Goal: Task Accomplishment & Management: Manage account settings

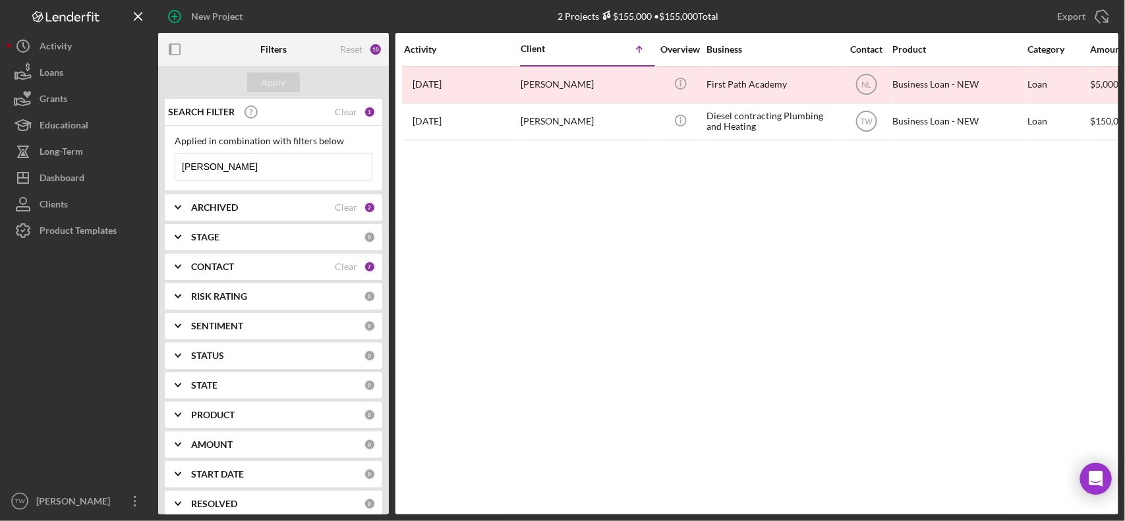
click at [283, 165] on input "[PERSON_NAME]" at bounding box center [273, 167] width 196 height 26
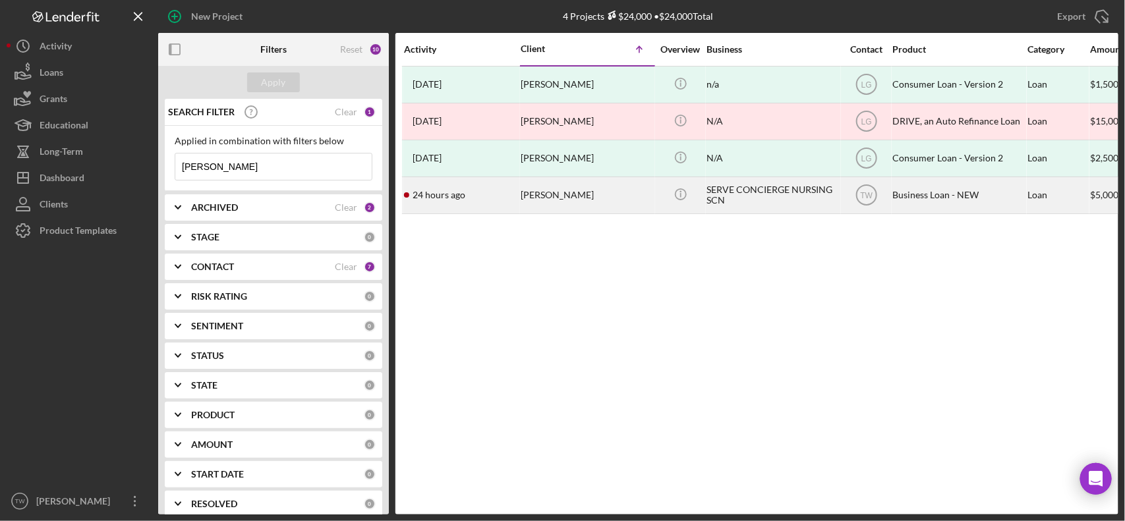
type input "[PERSON_NAME]"
click at [558, 203] on div "[PERSON_NAME]" at bounding box center [587, 195] width 132 height 35
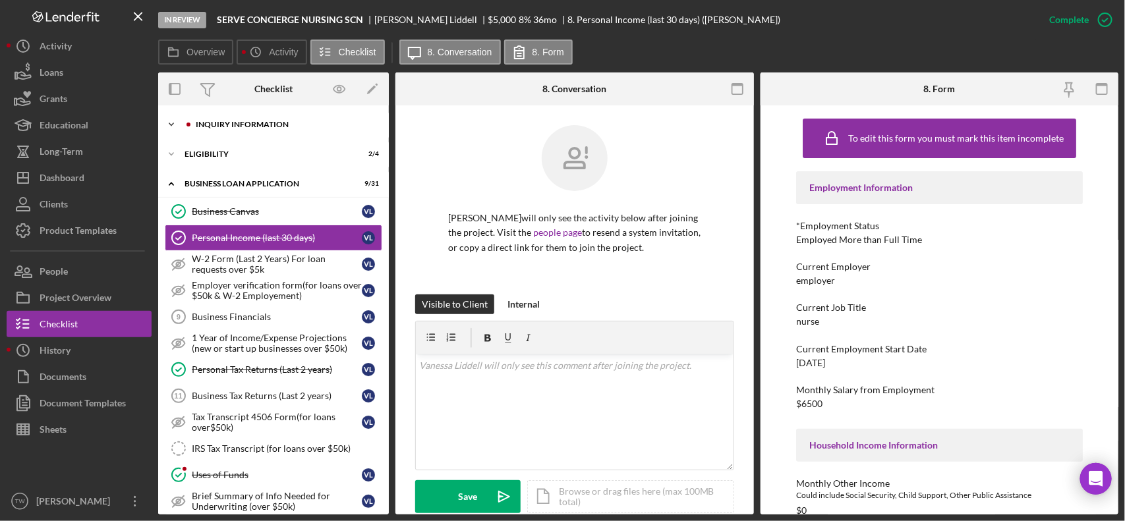
click at [252, 132] on div "Icon/Expander INQUIRY INFORMATION 9 / 11" at bounding box center [273, 124] width 231 height 26
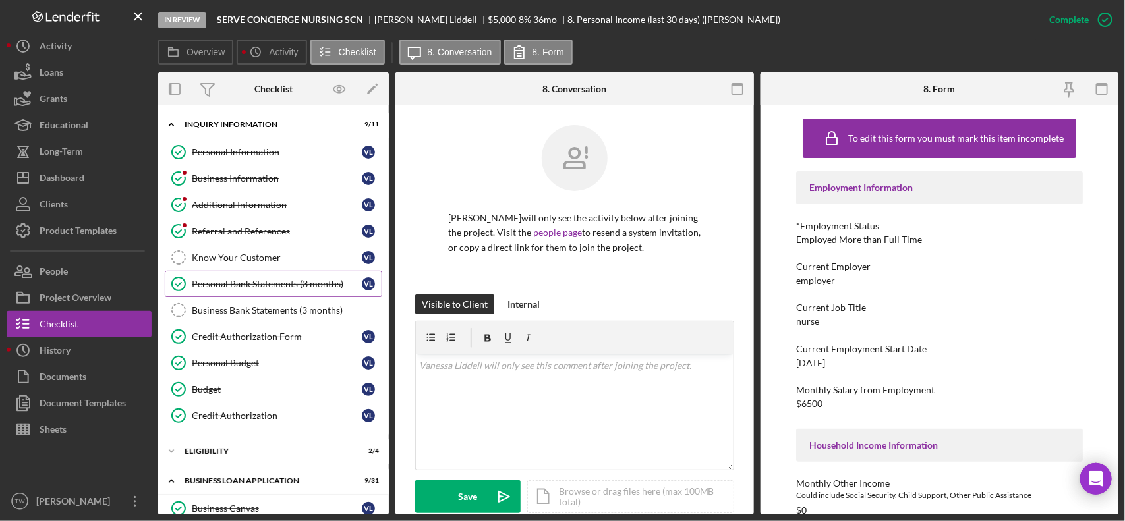
click at [283, 277] on link "Personal Bank Statements (3 months) Personal Bank Statements (3 months) [PERSON…" at bounding box center [273, 284] width 217 height 26
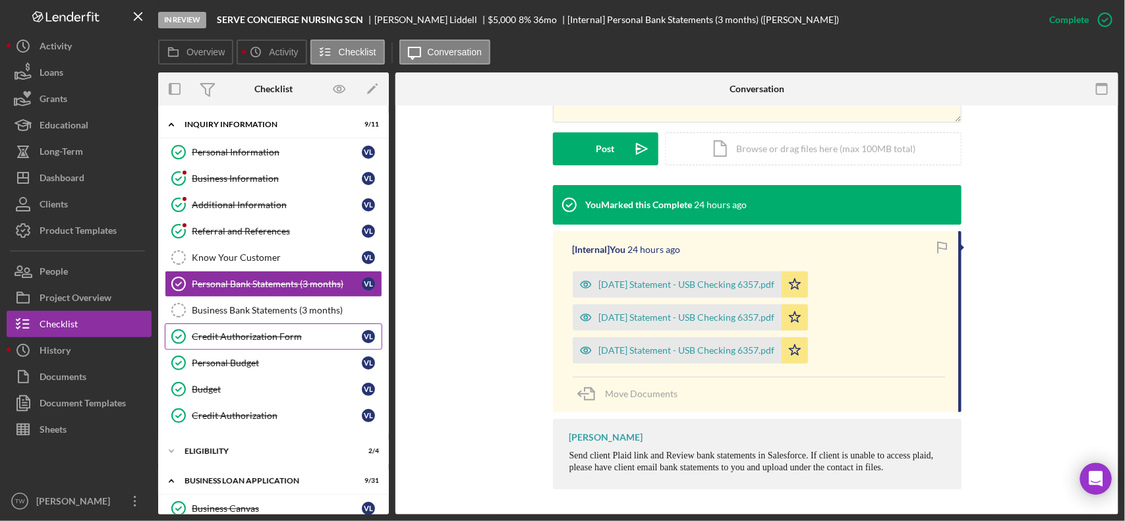
click at [251, 349] on link "Credit Authorization Form Credit Authorization Form [PERSON_NAME]" at bounding box center [273, 337] width 217 height 26
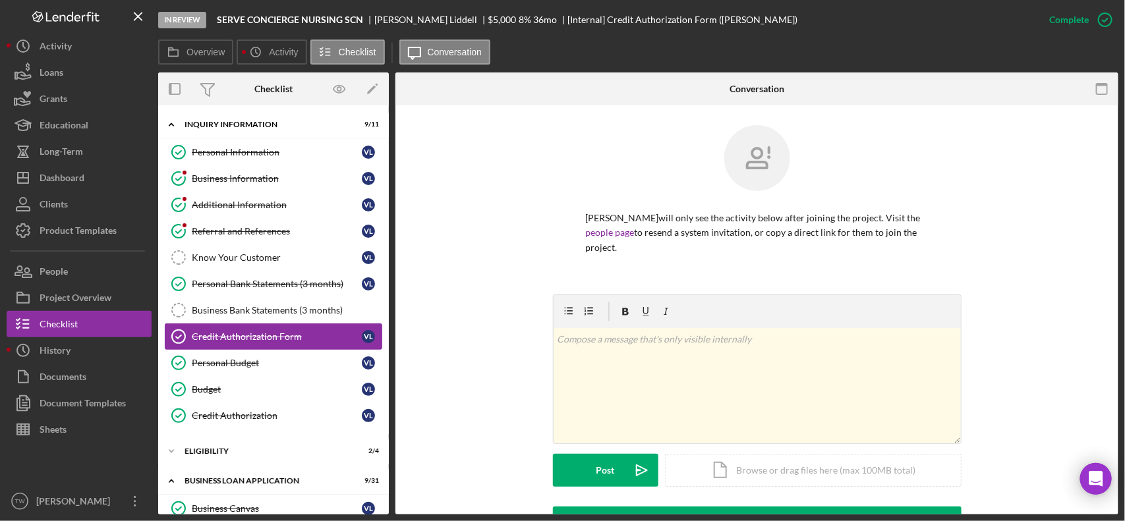
scroll to position [247, 0]
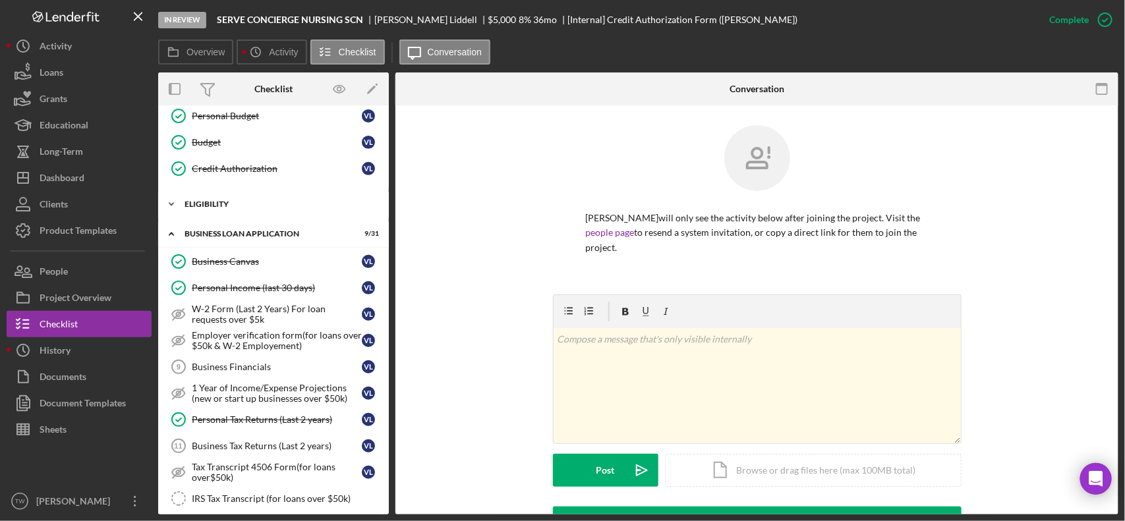
click at [218, 213] on div "Icon/Expander ELIGIBILITY 2 / 4" at bounding box center [273, 204] width 231 height 26
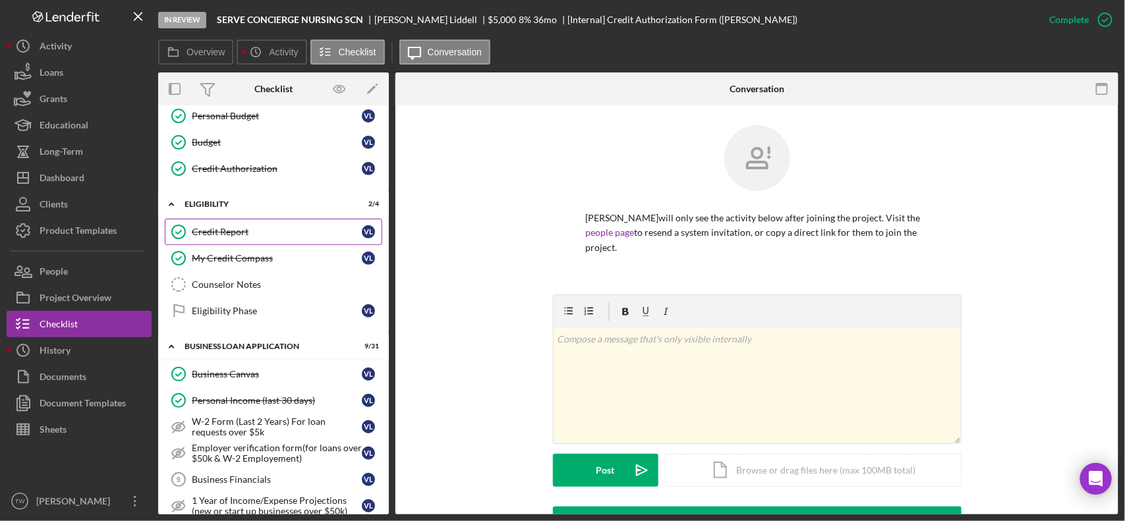
click at [224, 237] on div "Credit Report" at bounding box center [277, 232] width 170 height 11
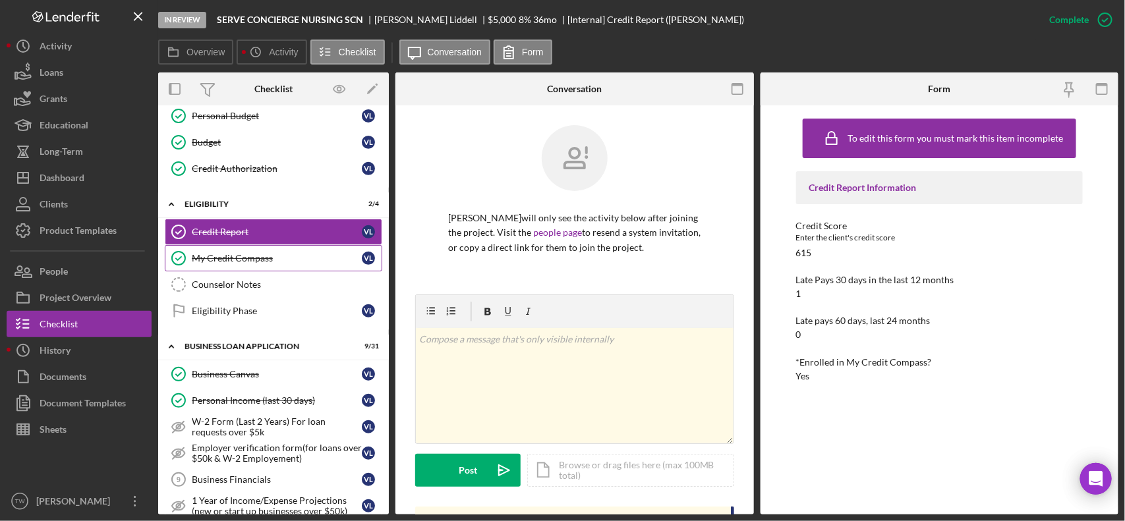
click at [229, 259] on div "My Credit Compass" at bounding box center [277, 258] width 170 height 11
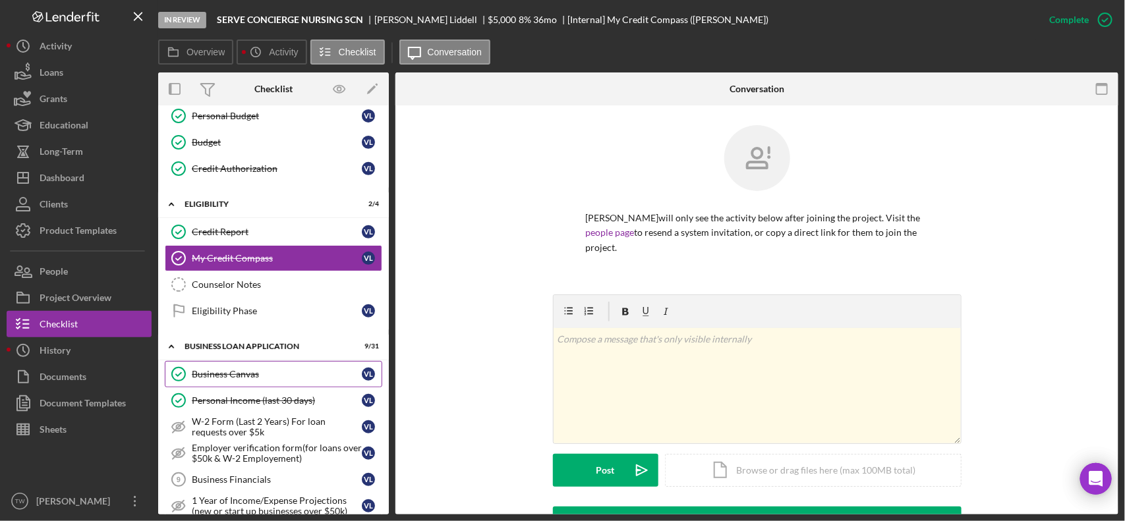
click at [245, 380] on div "Business Canvas" at bounding box center [277, 374] width 170 height 11
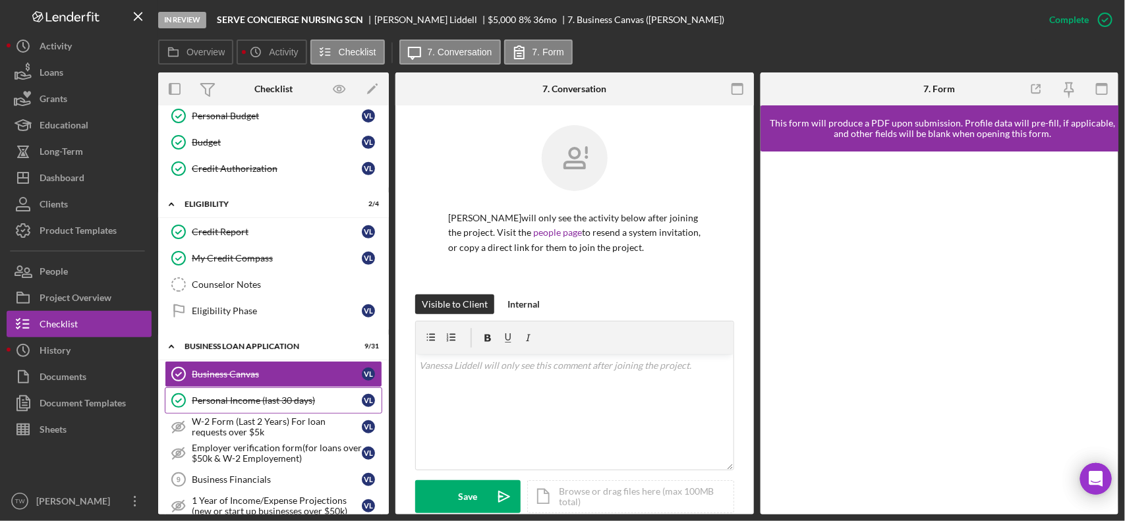
click at [262, 404] on div "Personal Income (last 30 days)" at bounding box center [277, 400] width 170 height 11
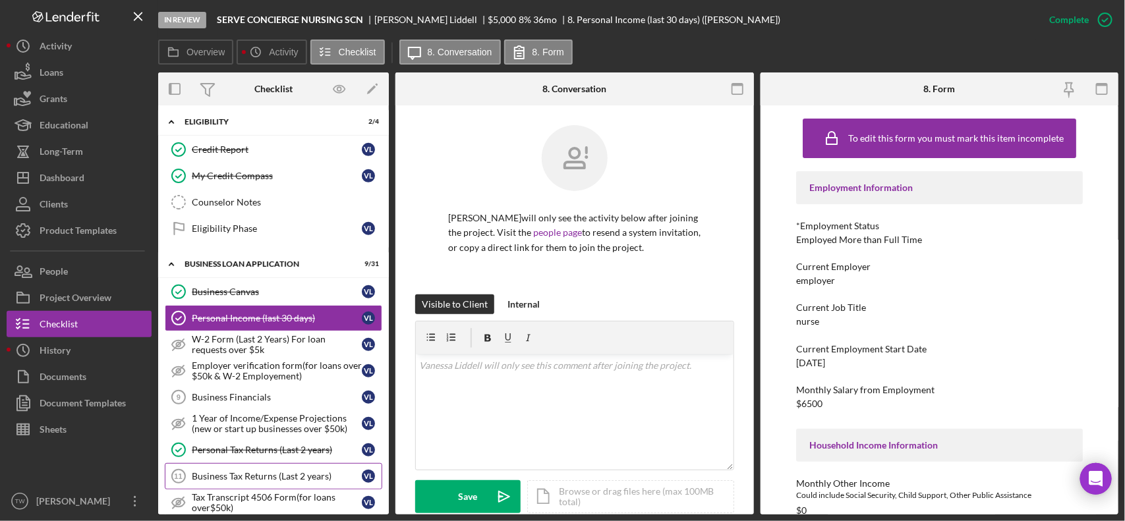
scroll to position [412, 0]
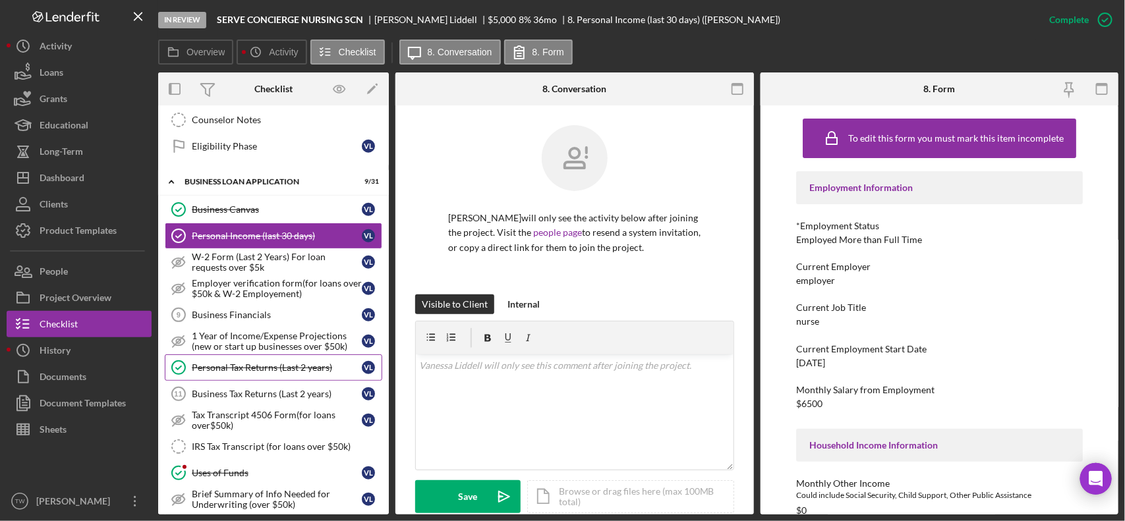
click at [272, 373] on div "Personal Tax Returns (Last 2 years)" at bounding box center [277, 367] width 170 height 11
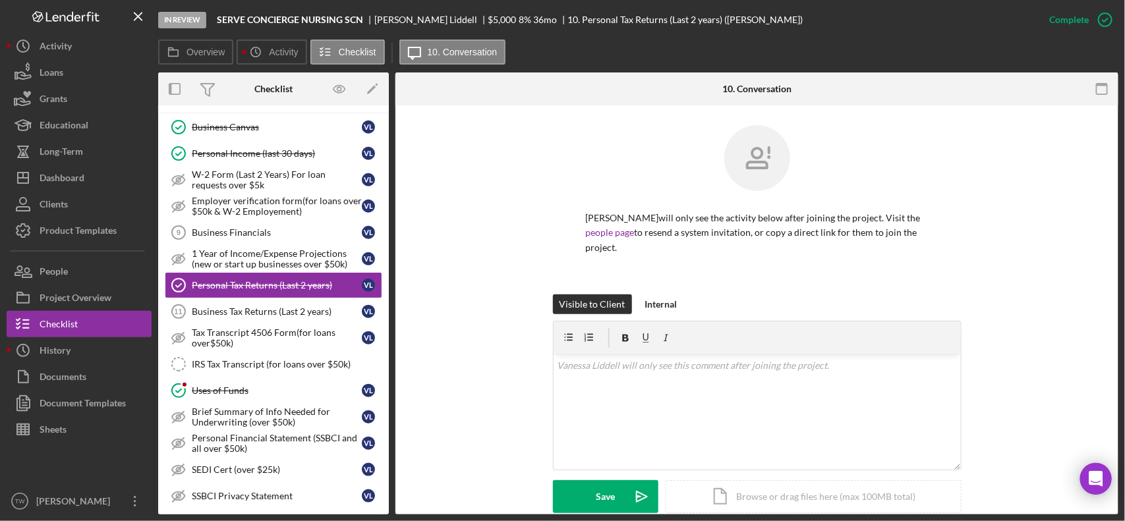
scroll to position [280, 0]
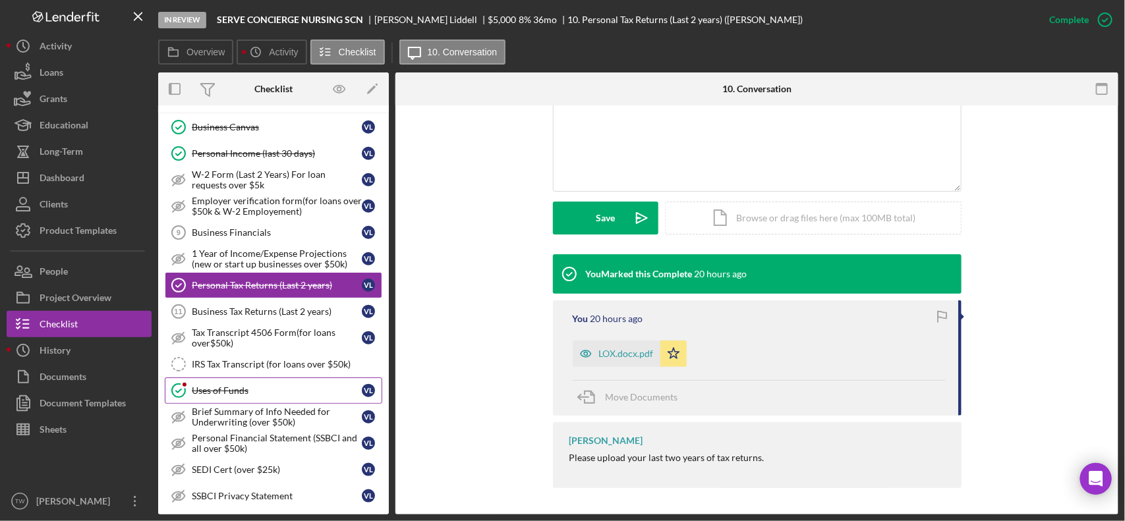
click at [227, 396] on div "Uses of Funds" at bounding box center [277, 391] width 170 height 11
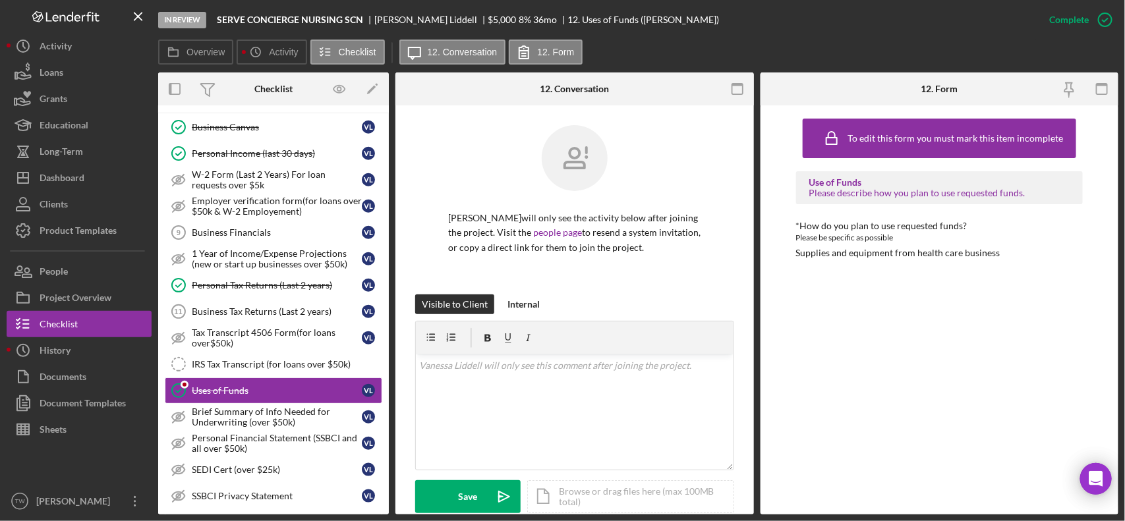
scroll to position [659, 0]
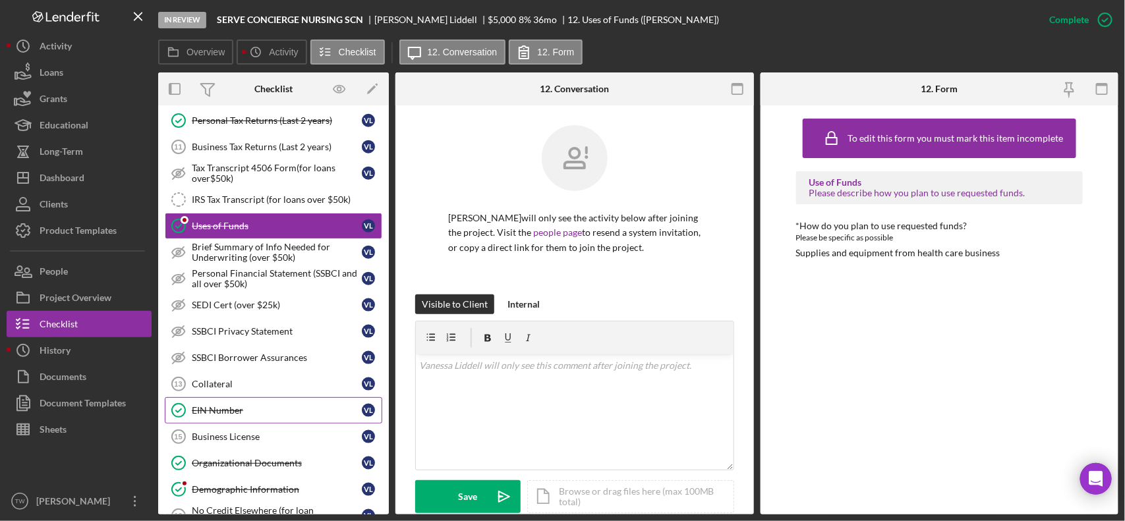
click at [267, 416] on div "EIN Number" at bounding box center [277, 410] width 170 height 11
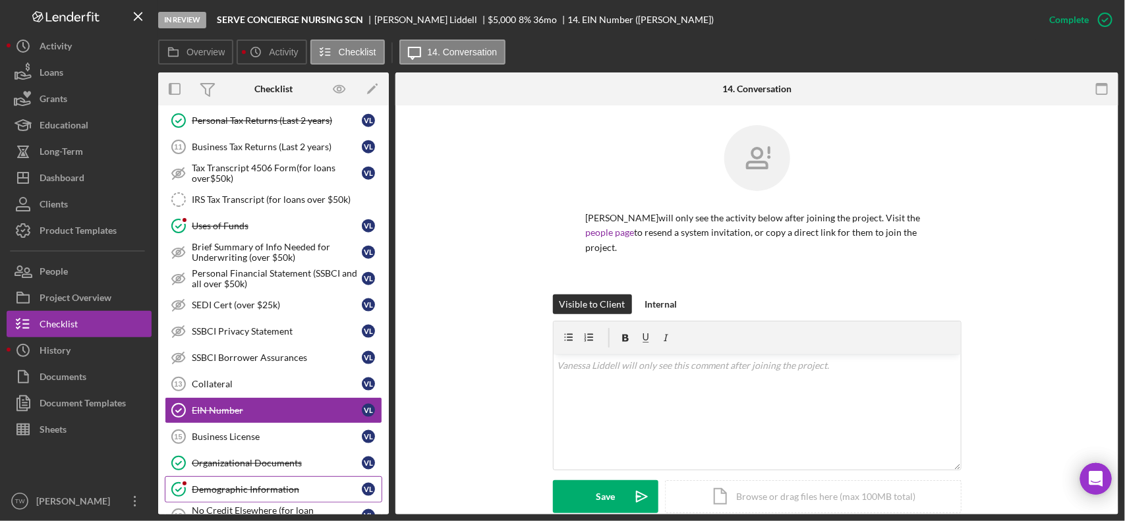
scroll to position [824, 0]
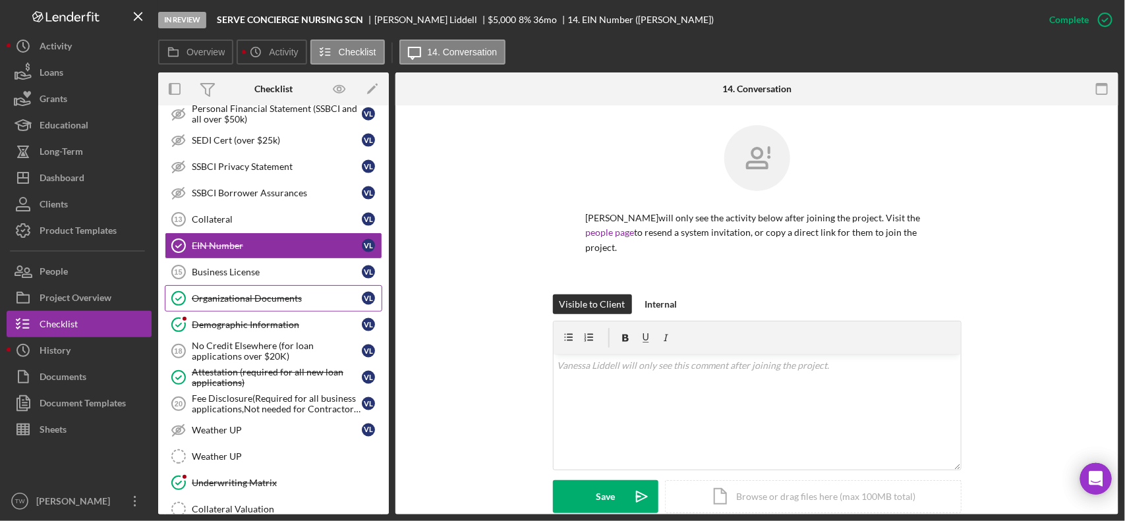
click at [268, 304] on div "Organizational Documents" at bounding box center [277, 298] width 170 height 11
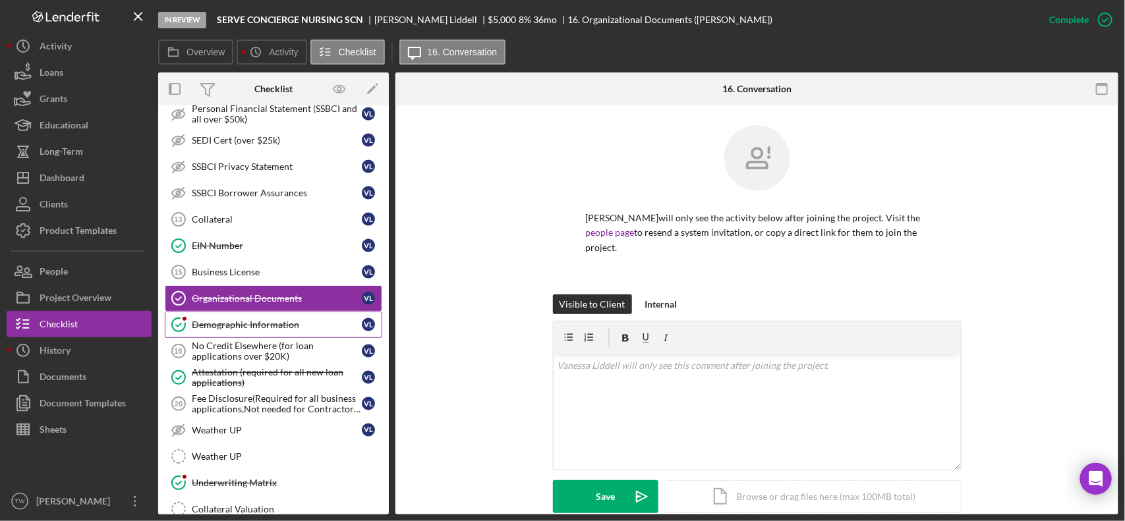
click at [282, 330] on div "Demographic Information" at bounding box center [277, 325] width 170 height 11
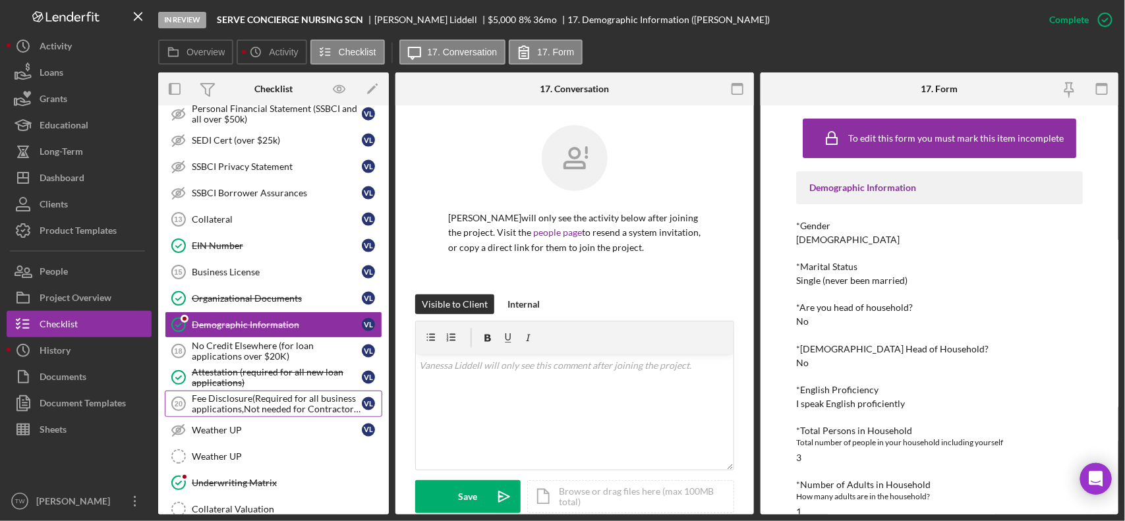
scroll to position [906, 0]
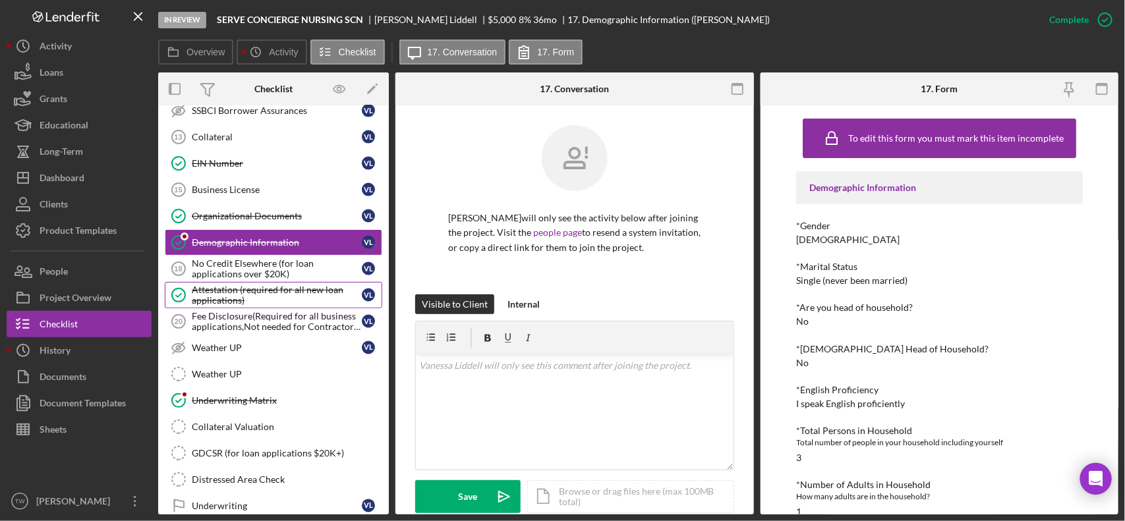
click at [258, 300] on div "Attestation (required for all new loan applications)" at bounding box center [277, 295] width 170 height 21
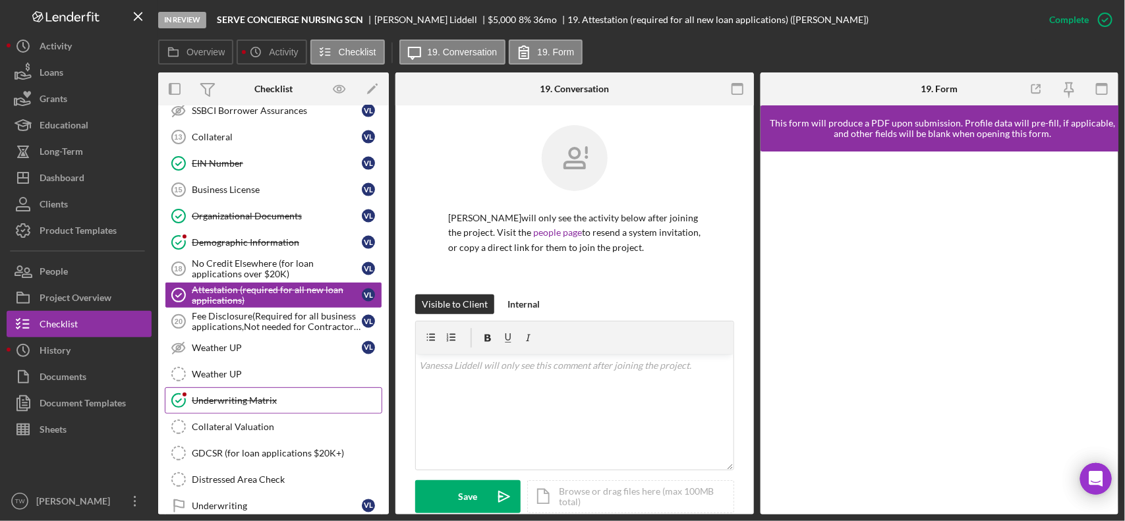
click at [254, 406] on div "Underwriting Matrix" at bounding box center [287, 400] width 190 height 11
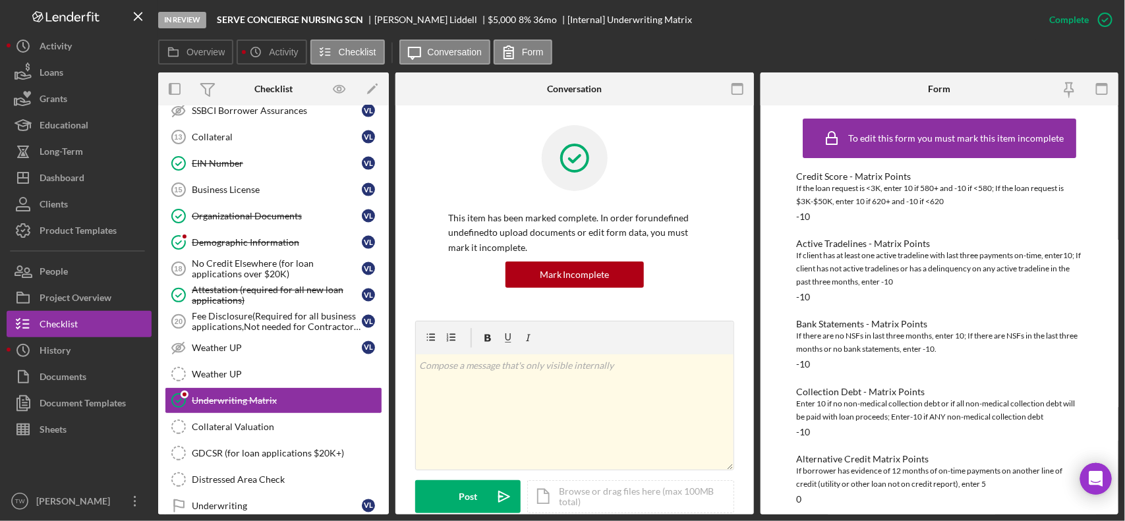
scroll to position [1028, 0]
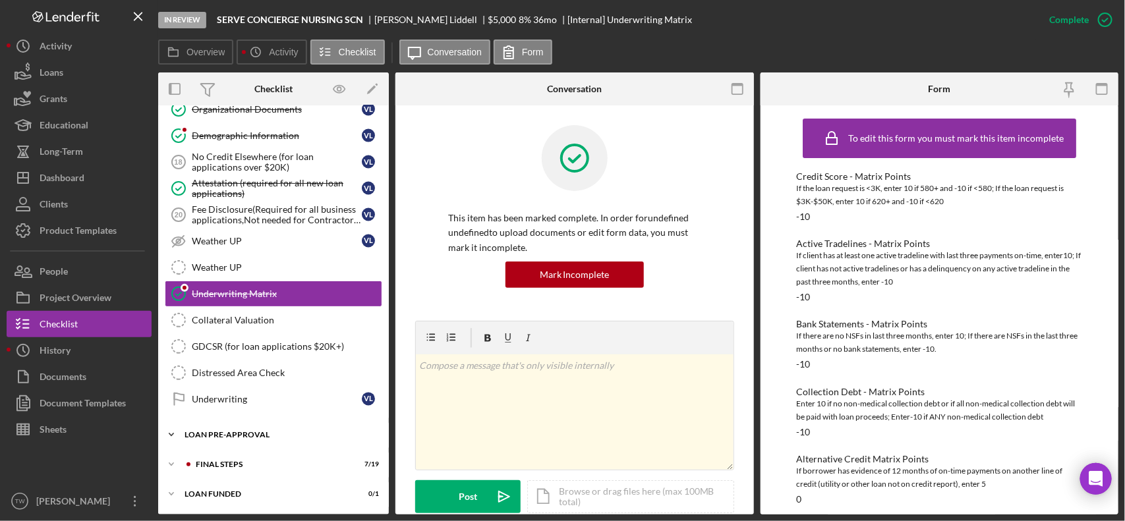
click at [241, 427] on div "Icon/Expander LOAN PRE-APPROVAL 0 / 2" at bounding box center [273, 435] width 231 height 26
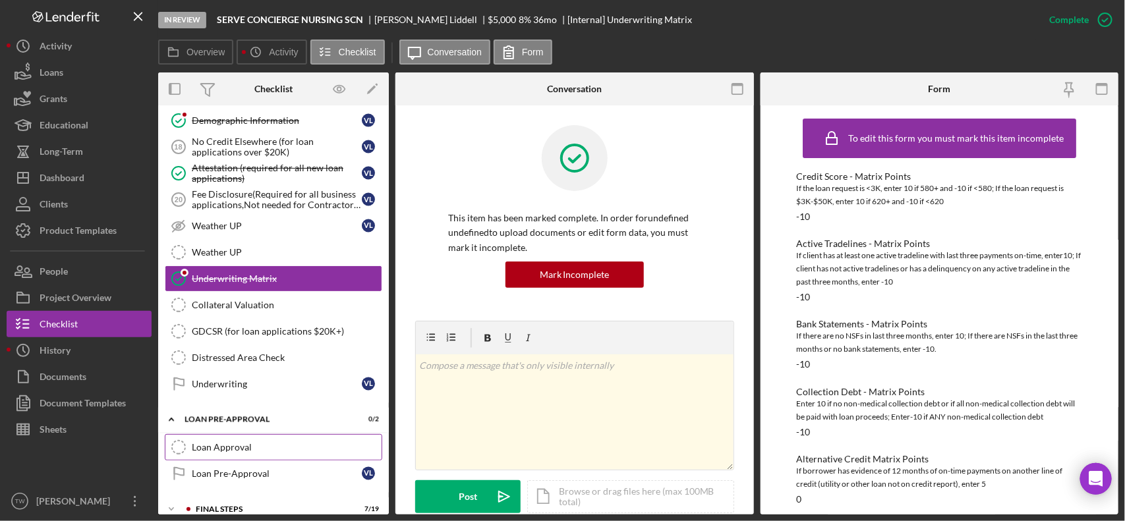
click at [239, 453] on link "Loan Approval Loan Approval" at bounding box center [273, 447] width 217 height 26
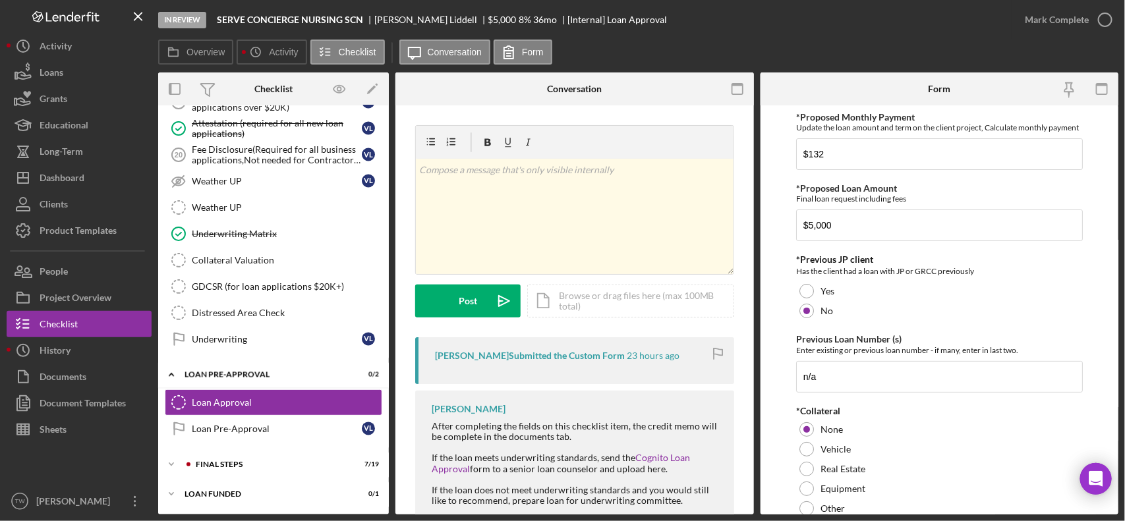
scroll to position [89, 0]
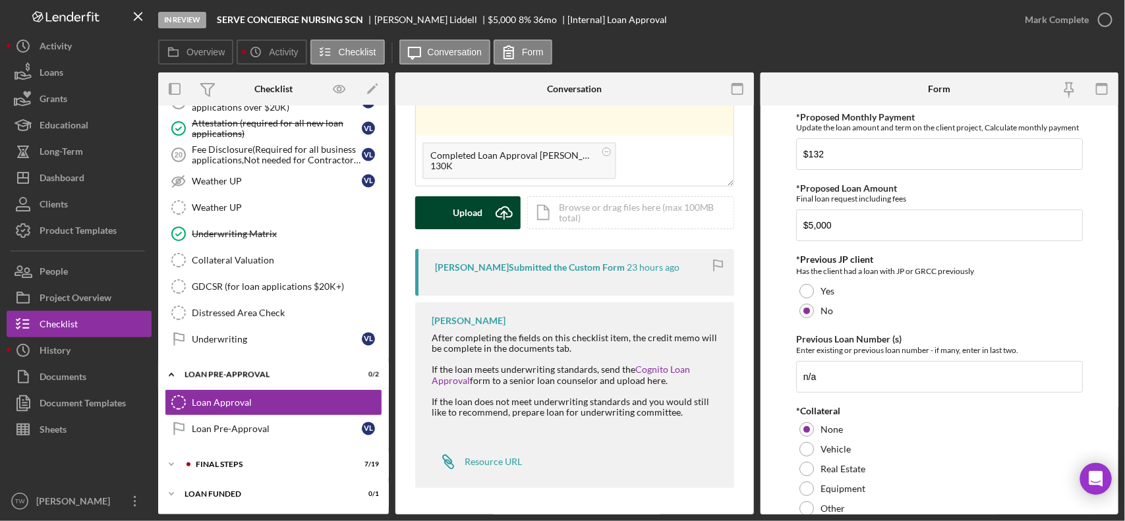
click at [478, 217] on div "Upload" at bounding box center [468, 212] width 30 height 33
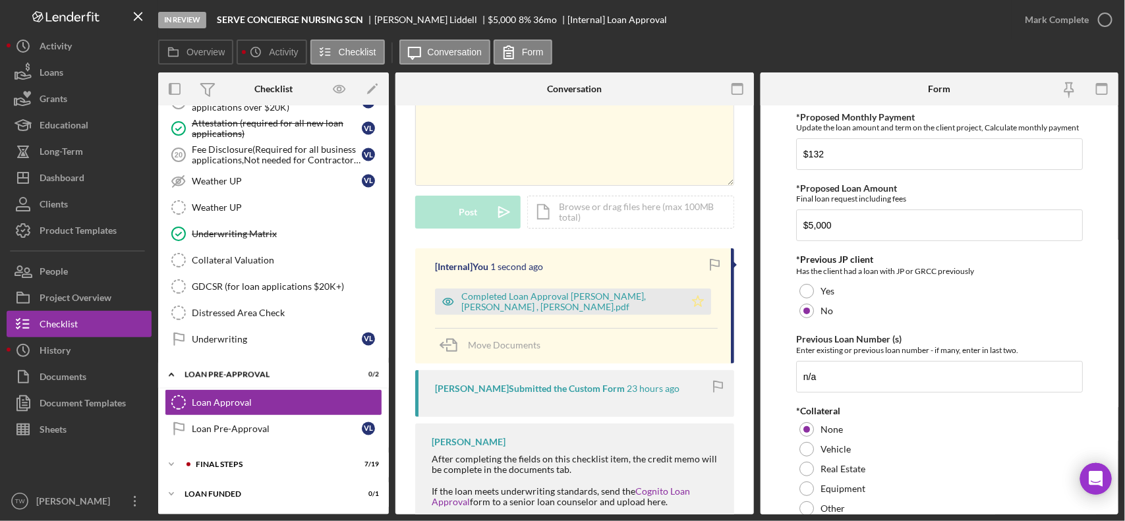
click at [699, 300] on icon "Icon/Star" at bounding box center [698, 302] width 26 height 26
click at [1053, 18] on div "Mark Complete" at bounding box center [1057, 20] width 64 height 26
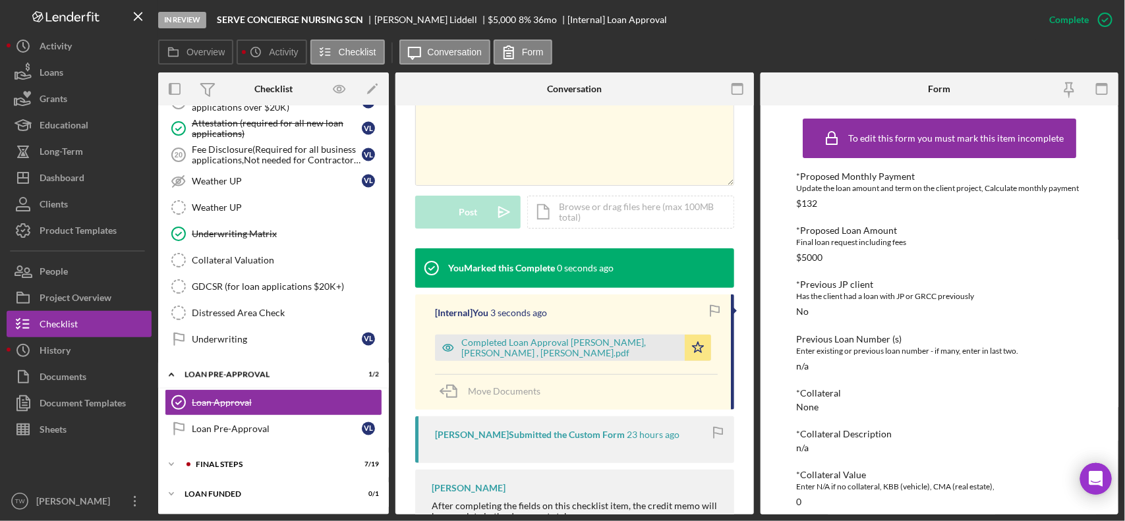
scroll to position [453, 0]
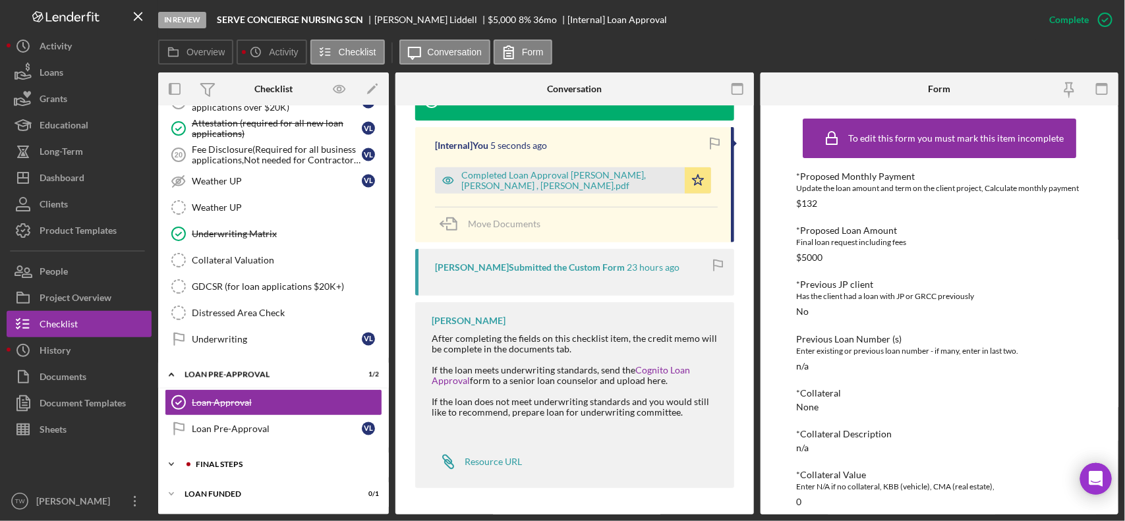
click at [235, 465] on div "FINAL STEPS" at bounding box center [284, 465] width 177 height 8
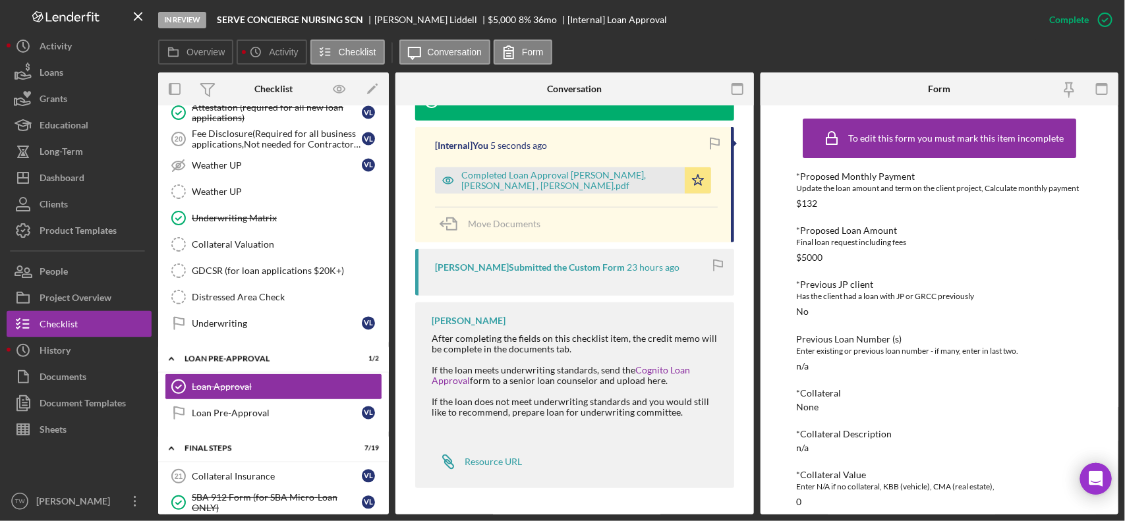
scroll to position [1253, 0]
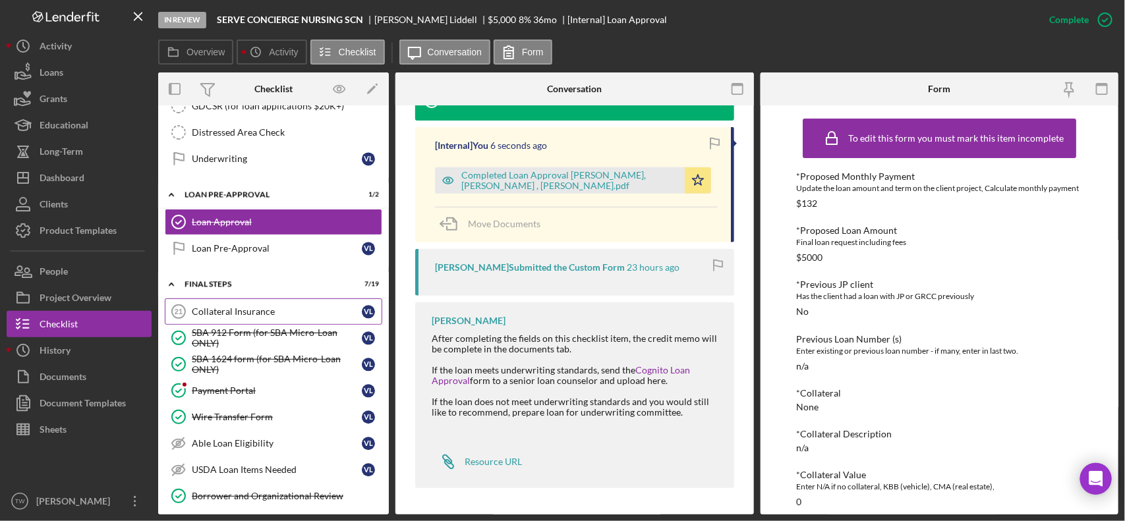
click at [252, 317] on div "Collateral Insurance" at bounding box center [277, 311] width 170 height 11
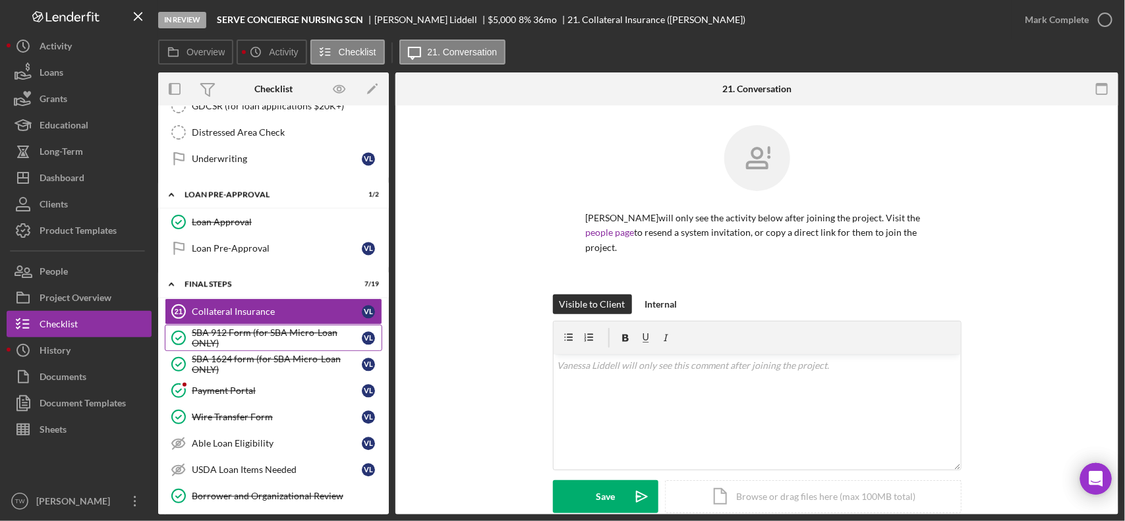
click at [247, 349] on div "SBA 912 Form (for SBA Micro-Loan ONLY)" at bounding box center [277, 338] width 170 height 21
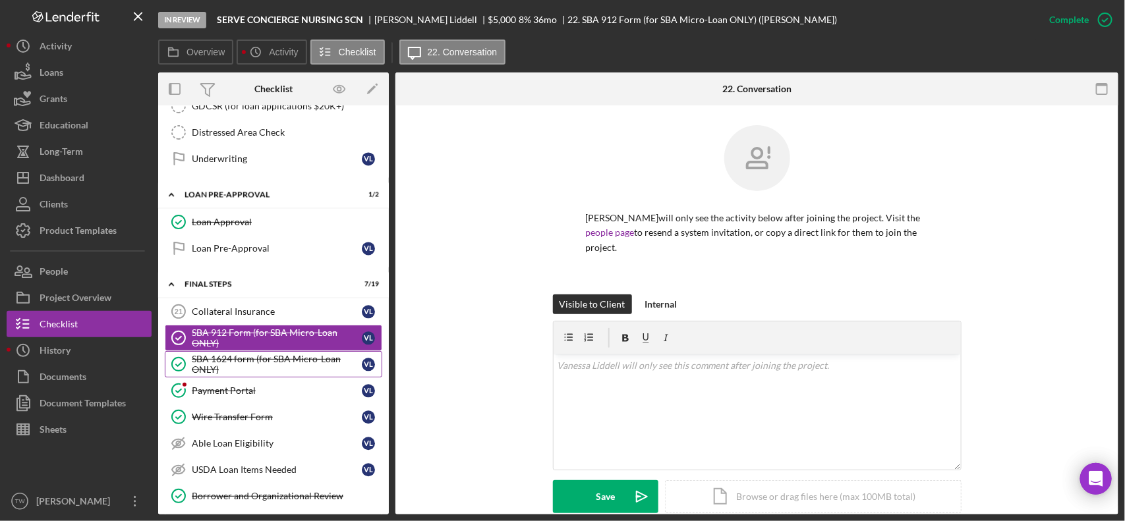
click at [268, 375] on div "SBA 1624 form (for SBA Micro-Loan ONLY)" at bounding box center [277, 364] width 170 height 21
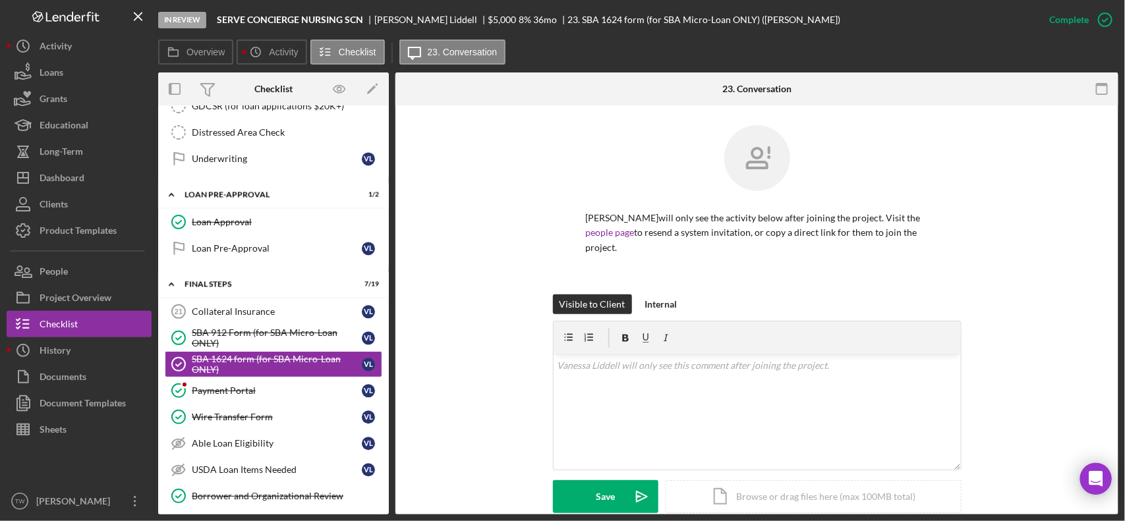
scroll to position [247, 0]
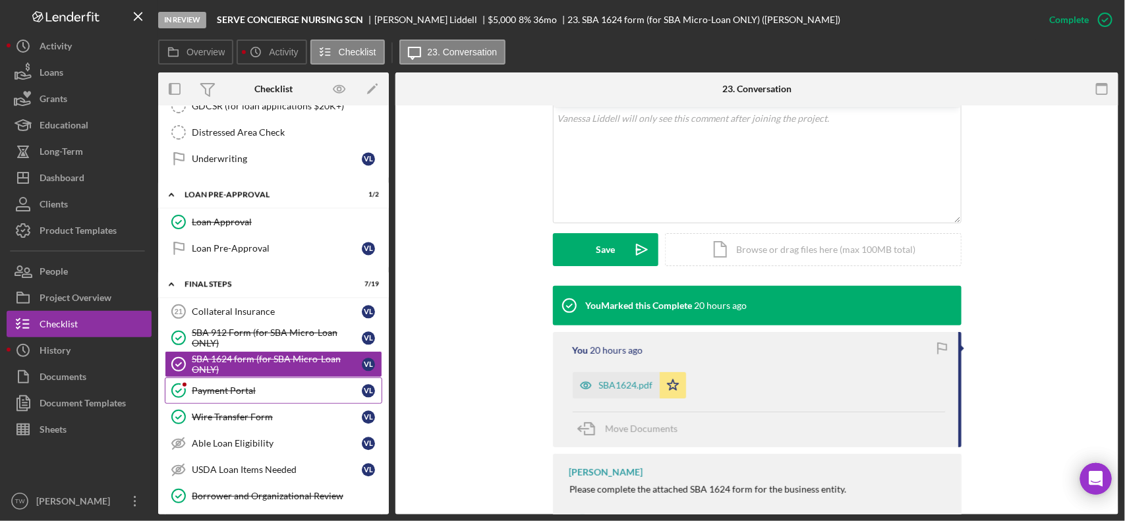
click at [245, 396] on div "Payment Portal" at bounding box center [277, 391] width 170 height 11
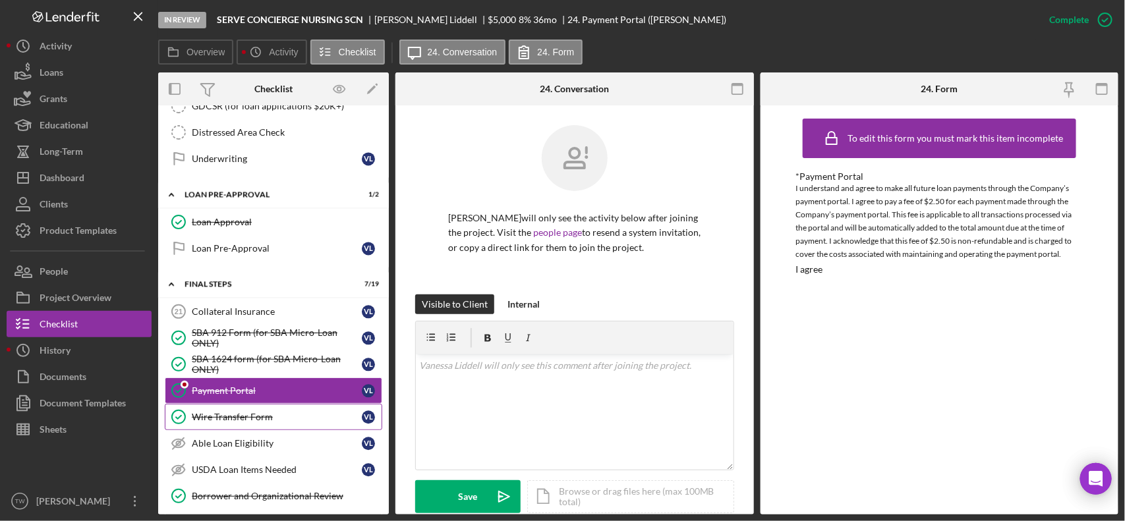
click at [259, 422] on div "Wire Transfer Form" at bounding box center [277, 417] width 170 height 11
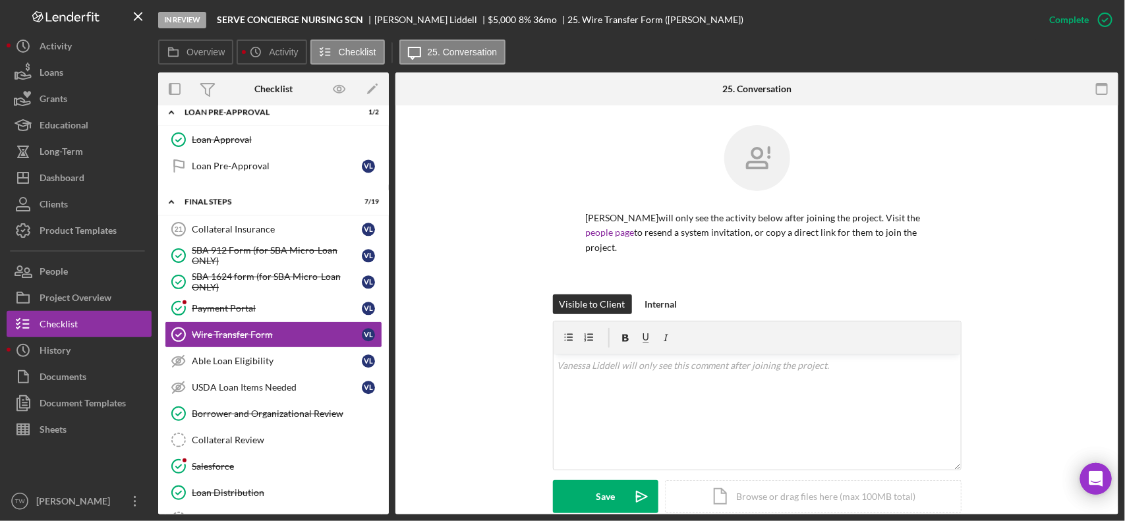
scroll to position [282, 0]
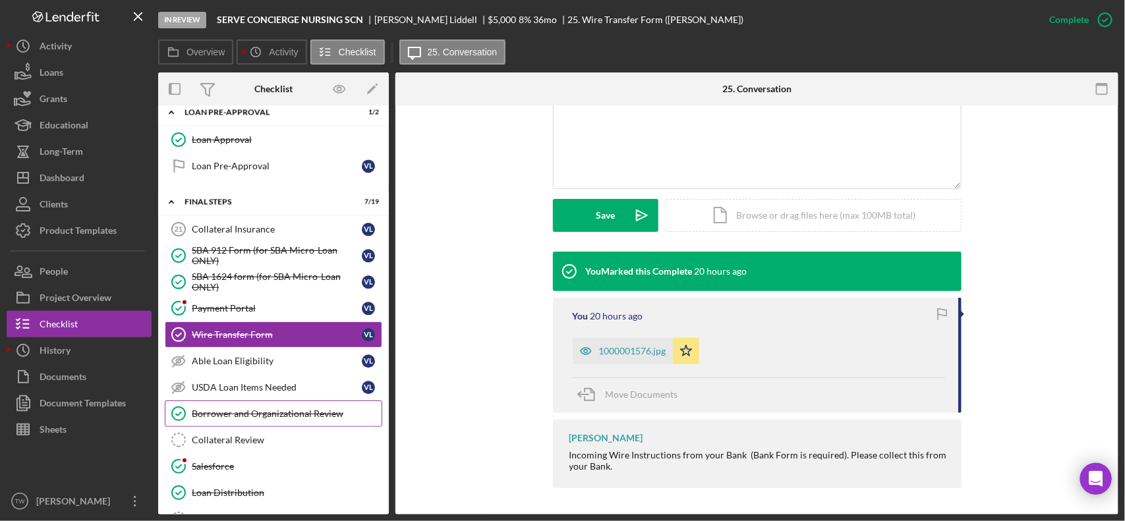
click at [278, 419] on div "Borrower and Organizational Review" at bounding box center [287, 414] width 190 height 11
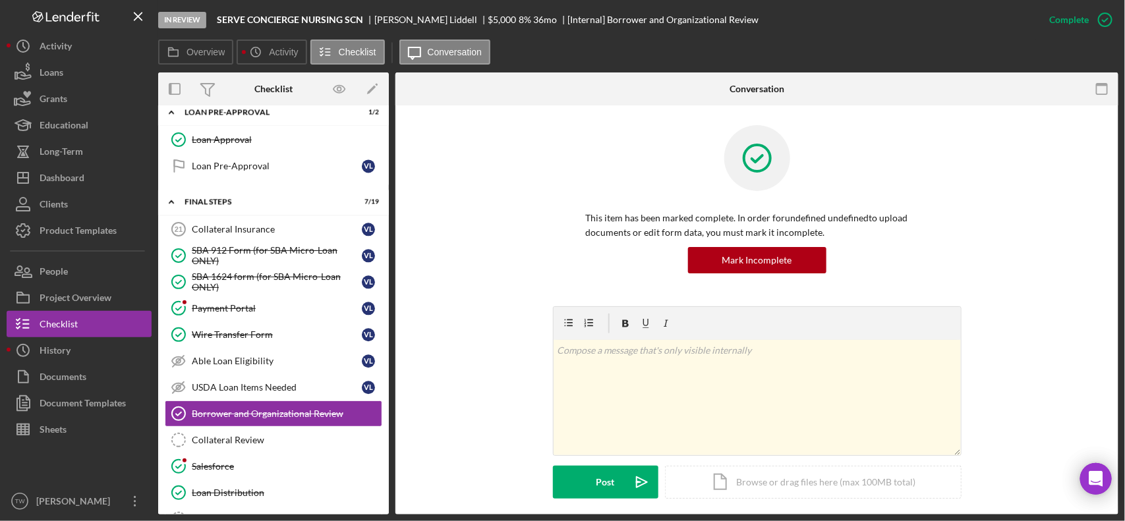
scroll to position [1501, 0]
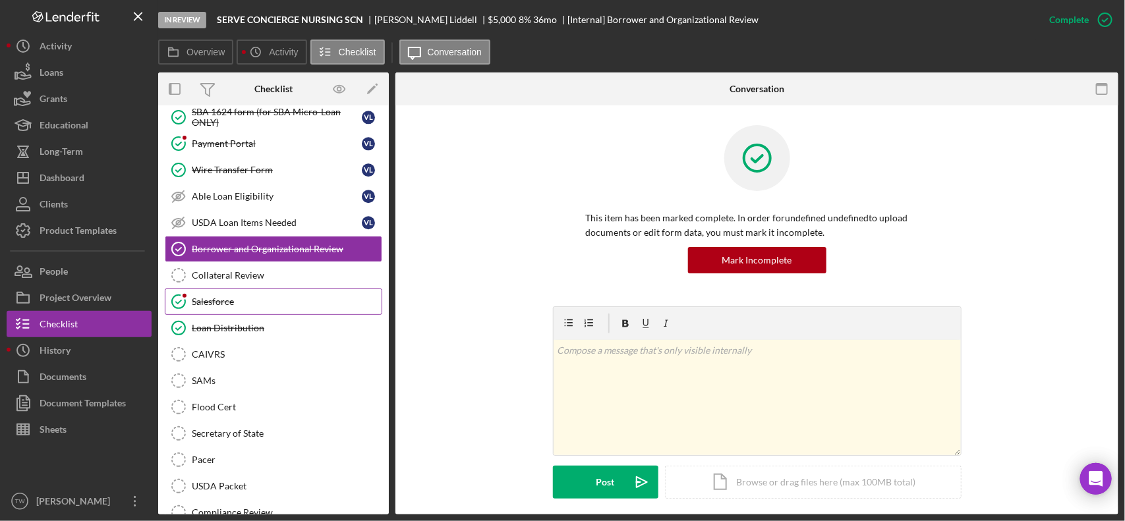
click at [273, 315] on link "Salesforce Salesforce" at bounding box center [273, 302] width 217 height 26
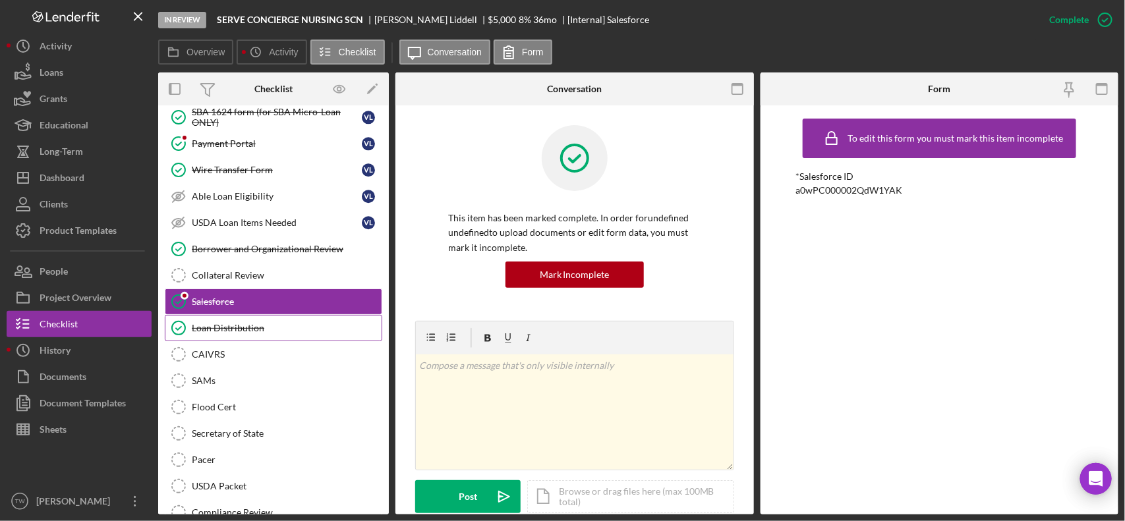
click at [258, 333] on div "Loan Distribution" at bounding box center [287, 328] width 190 height 11
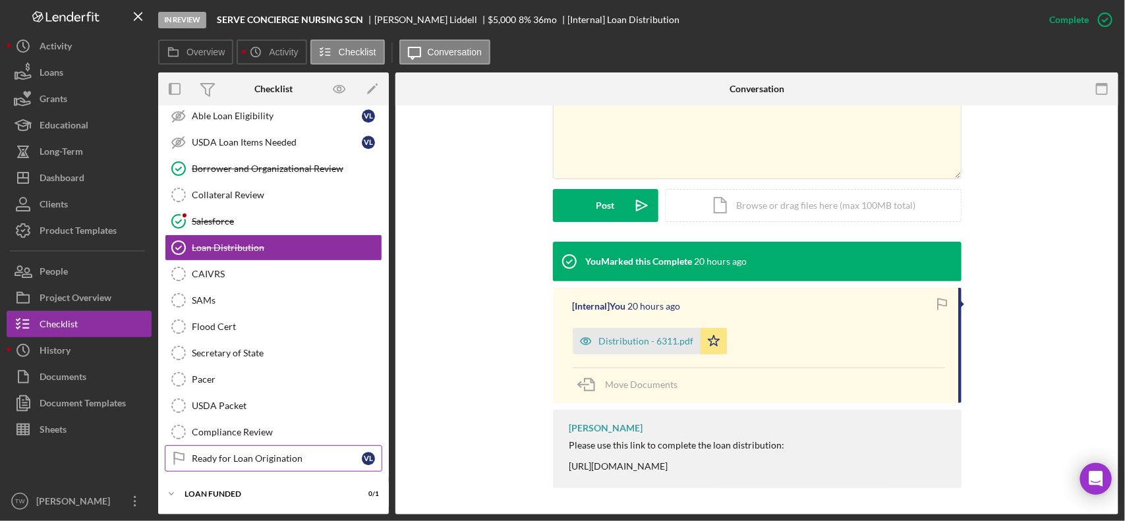
scroll to position [1273, 0]
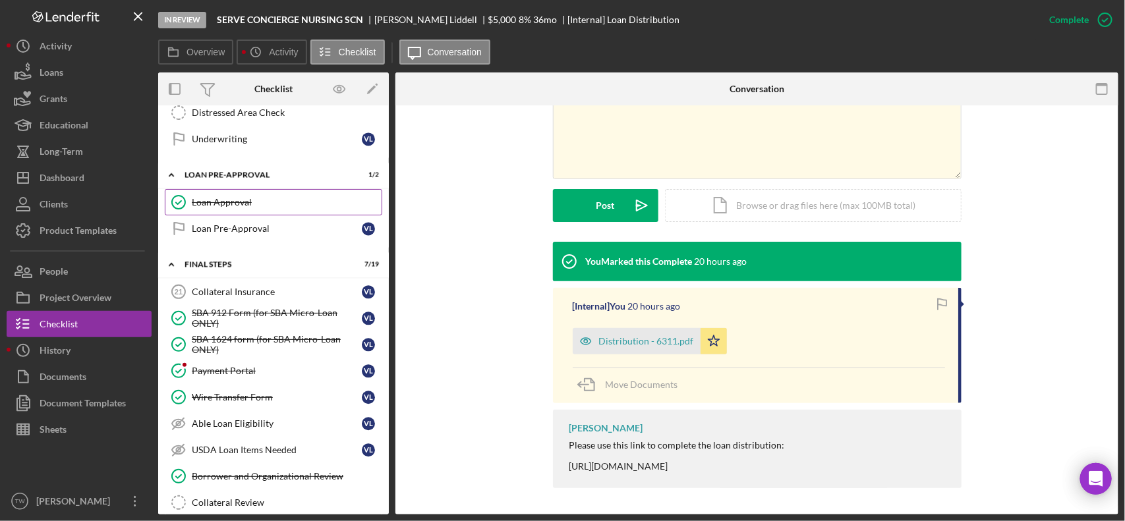
click at [258, 209] on link "Loan Approval Loan Approval" at bounding box center [273, 202] width 217 height 26
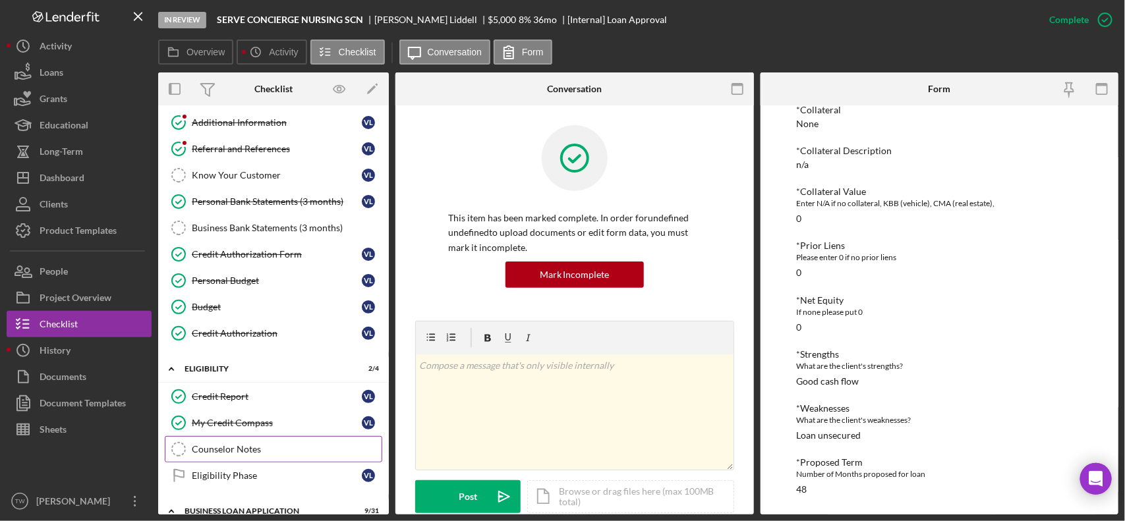
scroll to position [165, 0]
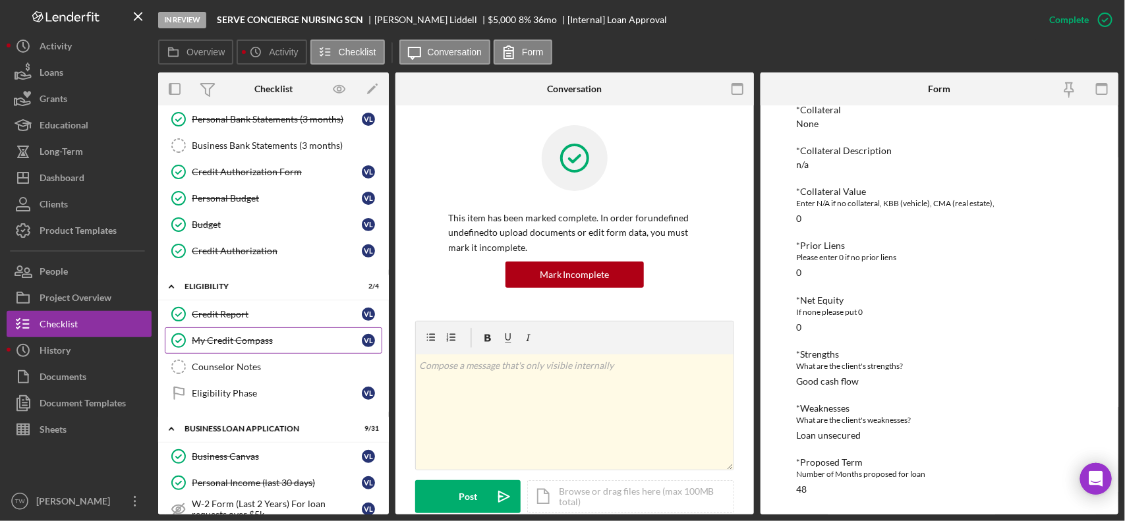
click at [241, 343] on div "My Credit Compass" at bounding box center [277, 340] width 170 height 11
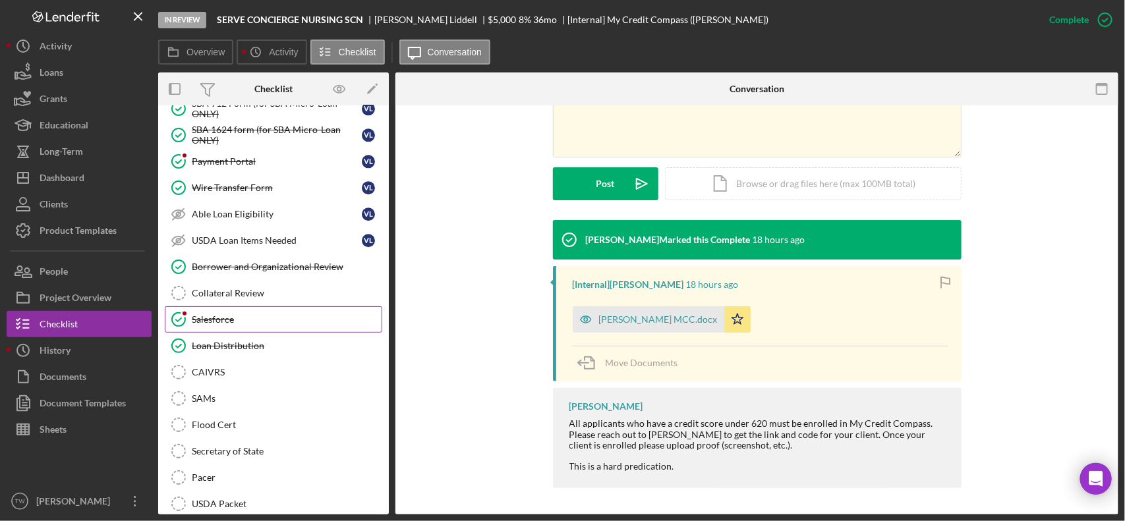
scroll to position [1603, 0]
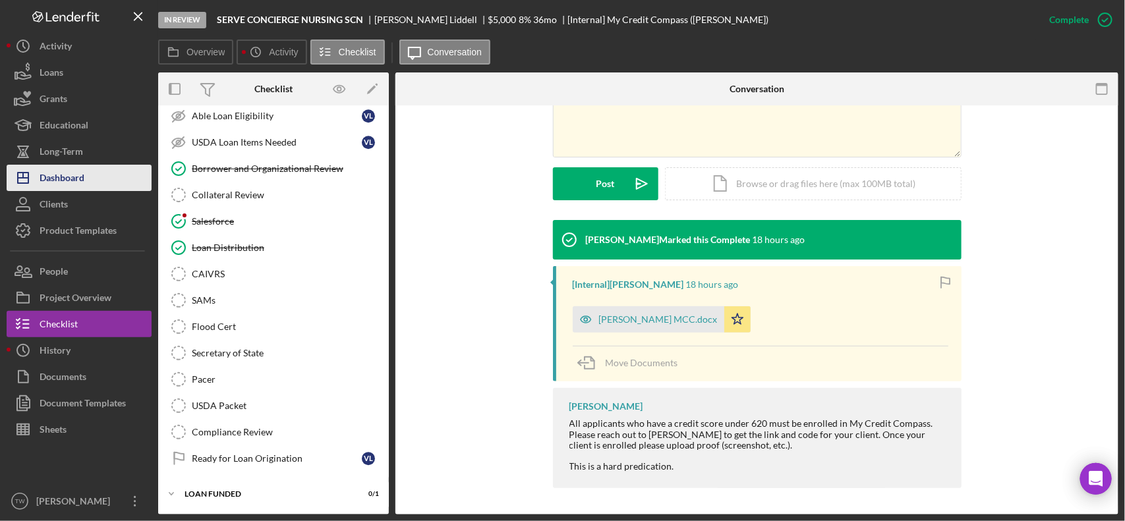
click at [96, 169] on button "Icon/Dashboard Dashboard" at bounding box center [79, 178] width 145 height 26
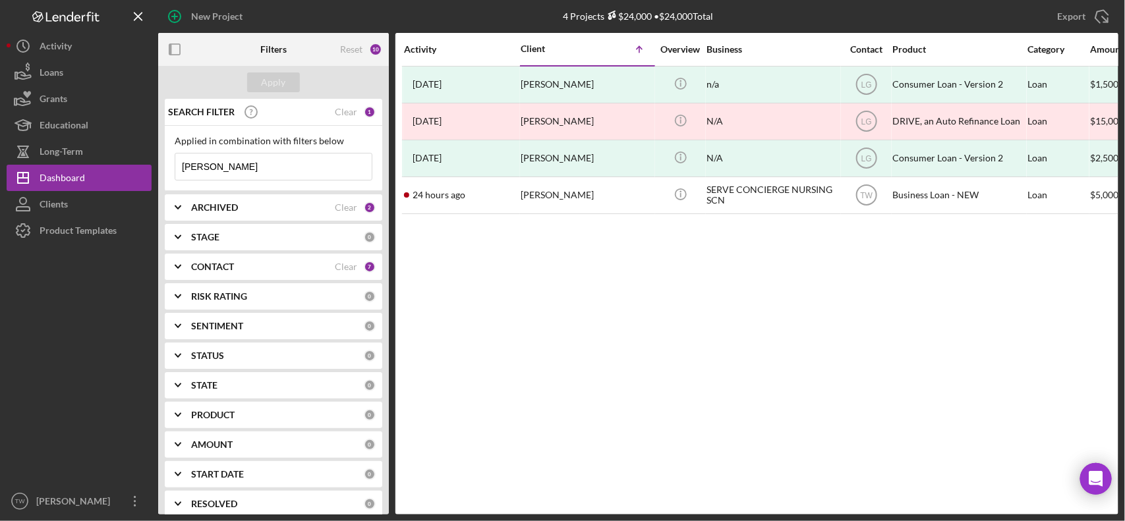
click at [241, 168] on input "[PERSON_NAME]" at bounding box center [273, 167] width 196 height 26
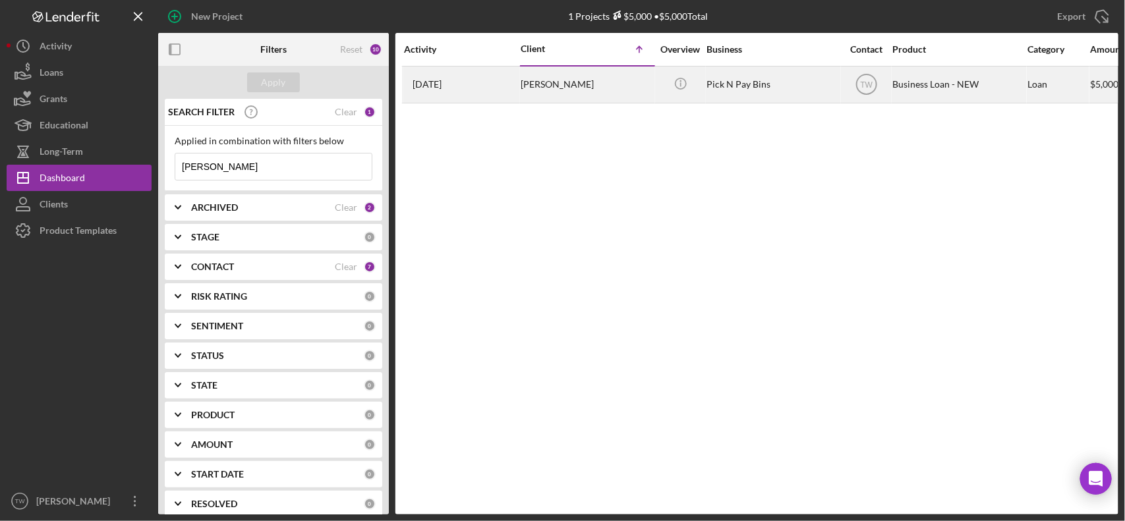
type input "[PERSON_NAME]"
click at [537, 81] on div "[PERSON_NAME]" at bounding box center [587, 84] width 132 height 35
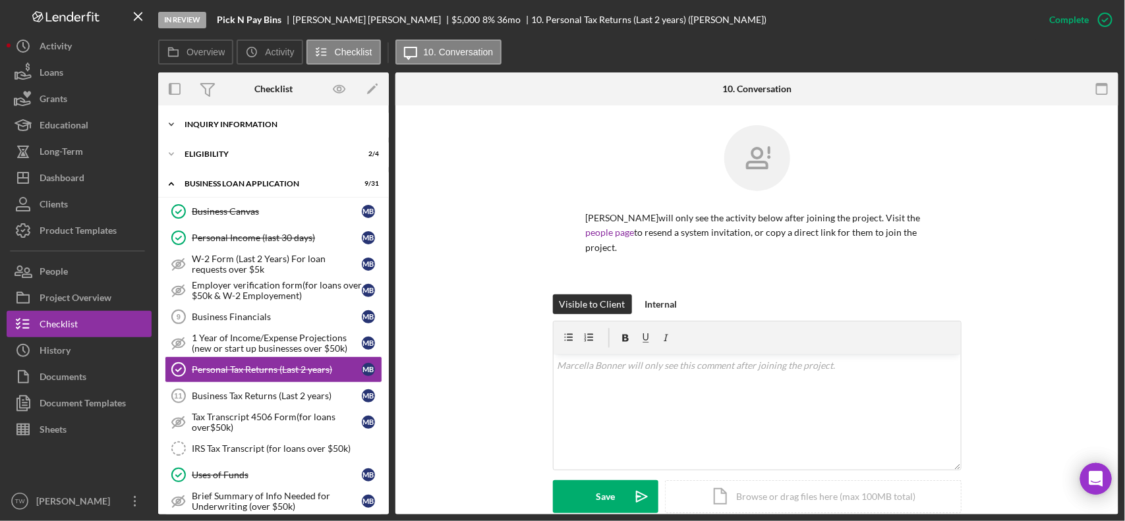
click at [261, 129] on div "Icon/Expander INQUIRY INFORMATION 9 / 11" at bounding box center [273, 124] width 231 height 26
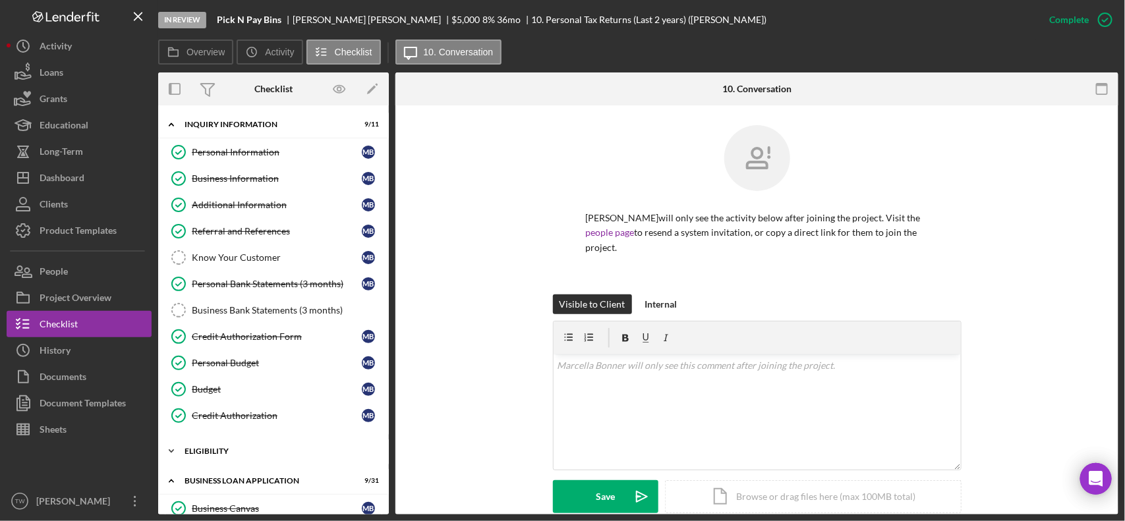
click at [223, 465] on div "Icon/Expander ELIGIBILITY 2 / 4" at bounding box center [273, 451] width 231 height 26
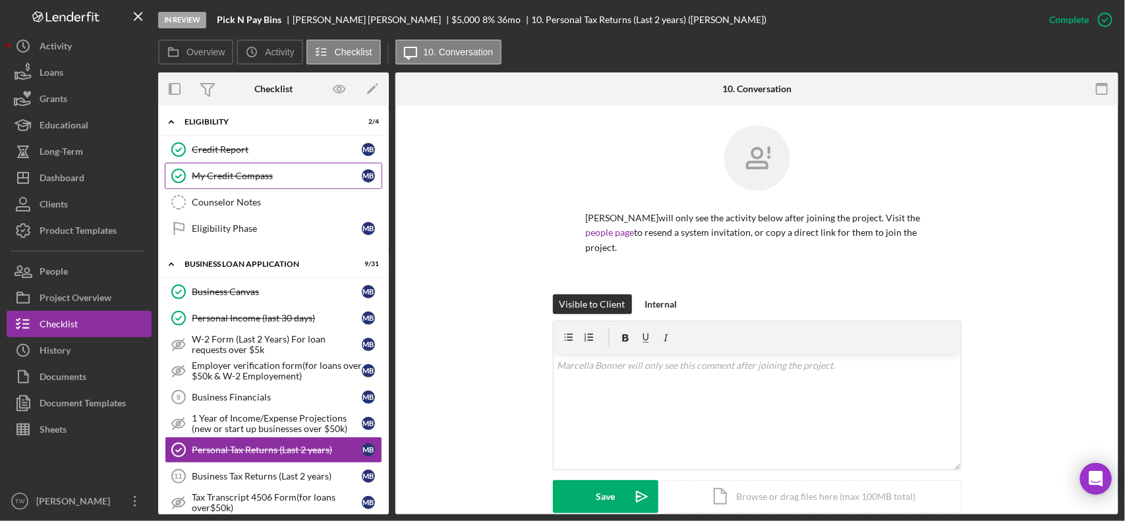
click at [242, 181] on div "My Credit Compass" at bounding box center [277, 176] width 170 height 11
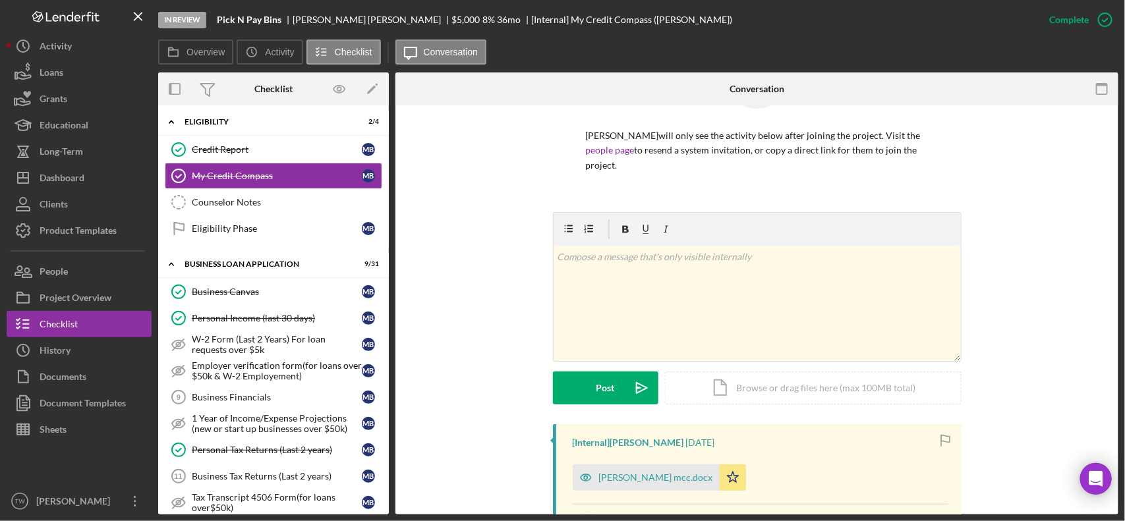
scroll to position [247, 0]
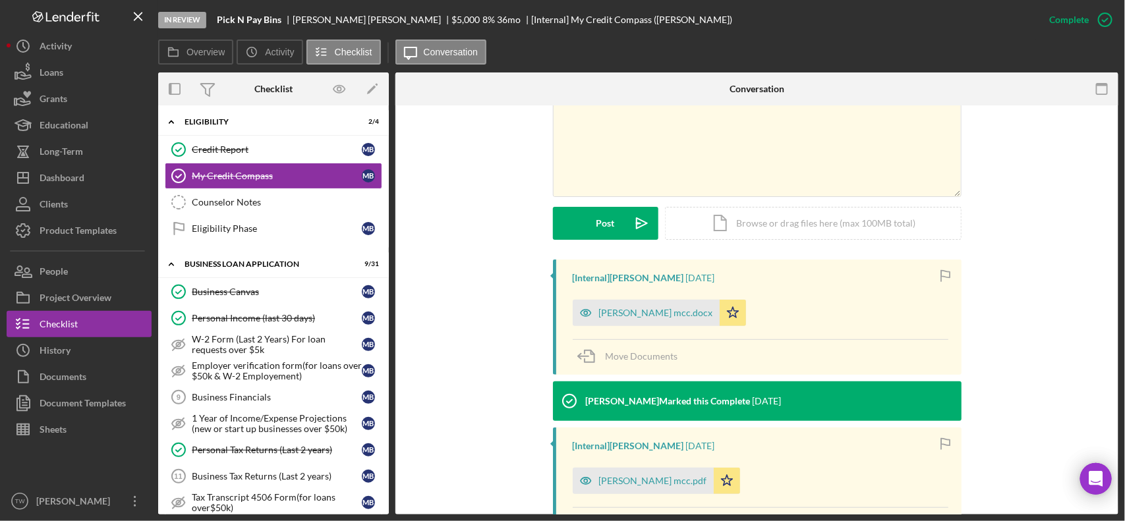
click at [653, 306] on div "[PERSON_NAME] mcc.docx" at bounding box center [646, 313] width 147 height 26
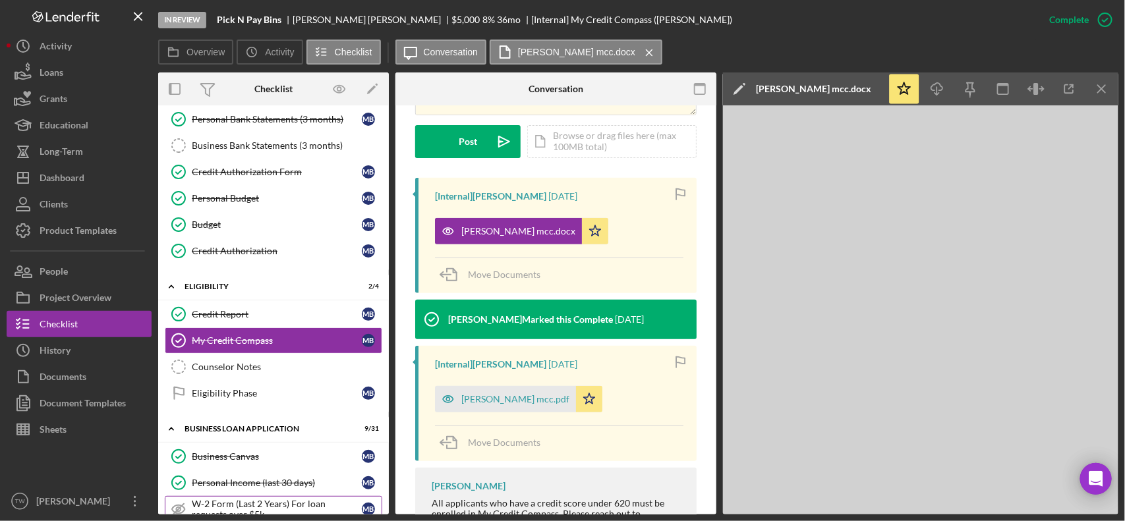
scroll to position [412, 0]
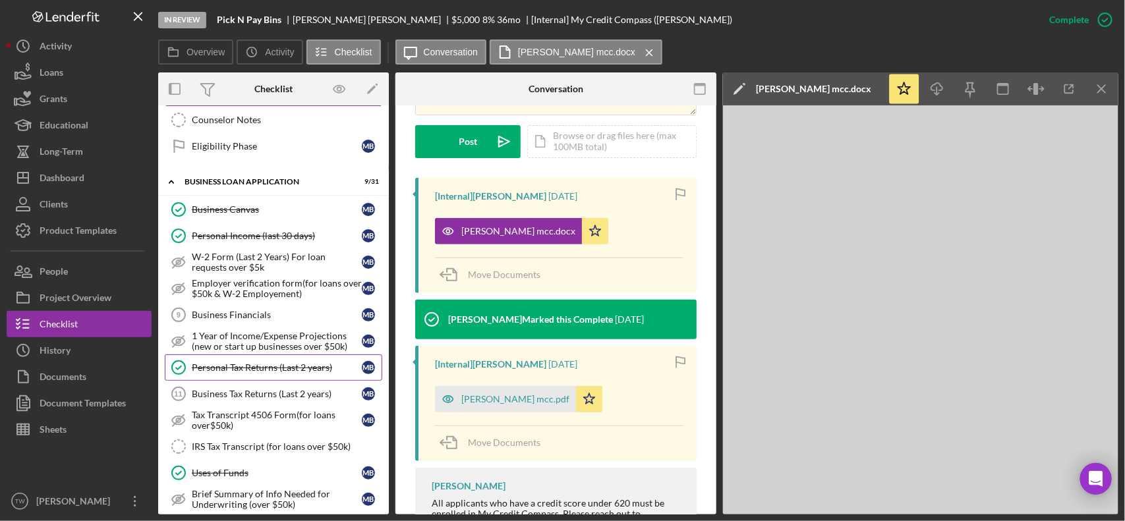
click at [275, 373] on div "Personal Tax Returns (Last 2 years)" at bounding box center [277, 367] width 170 height 11
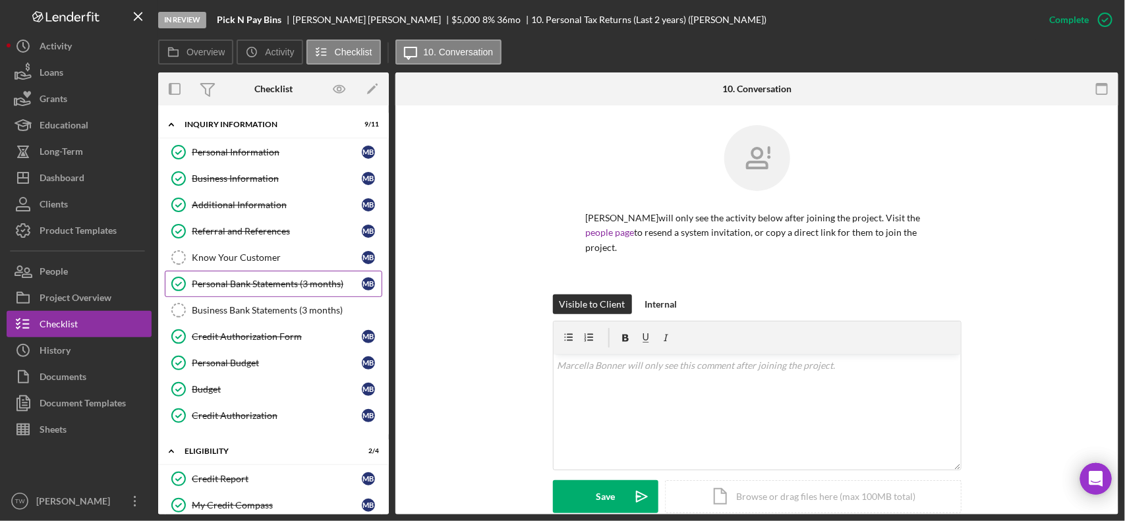
click at [245, 289] on div "Personal Bank Statements (3 months)" at bounding box center [277, 284] width 170 height 11
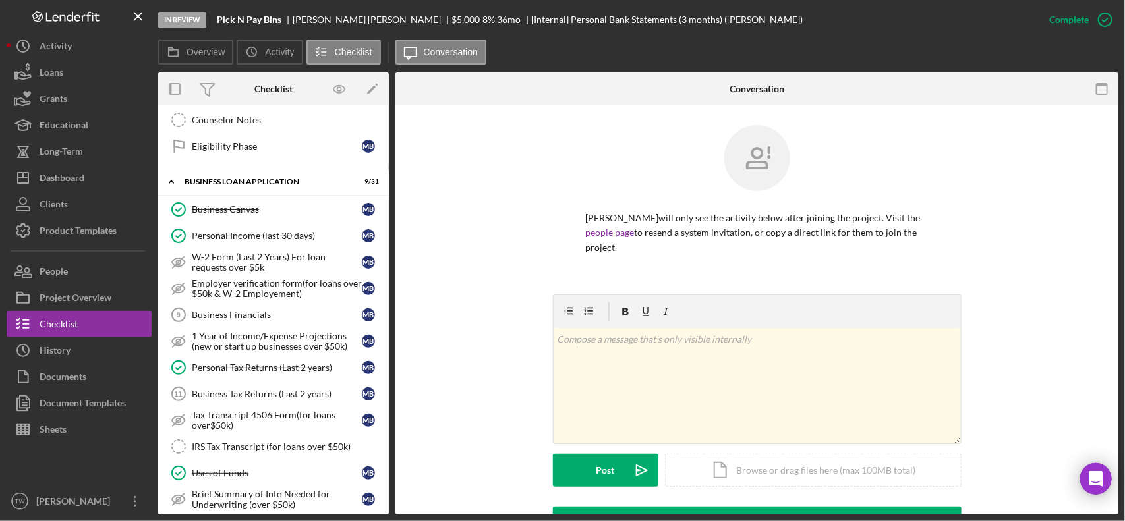
scroll to position [494, 0]
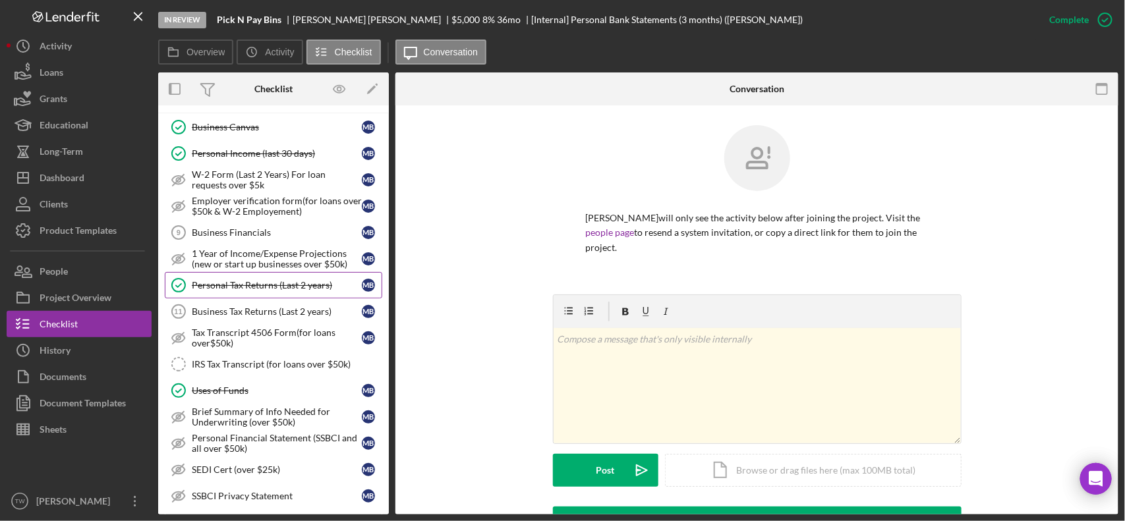
click at [228, 290] on div "Personal Tax Returns (Last 2 years)" at bounding box center [277, 285] width 170 height 11
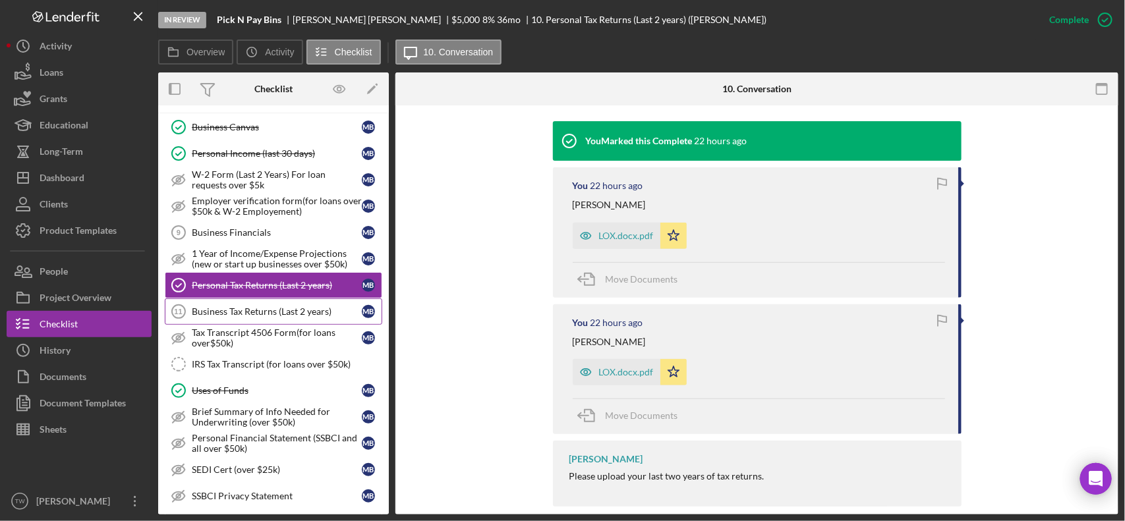
scroll to position [577, 0]
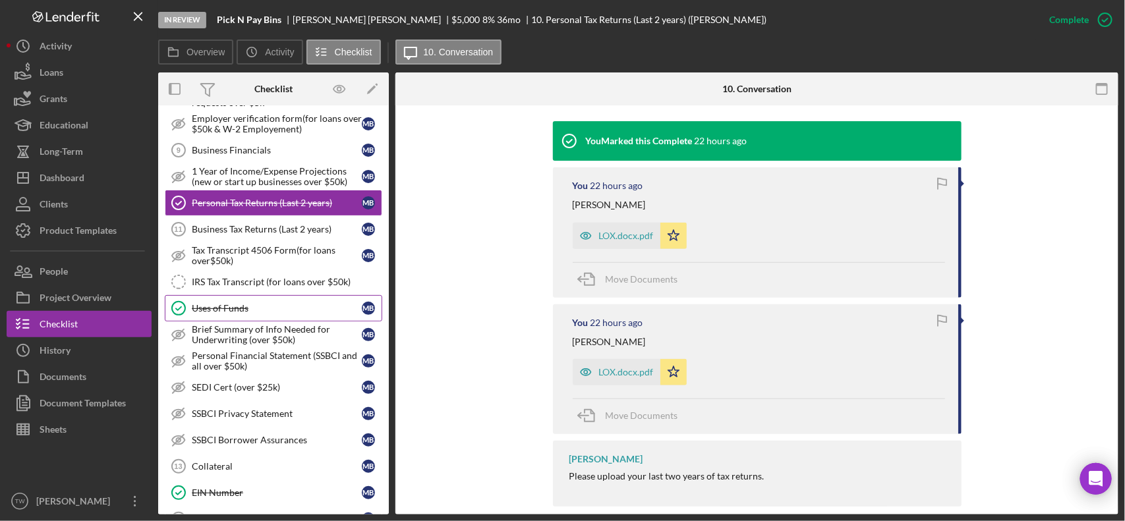
click at [238, 314] on div "Uses of Funds" at bounding box center [277, 308] width 170 height 11
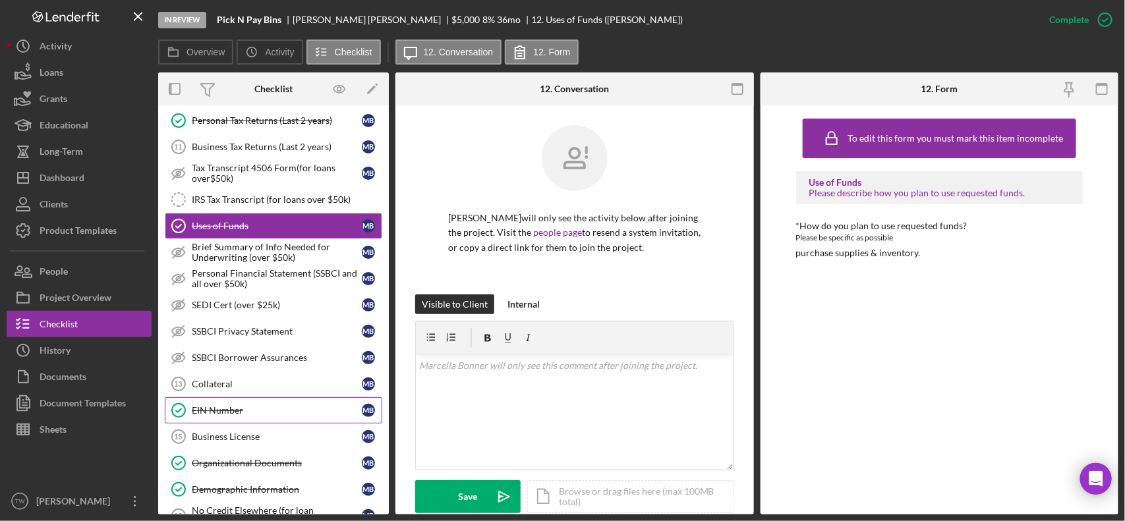
scroll to position [741, 0]
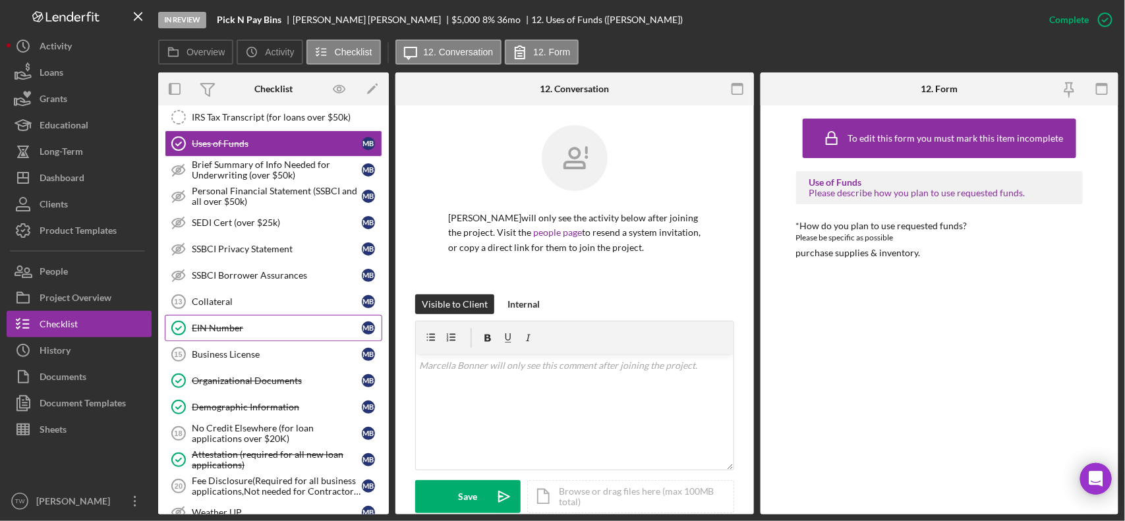
click at [236, 333] on div "EIN Number" at bounding box center [277, 328] width 170 height 11
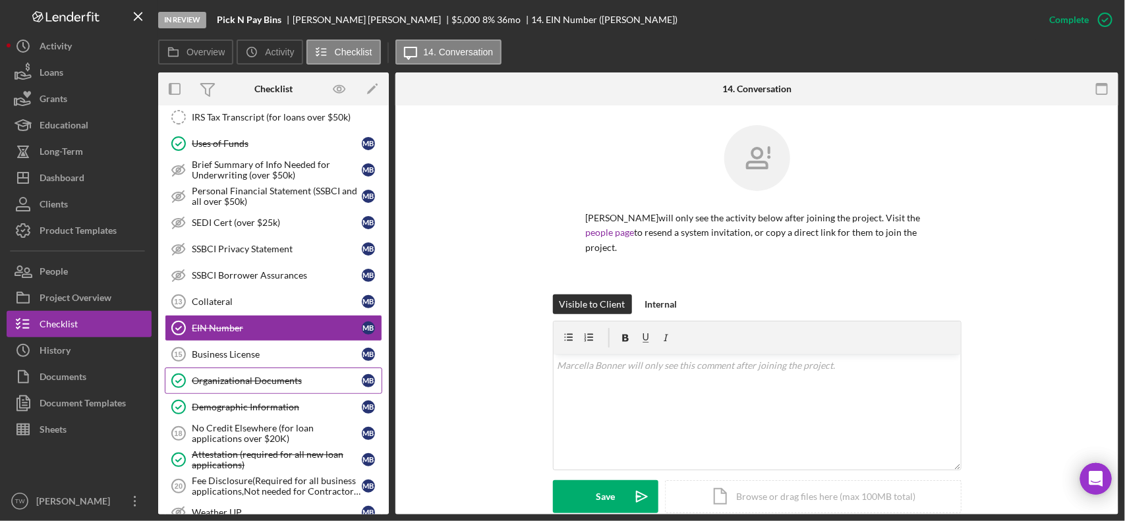
click at [246, 386] on div "Organizational Documents" at bounding box center [277, 381] width 170 height 11
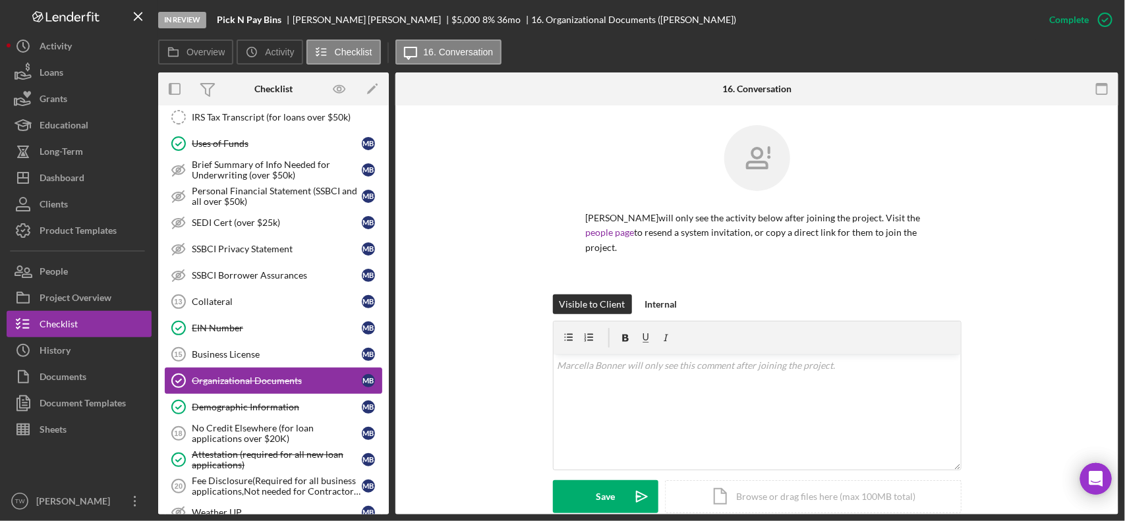
scroll to position [824, 0]
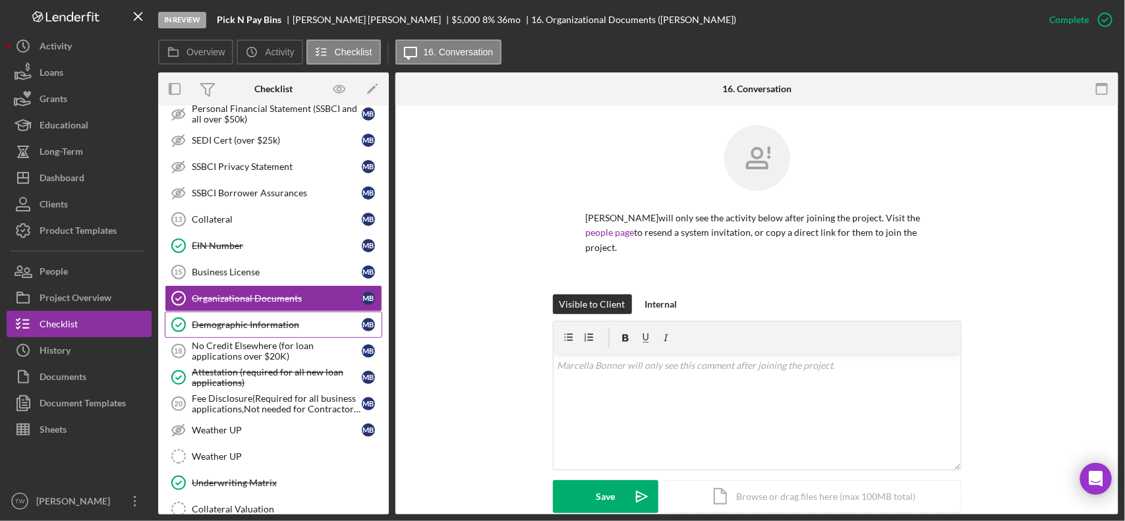
click at [266, 330] on div "Demographic Information" at bounding box center [277, 325] width 170 height 11
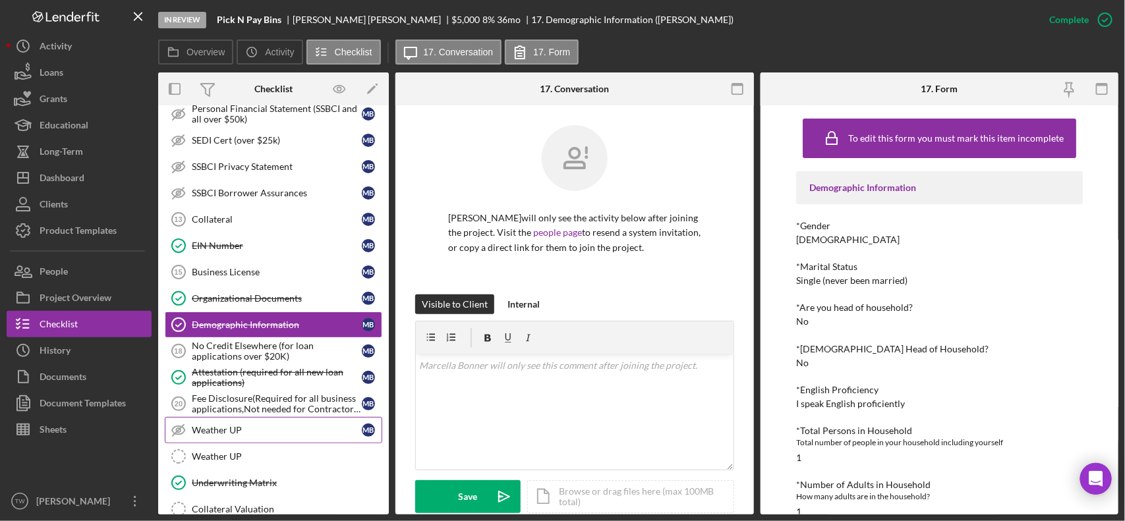
scroll to position [906, 0]
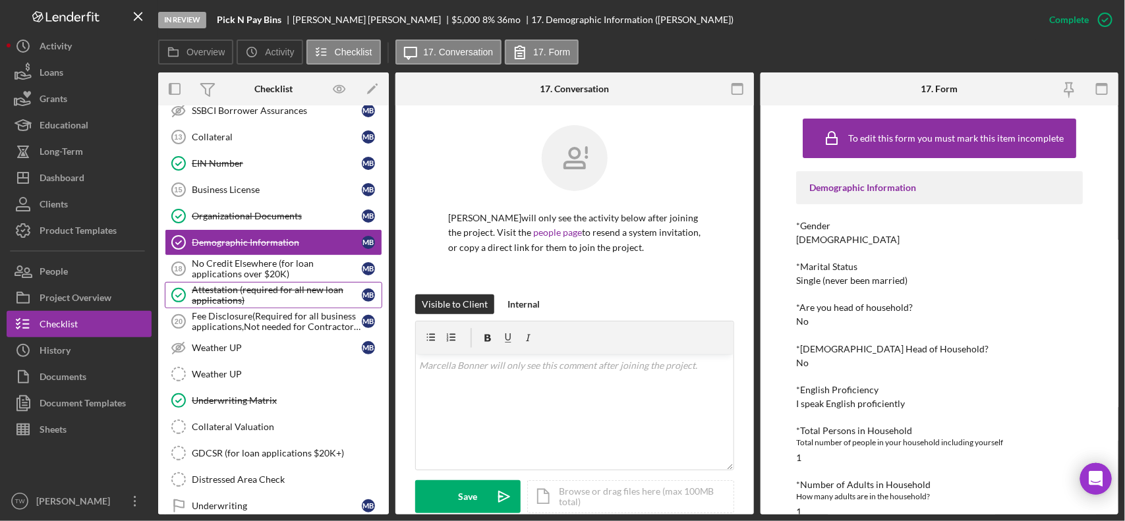
click at [313, 306] on div "Attestation (required for all new loan applications)" at bounding box center [277, 295] width 170 height 21
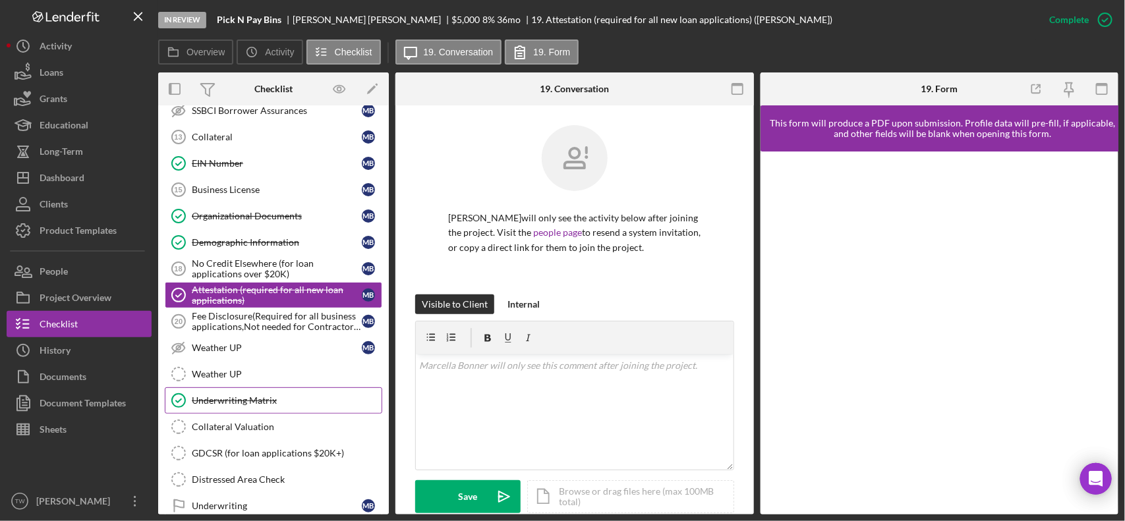
click at [281, 406] on div "Underwriting Matrix" at bounding box center [287, 400] width 190 height 11
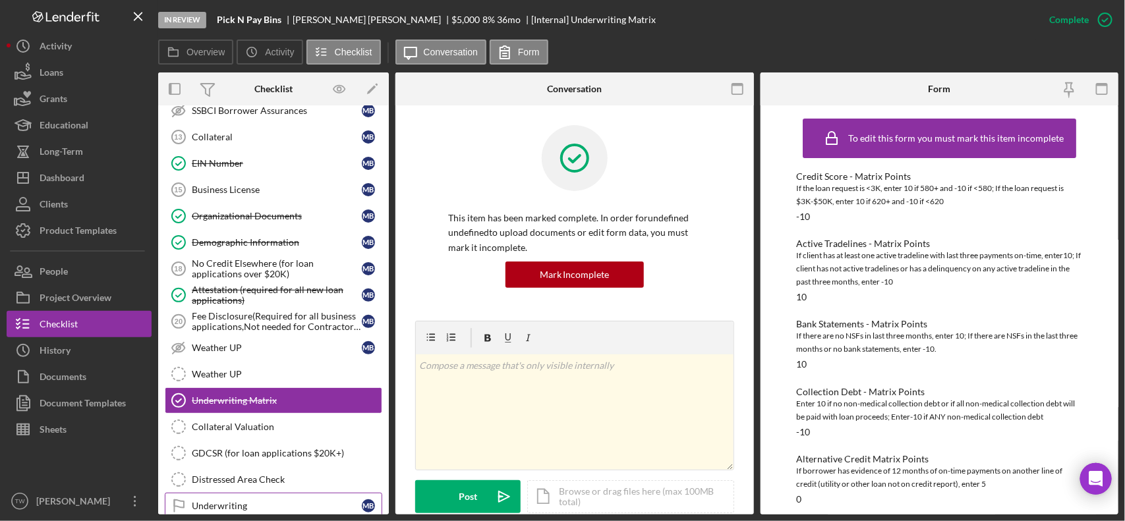
scroll to position [1028, 0]
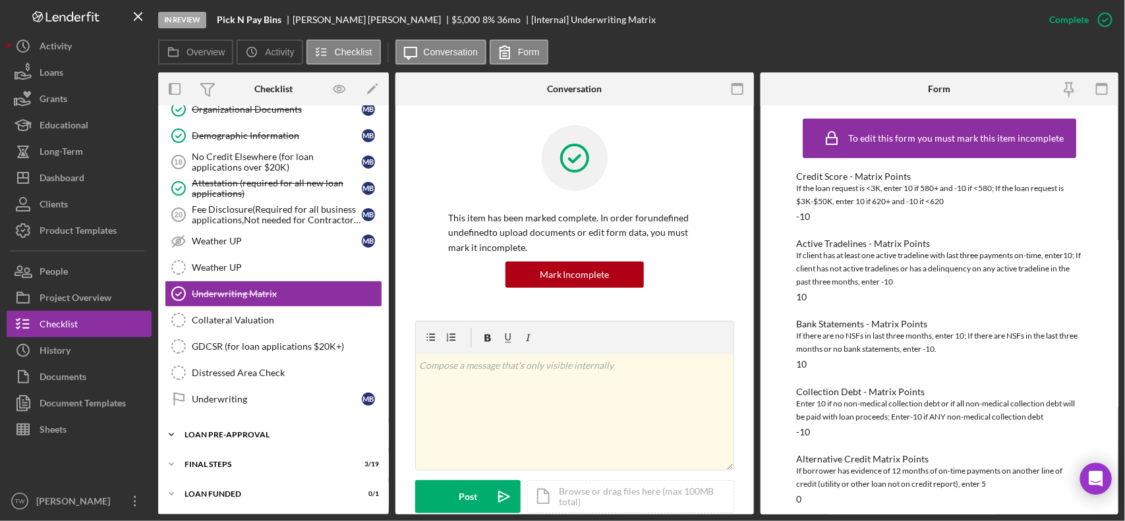
click at [239, 440] on div "Icon/Expander LOAN PRE-APPROVAL 1 / 2" at bounding box center [273, 435] width 231 height 26
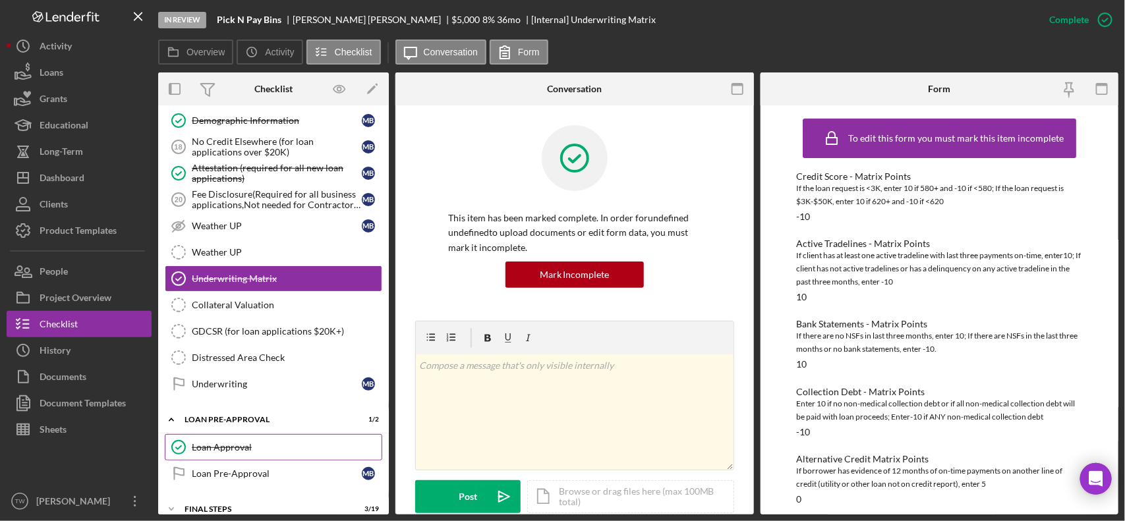
click at [239, 455] on link "Loan Approval Loan Approval" at bounding box center [273, 447] width 217 height 26
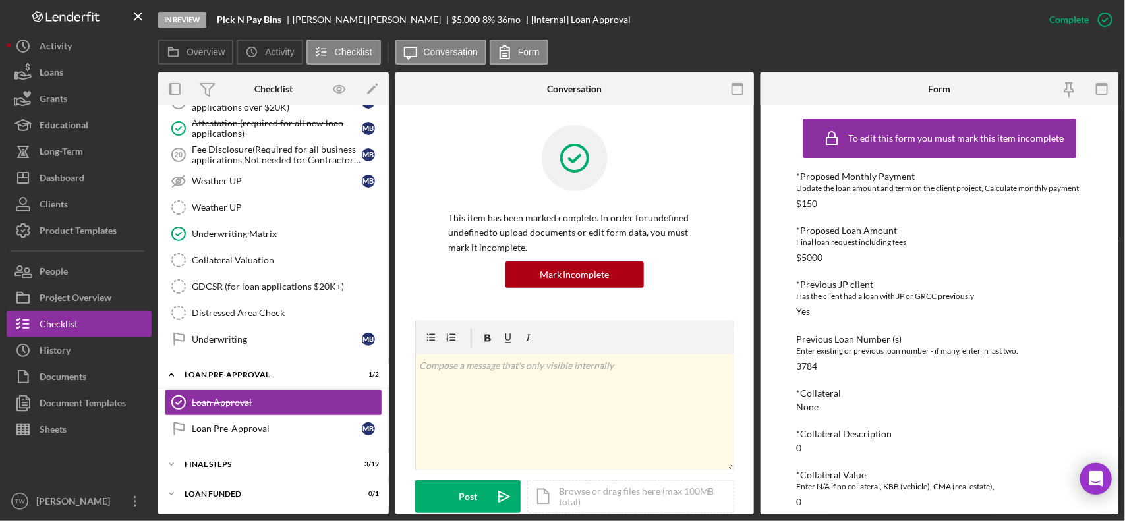
scroll to position [330, 0]
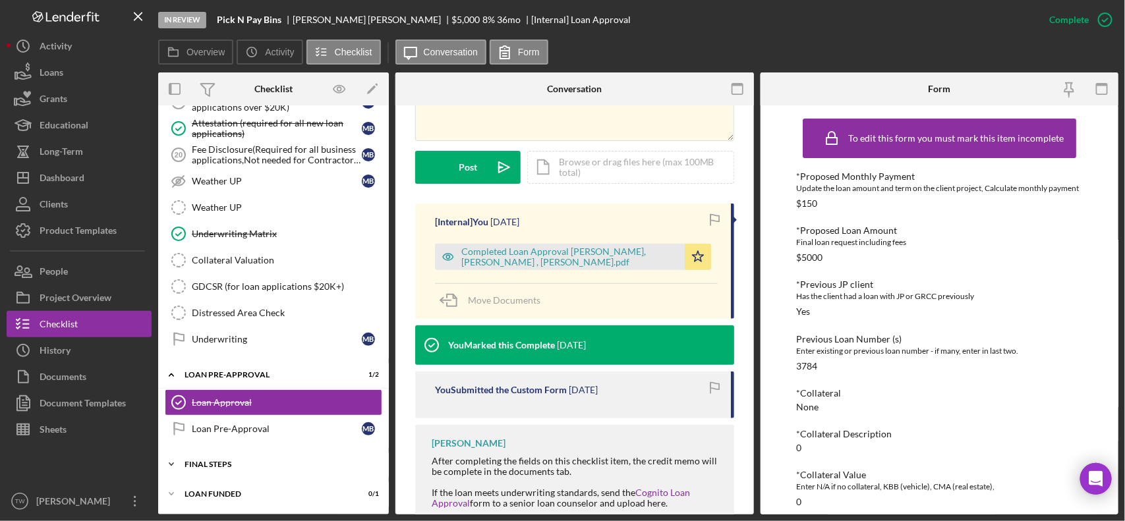
click at [182, 463] on icon "Icon/Expander" at bounding box center [171, 464] width 26 height 26
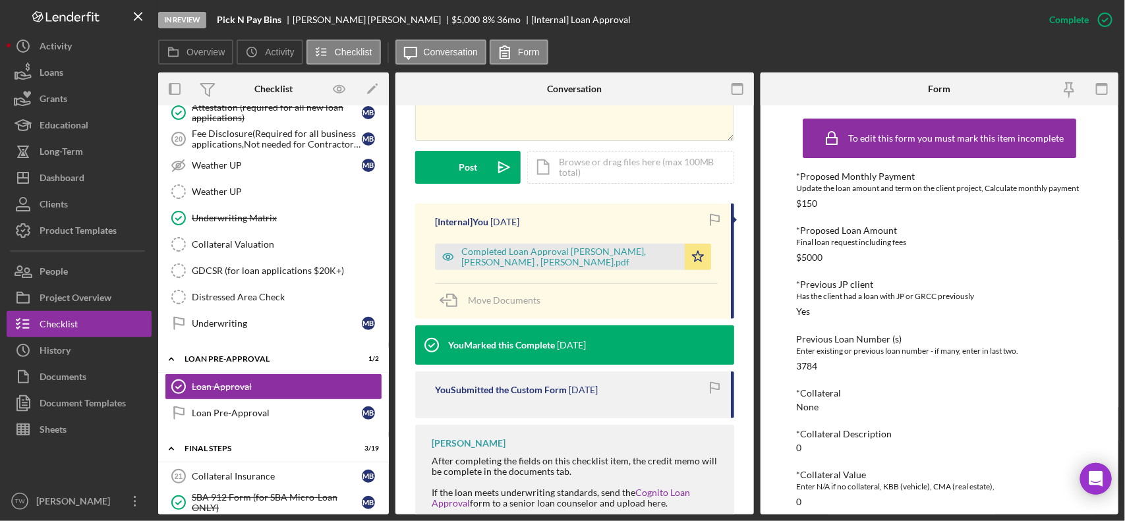
scroll to position [1336, 0]
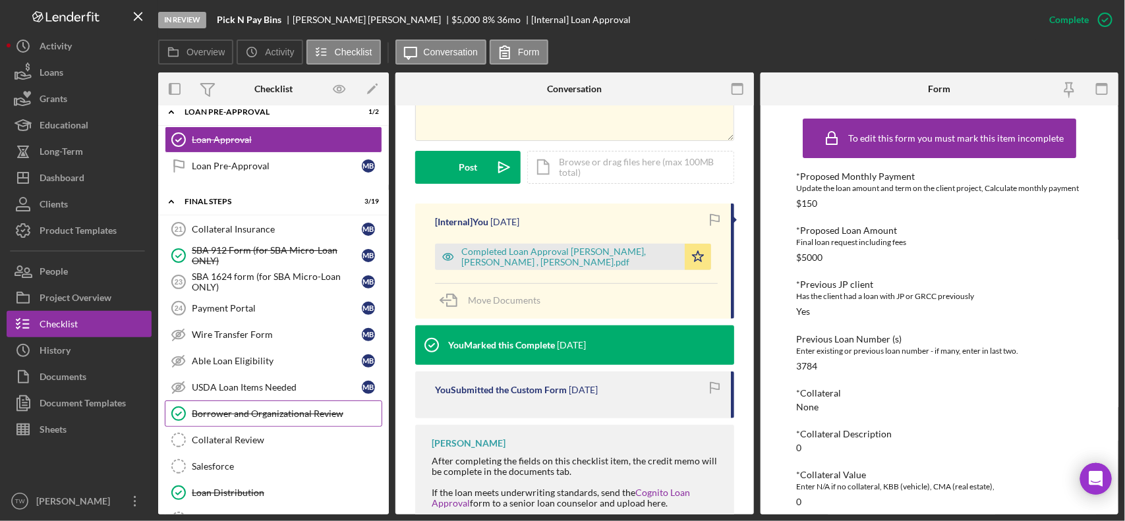
click at [188, 428] on icon "Borrower and Organizational Review" at bounding box center [178, 413] width 33 height 33
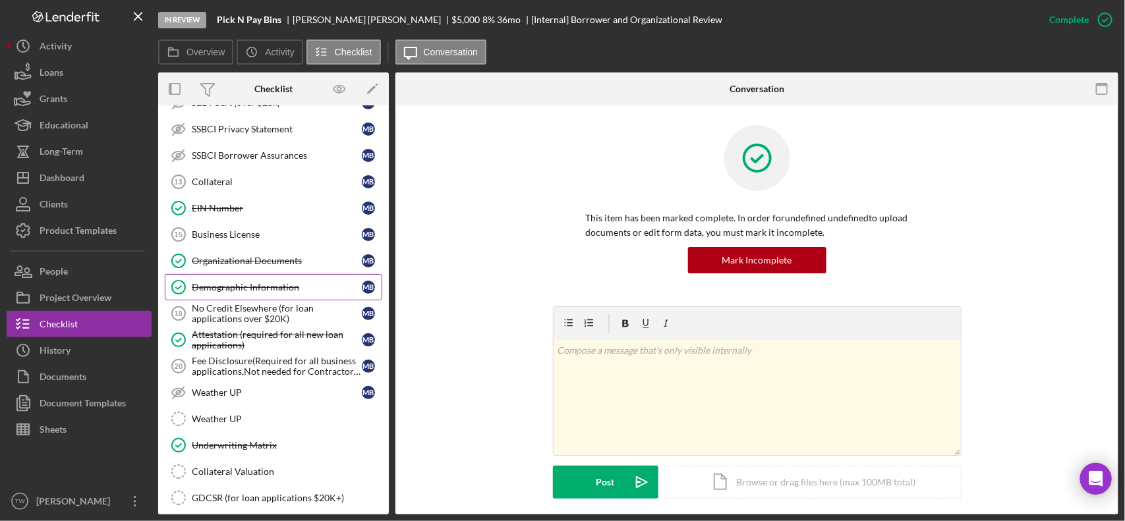
scroll to position [1108, 0]
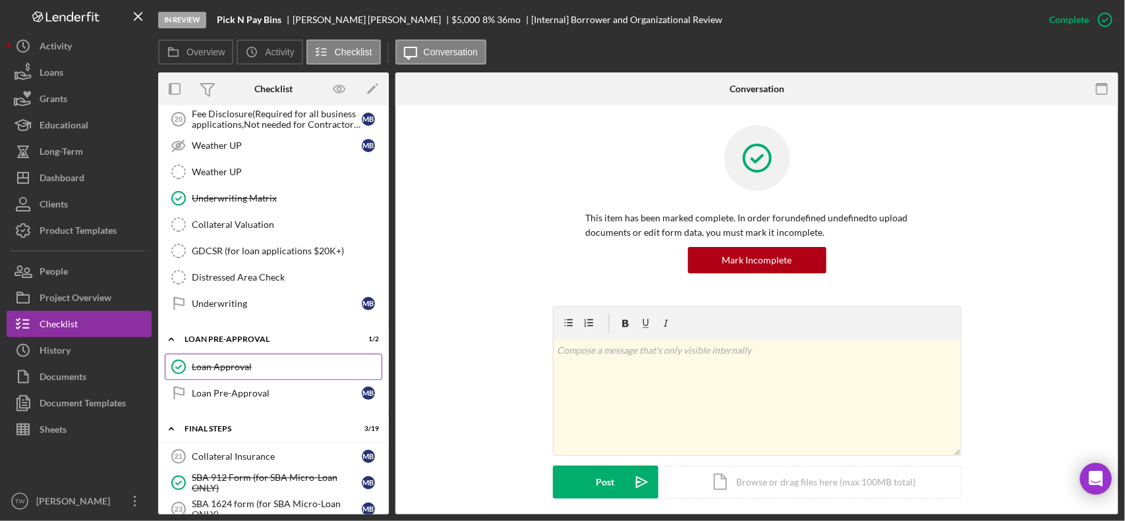
click at [252, 371] on link "Loan Approval Loan Approval" at bounding box center [273, 367] width 217 height 26
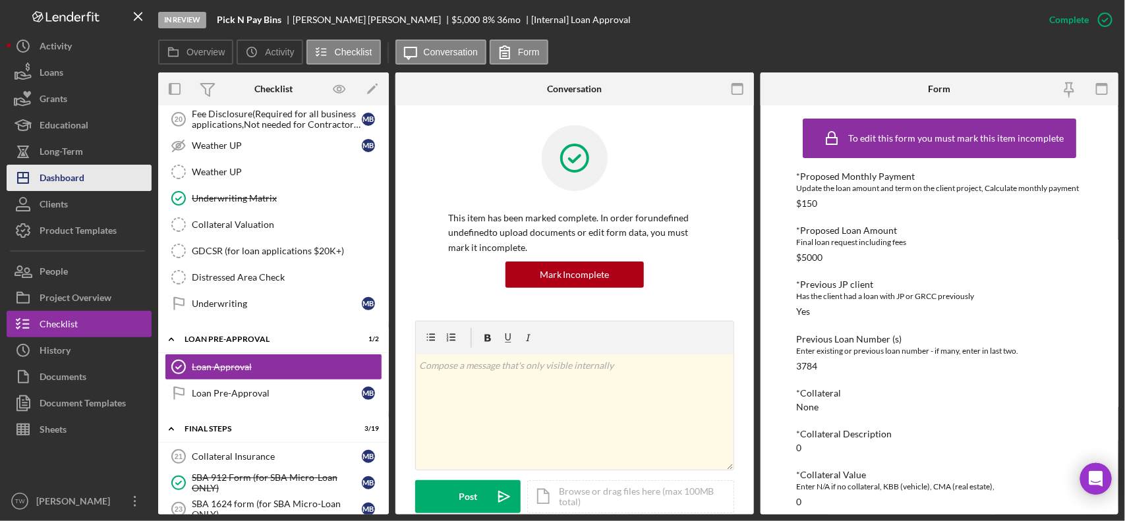
click at [107, 169] on button "Icon/Dashboard Dashboard" at bounding box center [79, 178] width 145 height 26
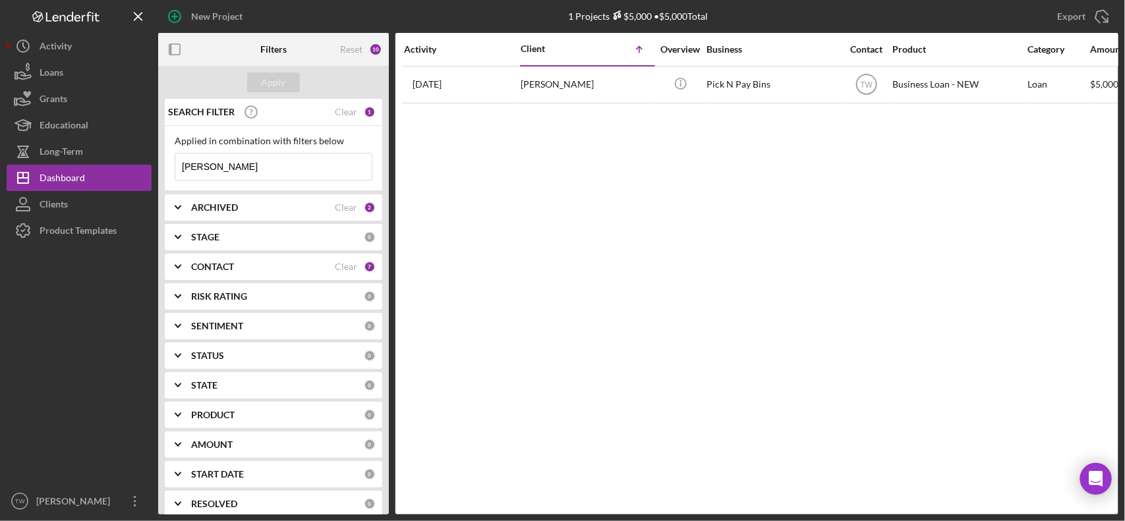
click at [248, 173] on input "[PERSON_NAME]" at bounding box center [273, 167] width 196 height 26
click at [248, 172] on input "[PERSON_NAME]" at bounding box center [273, 167] width 196 height 26
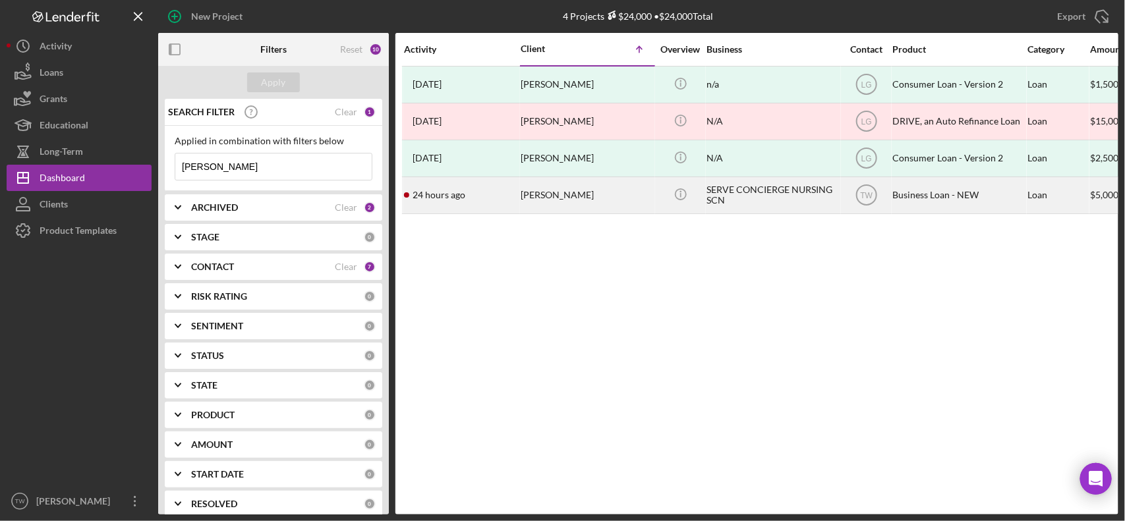
type input "[PERSON_NAME]"
click at [563, 199] on div "[PERSON_NAME]" at bounding box center [587, 195] width 132 height 35
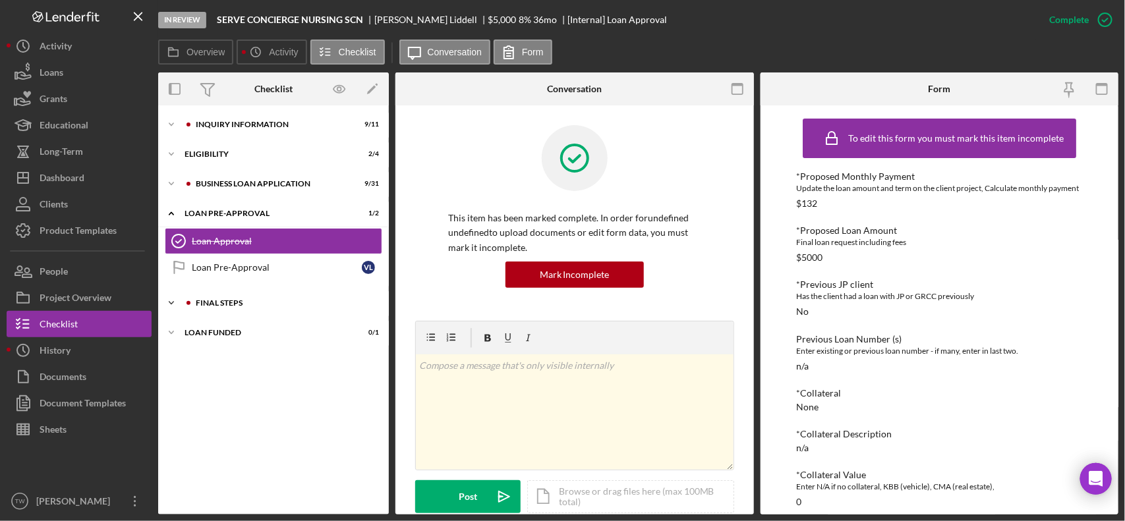
click at [272, 292] on div "Icon/Expander FINAL STEPS 7 / 19" at bounding box center [273, 303] width 231 height 26
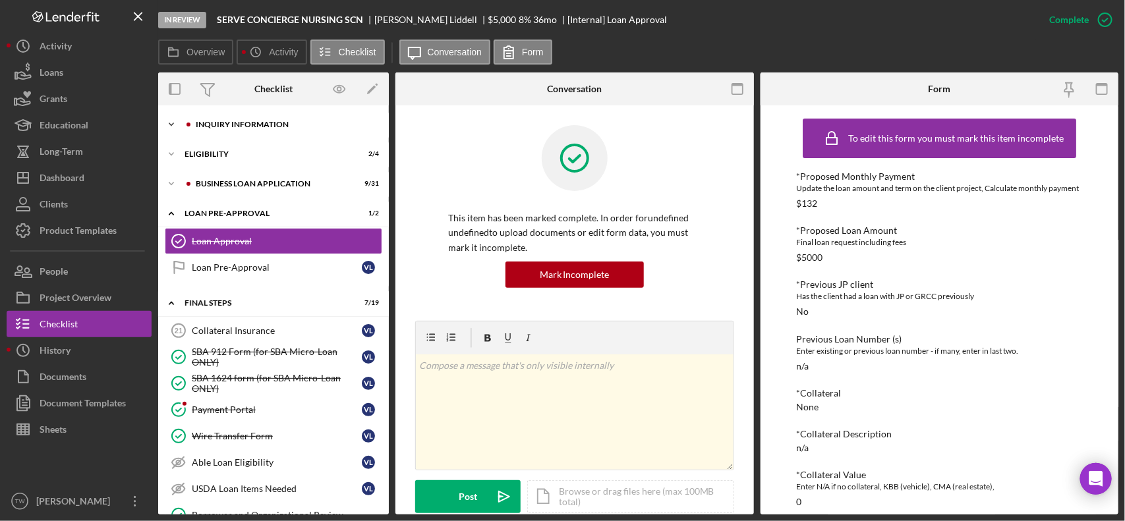
click at [265, 129] on div "Icon/Expander INQUIRY INFORMATION 9 / 11" at bounding box center [273, 124] width 231 height 26
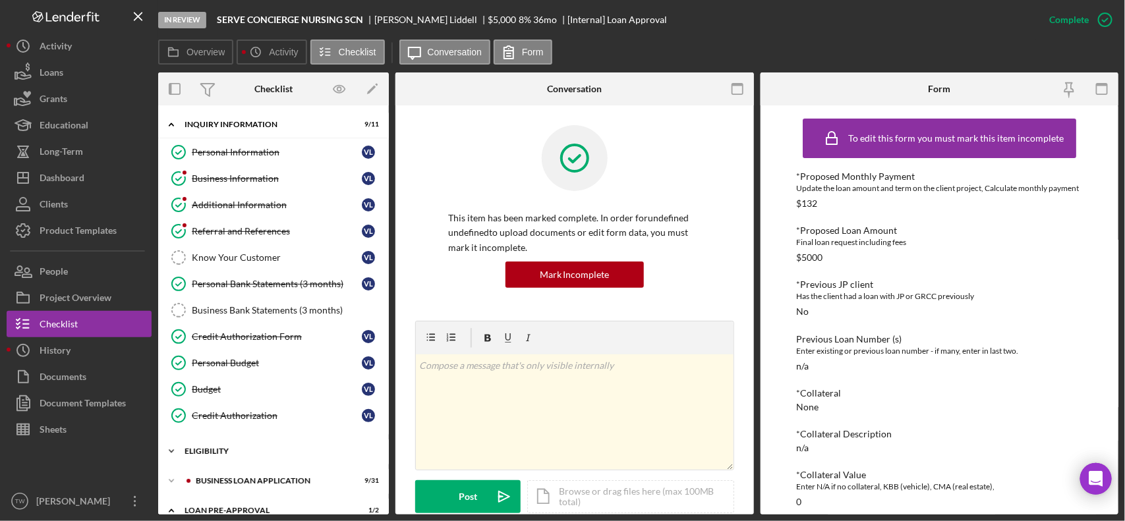
click at [252, 446] on div "Icon/Expander ELIGIBILITY 2 / 4" at bounding box center [273, 451] width 231 height 26
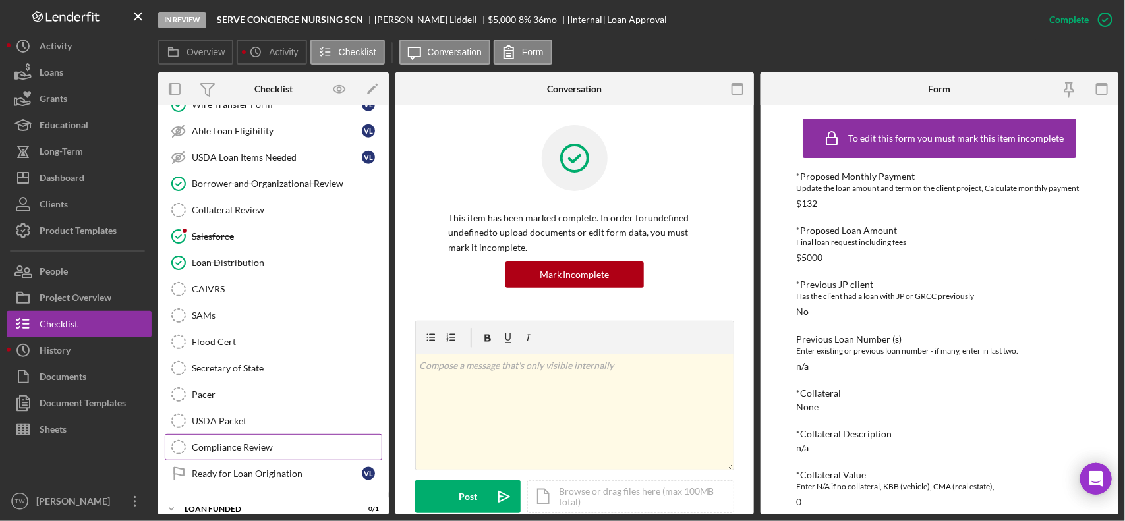
scroll to position [768, 0]
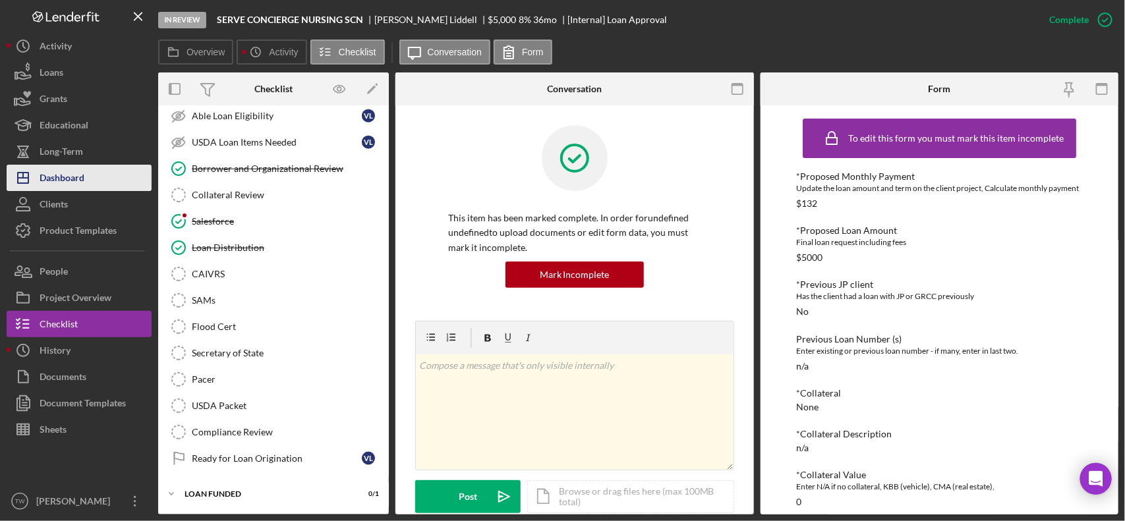
click at [87, 183] on button "Icon/Dashboard Dashboard" at bounding box center [79, 178] width 145 height 26
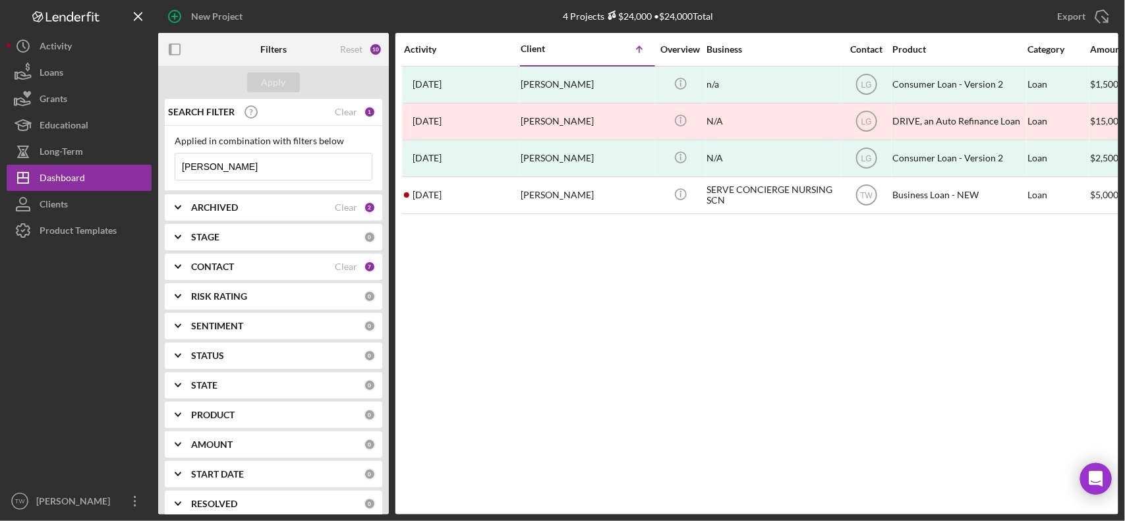
click at [250, 177] on input "[PERSON_NAME]" at bounding box center [273, 167] width 196 height 26
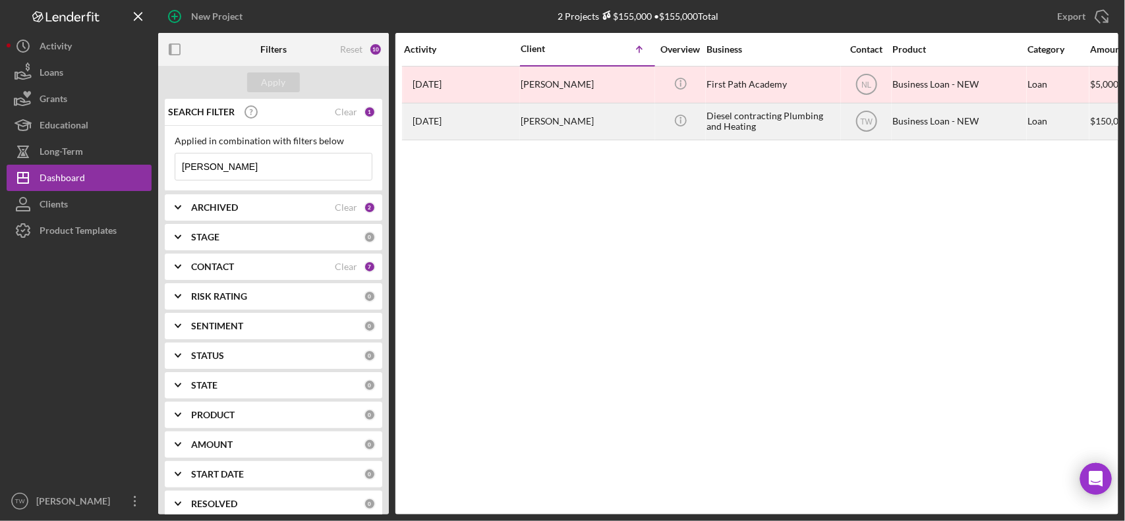
type input "[PERSON_NAME]"
click at [565, 125] on div "[PERSON_NAME]" at bounding box center [587, 121] width 132 height 35
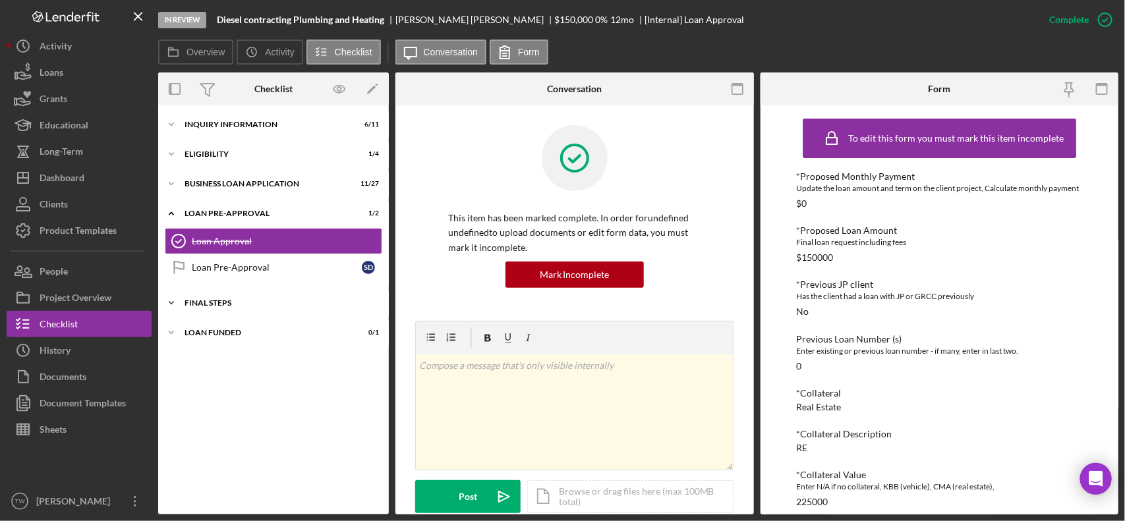
click at [219, 301] on div "FINAL STEPS" at bounding box center [279, 303] width 188 height 8
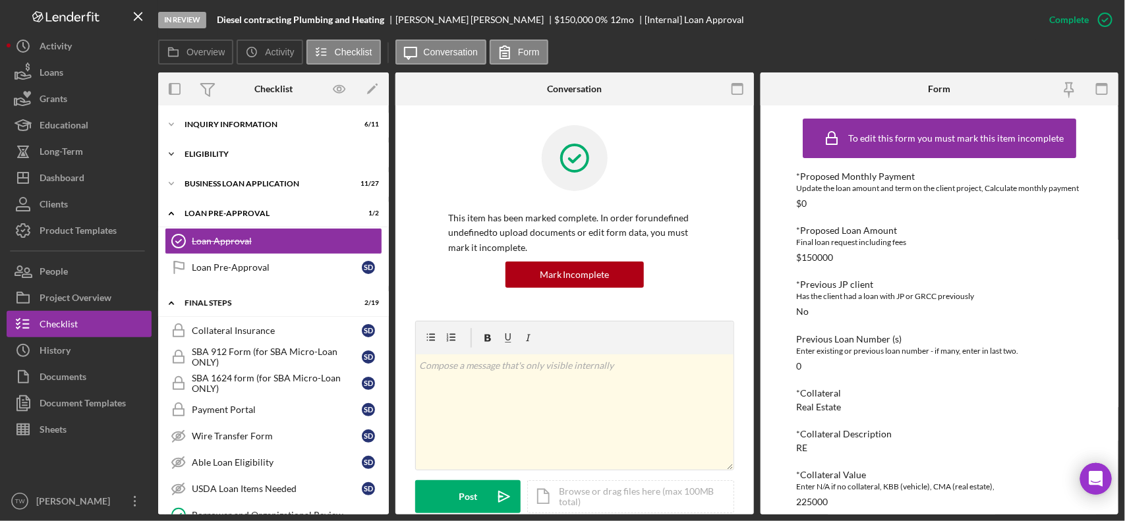
click at [221, 152] on div "ELIGIBILITY" at bounding box center [279, 154] width 188 height 8
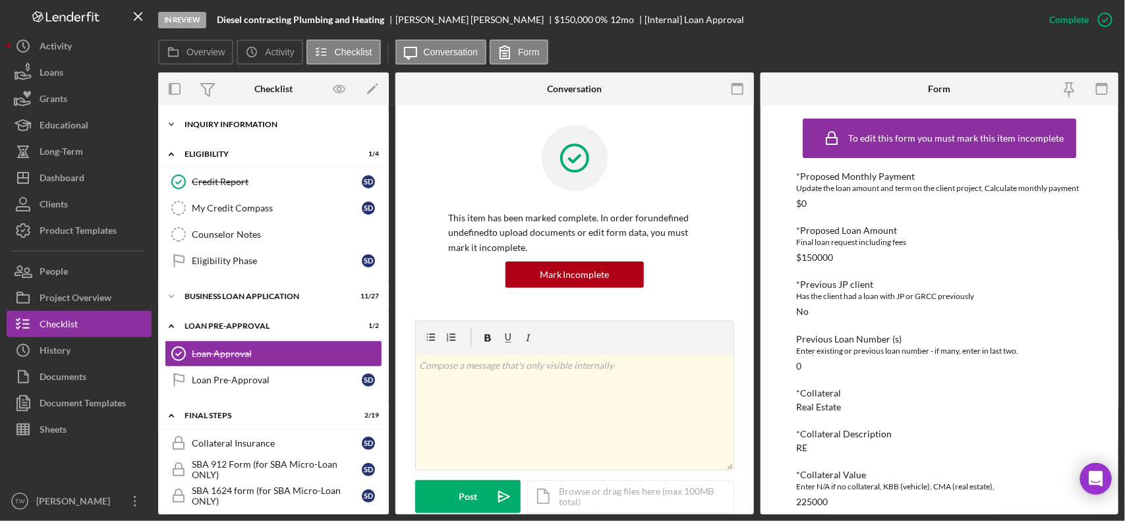
click at [244, 127] on div "INQUIRY INFORMATION" at bounding box center [279, 125] width 188 height 8
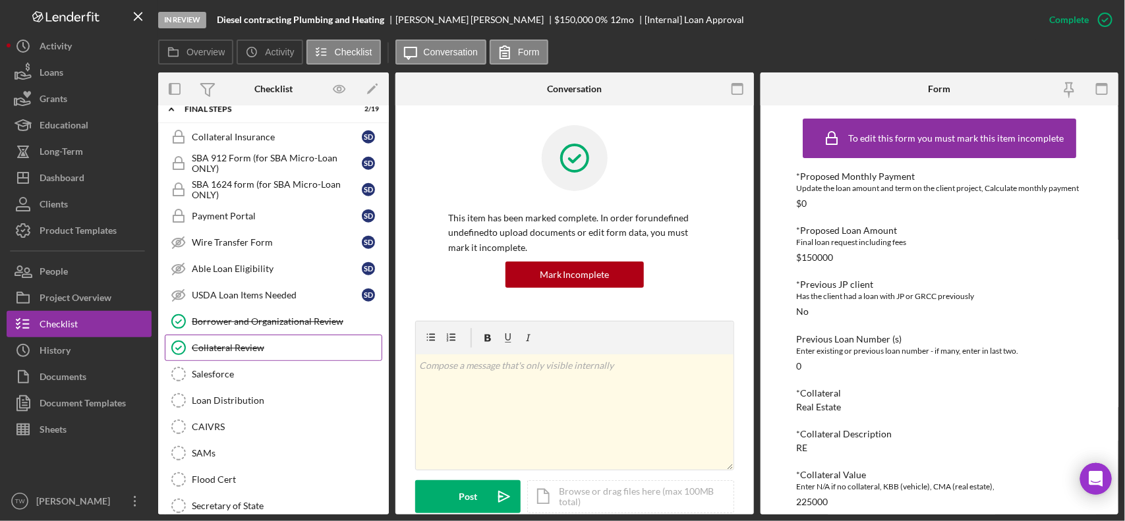
scroll to position [521, 0]
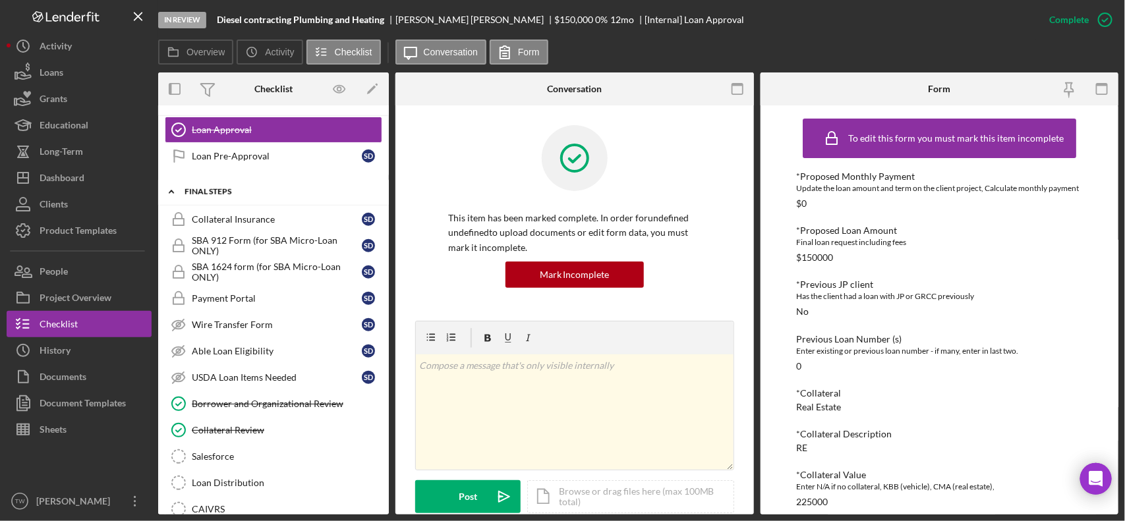
click at [254, 206] on div "Icon/Expander FINAL STEPS 2 / 19" at bounding box center [273, 192] width 231 height 27
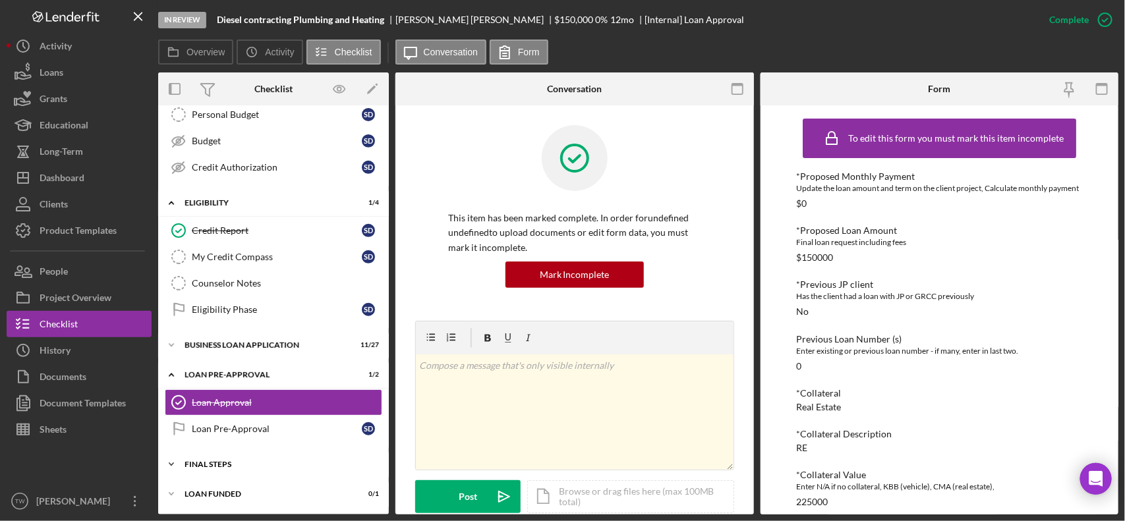
scroll to position [90, 0]
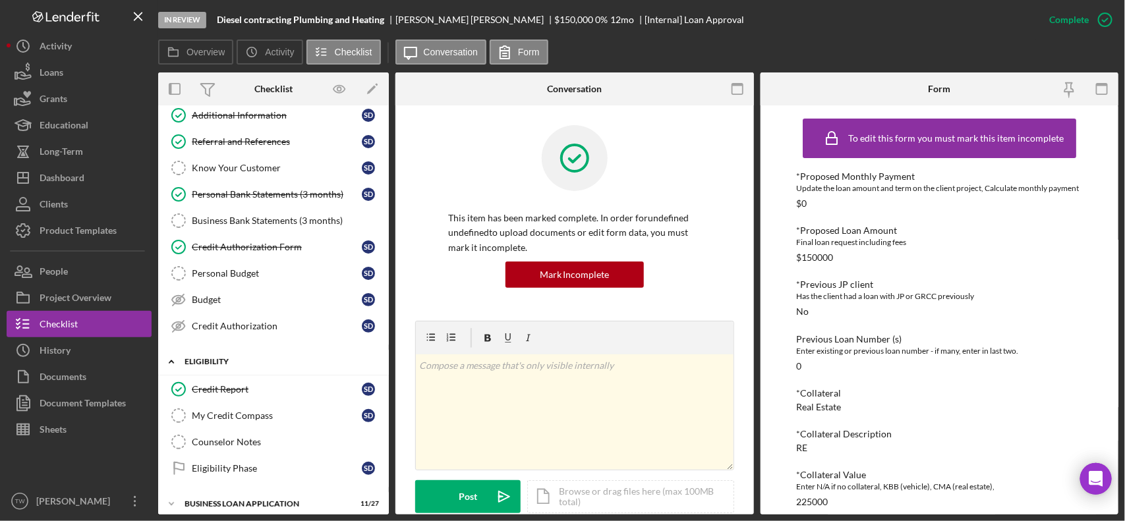
click at [254, 361] on div "ELIGIBILITY" at bounding box center [279, 362] width 188 height 8
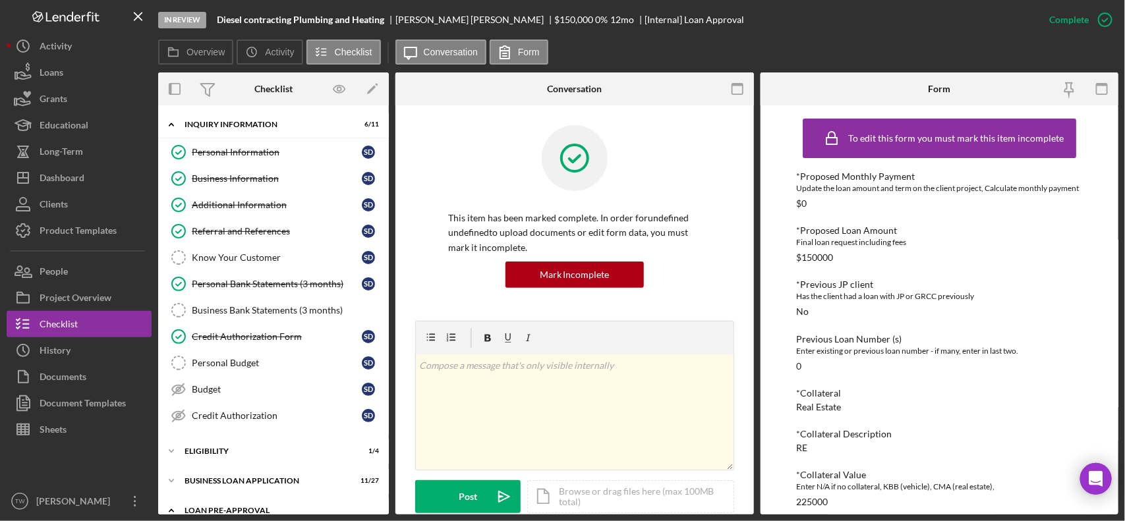
scroll to position [140, 0]
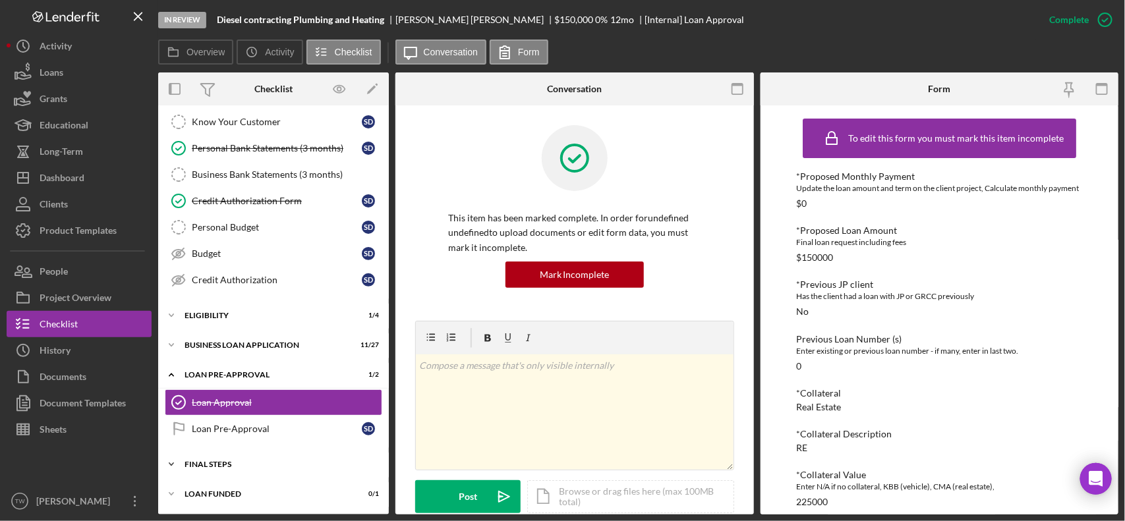
click at [217, 456] on div "Icon/Expander FINAL STEPS 2 / 19" at bounding box center [273, 464] width 231 height 26
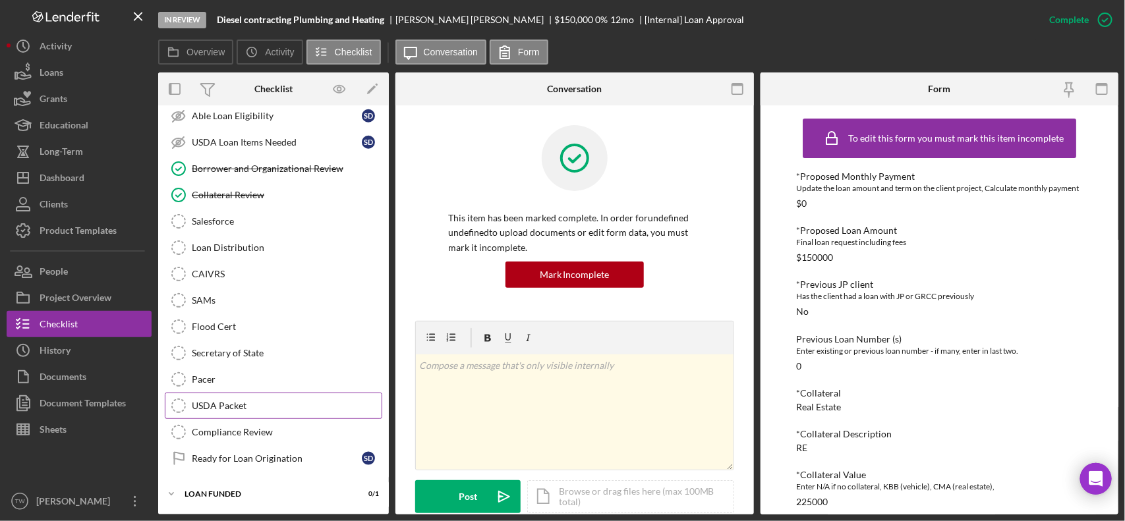
scroll to position [407, 0]
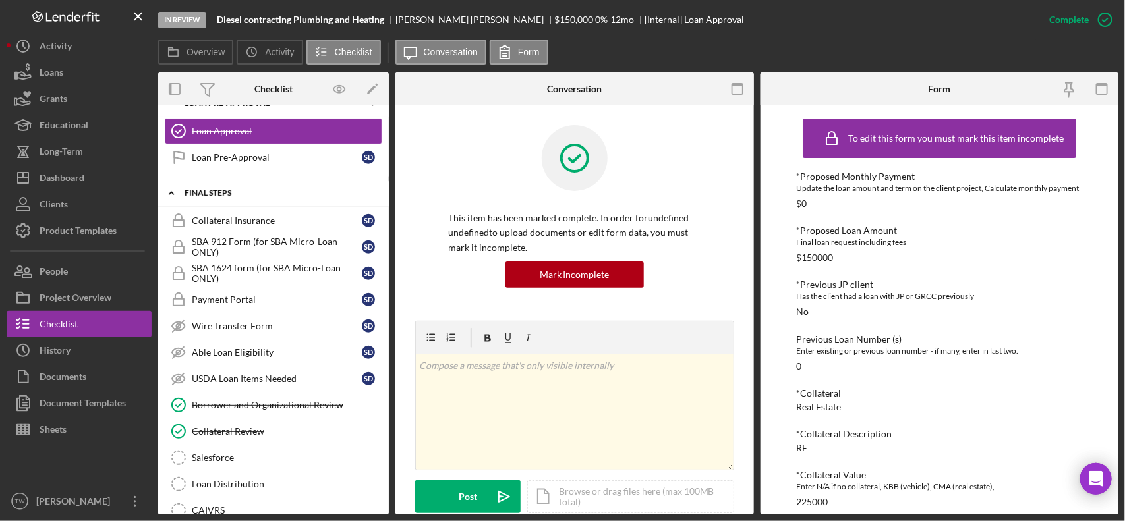
click at [246, 197] on div "FINAL STEPS" at bounding box center [279, 193] width 188 height 8
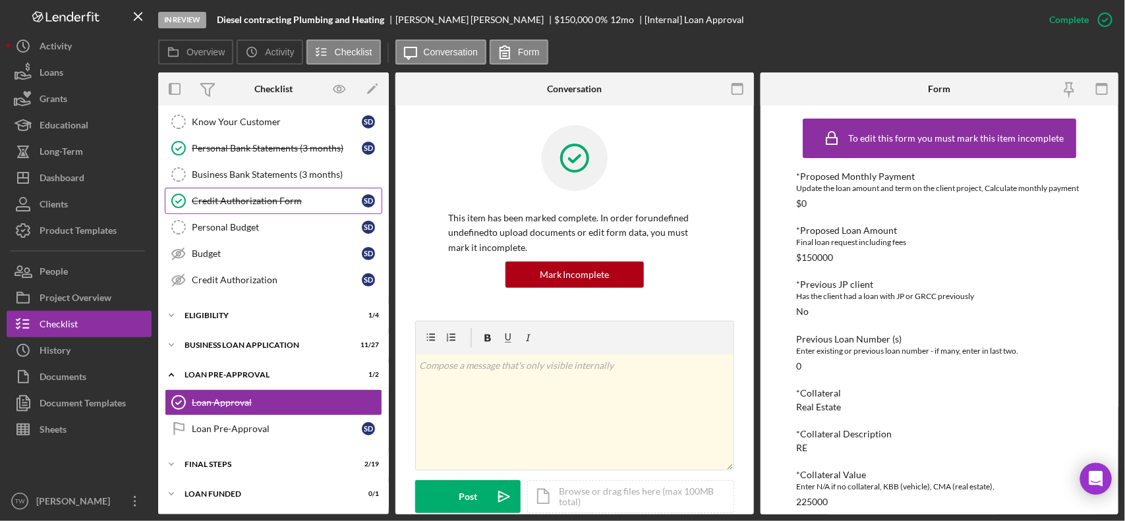
scroll to position [140, 0]
click at [258, 465] on div "FINAL STEPS" at bounding box center [279, 465] width 188 height 8
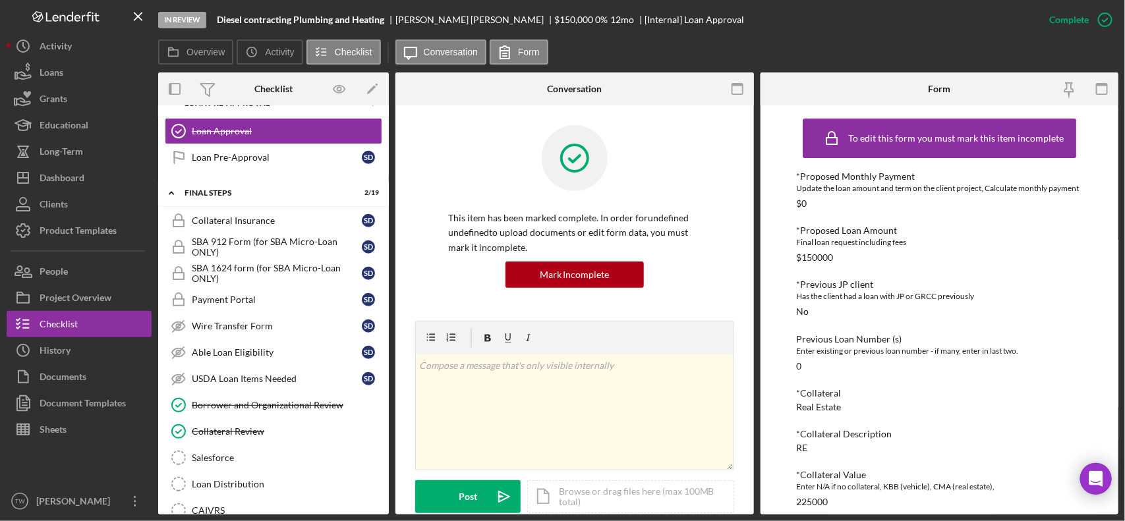
scroll to position [243, 0]
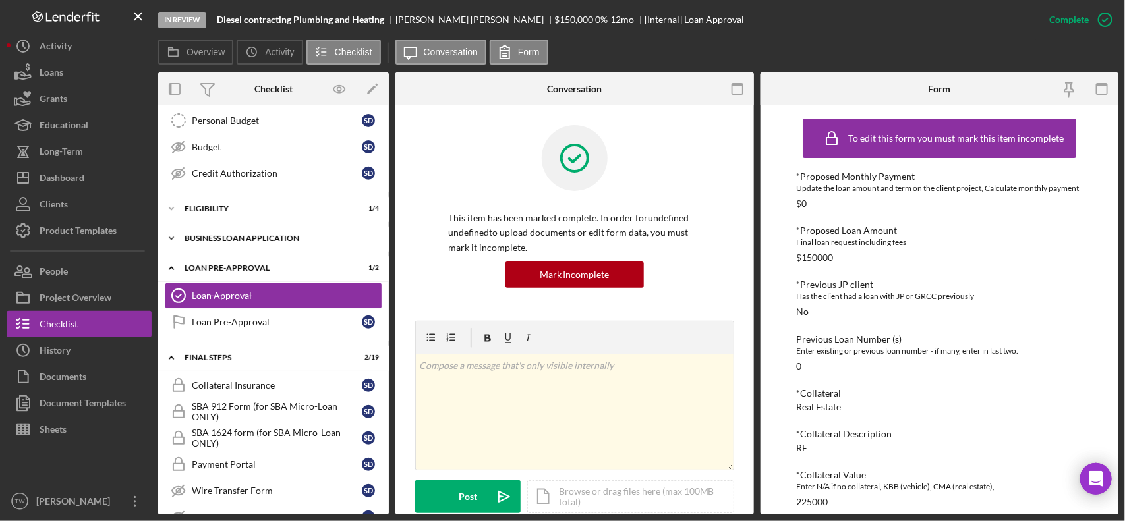
click at [219, 241] on div "BUSINESS LOAN APPLICATION" at bounding box center [279, 239] width 188 height 8
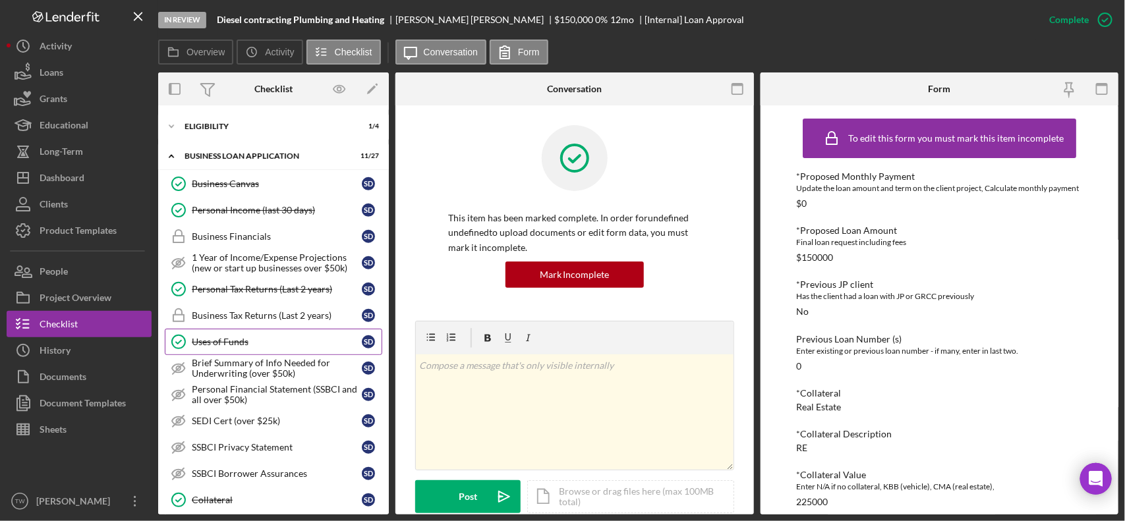
scroll to position [490, 0]
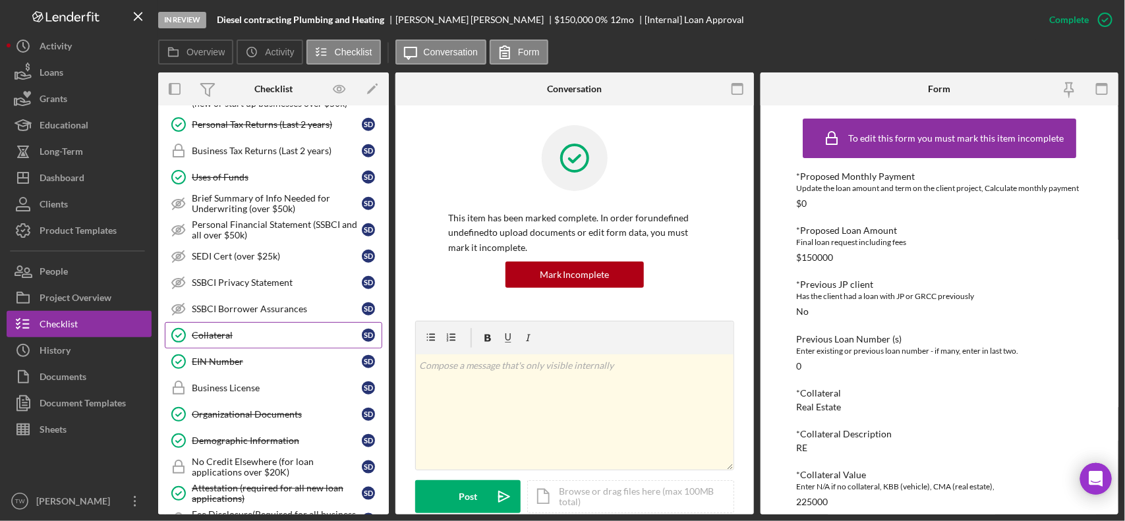
click at [271, 333] on link "Collateral Collateral S D" at bounding box center [273, 335] width 217 height 26
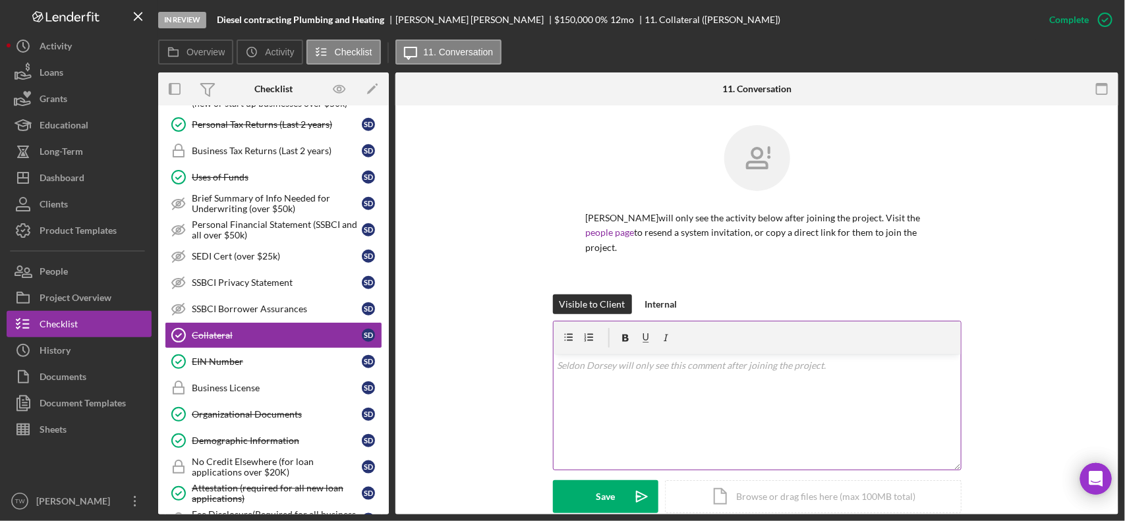
scroll to position [247, 0]
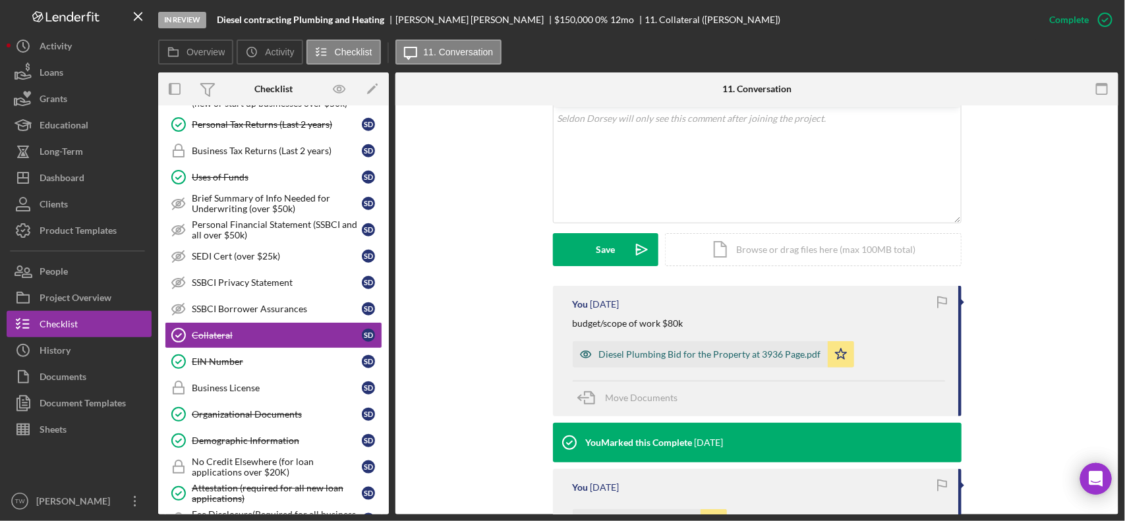
click at [650, 357] on div "Diesel Plumbing Bid for the Property at 3936 Page.pdf" at bounding box center [710, 354] width 222 height 11
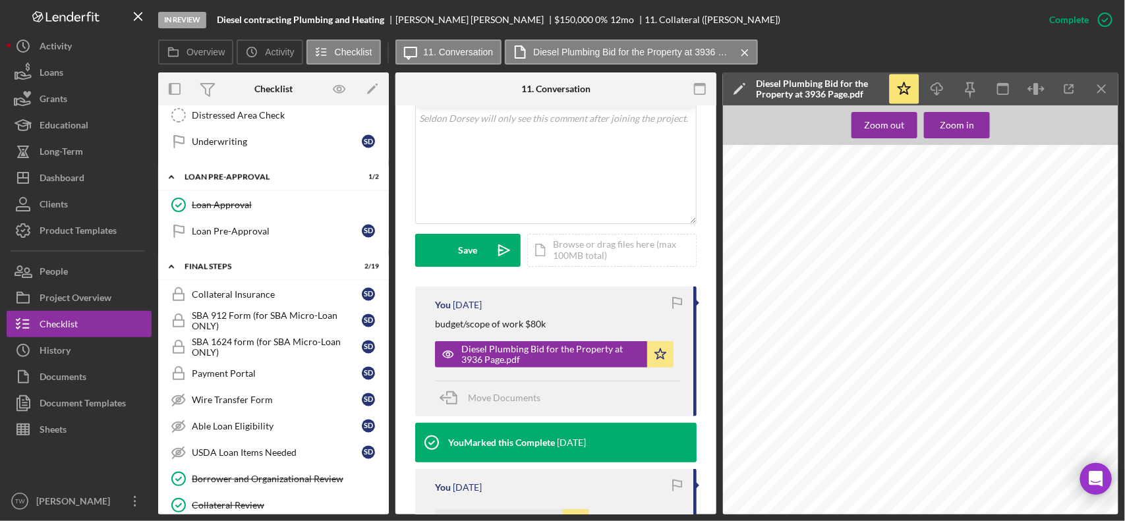
scroll to position [888, 0]
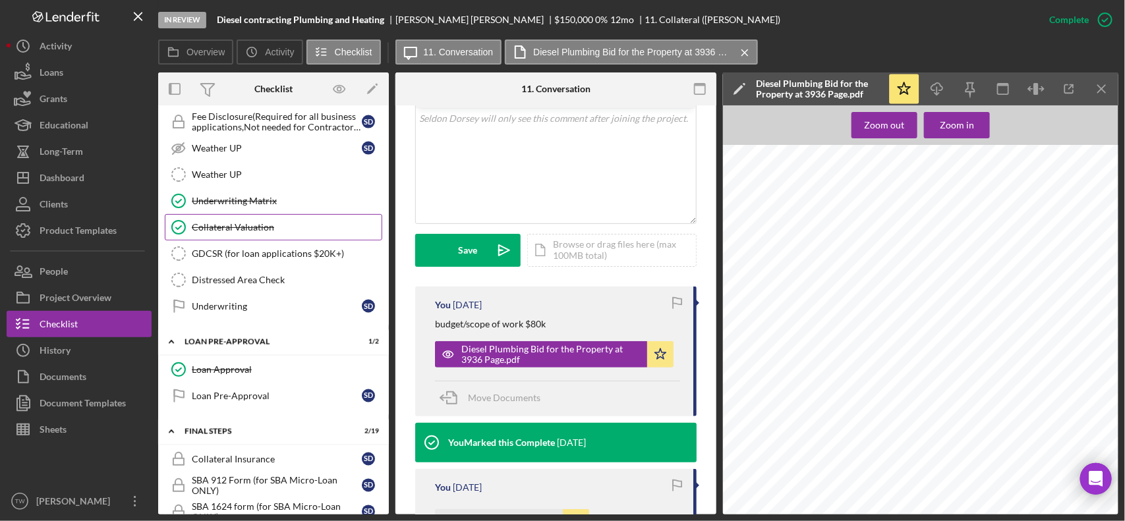
click at [255, 229] on link "Collateral Valuation Collateral Valuation" at bounding box center [273, 227] width 217 height 26
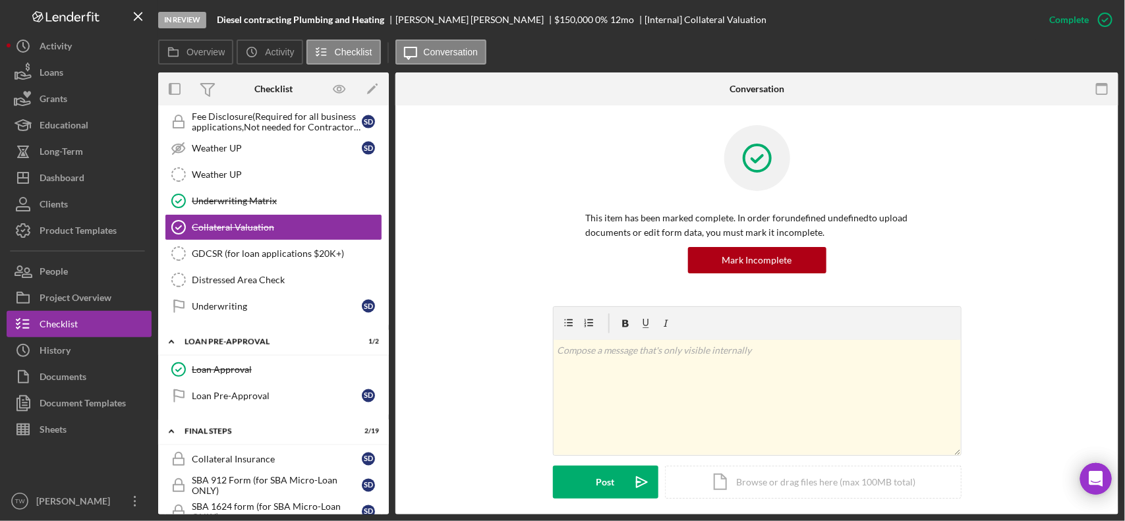
scroll to position [411, 0]
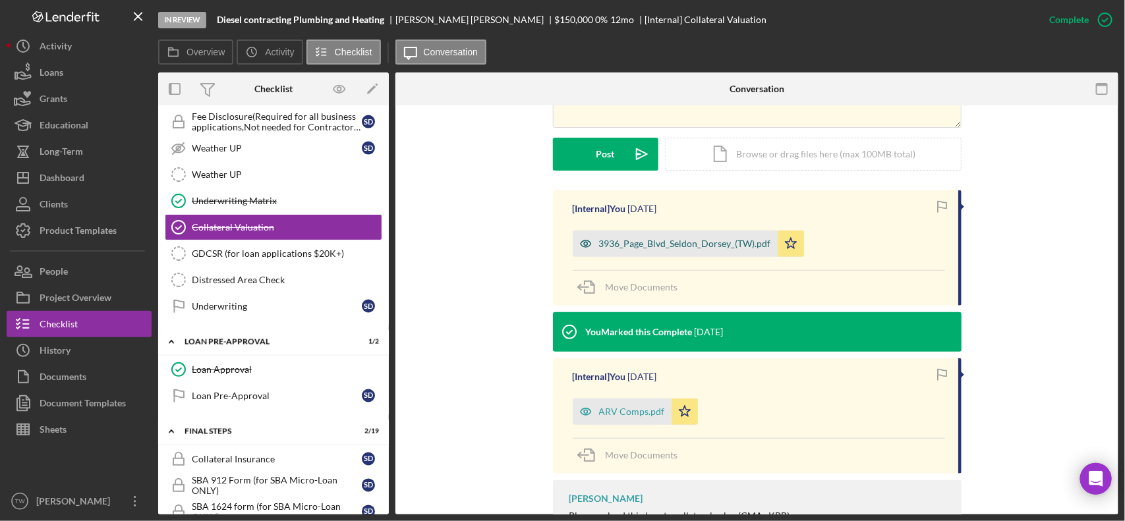
click at [681, 247] on div "3936_Page_Blvd_Seldon_Dorsey_(TW).pdf" at bounding box center [685, 244] width 172 height 11
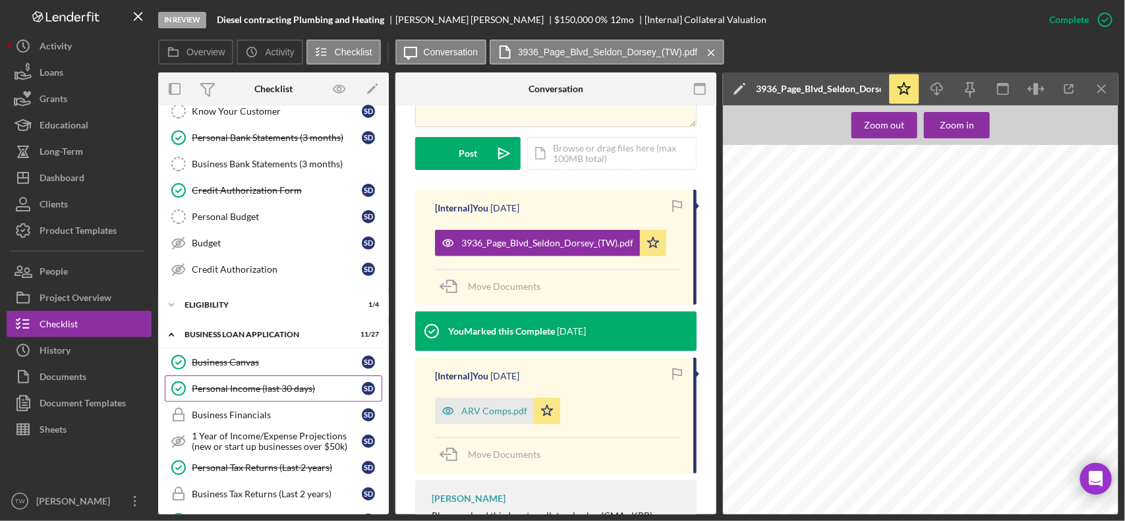
scroll to position [0, 0]
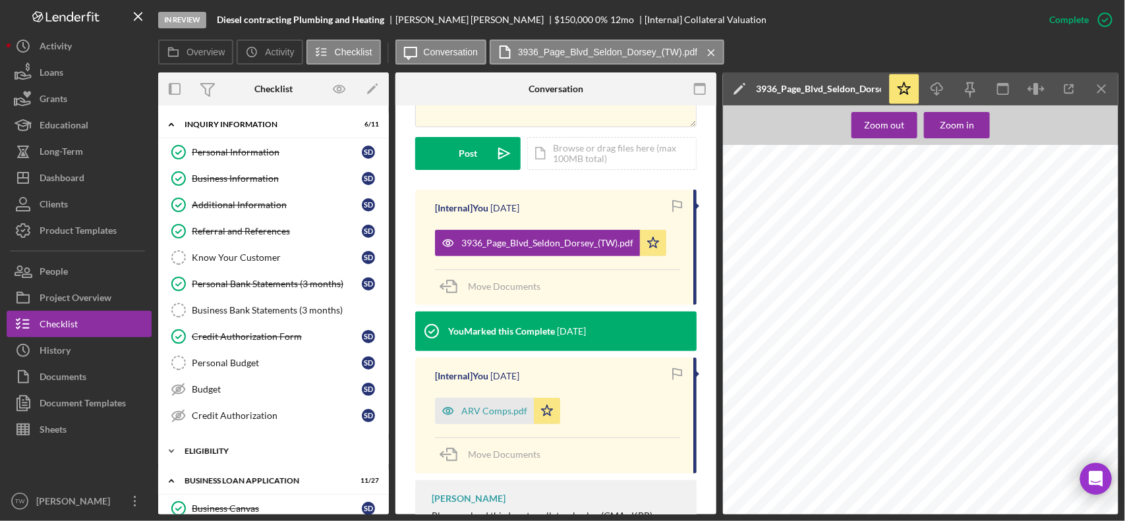
click at [225, 461] on div "Icon/Expander ELIGIBILITY 1 / 4" at bounding box center [273, 451] width 231 height 26
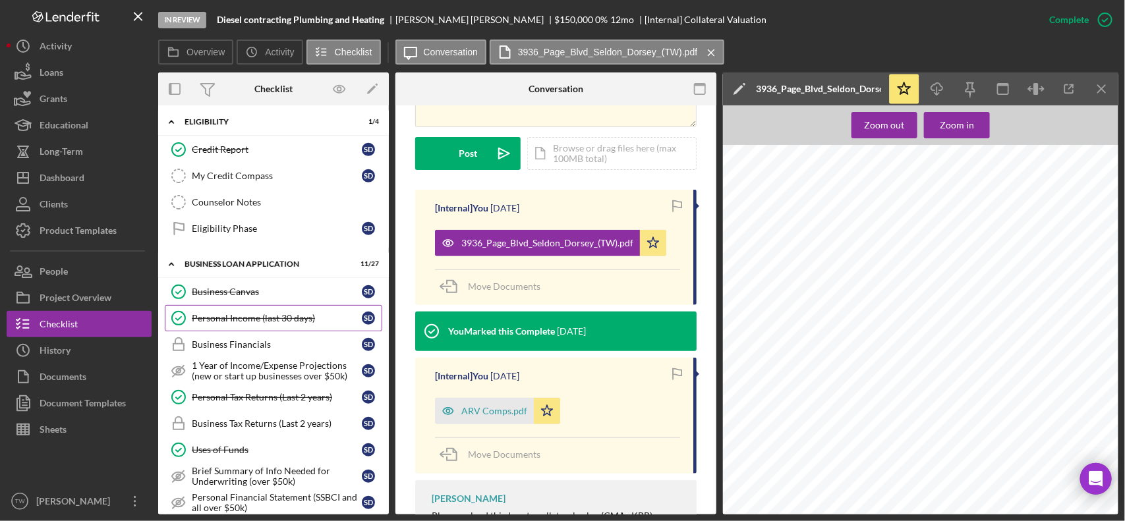
click at [302, 321] on div "Personal Income (last 30 days)" at bounding box center [277, 318] width 170 height 11
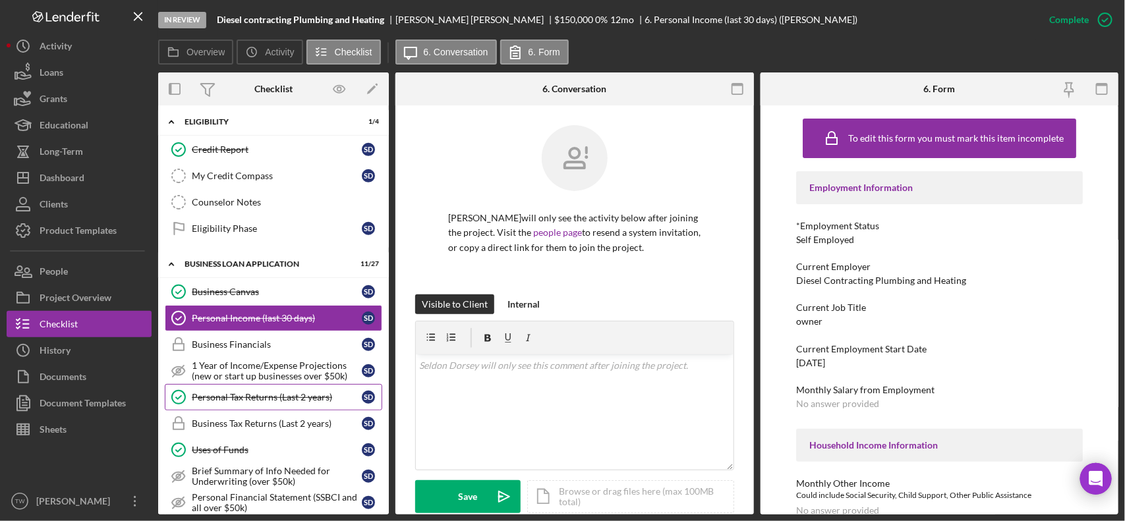
click at [293, 403] on div "Personal Tax Returns (Last 2 years)" at bounding box center [277, 397] width 170 height 11
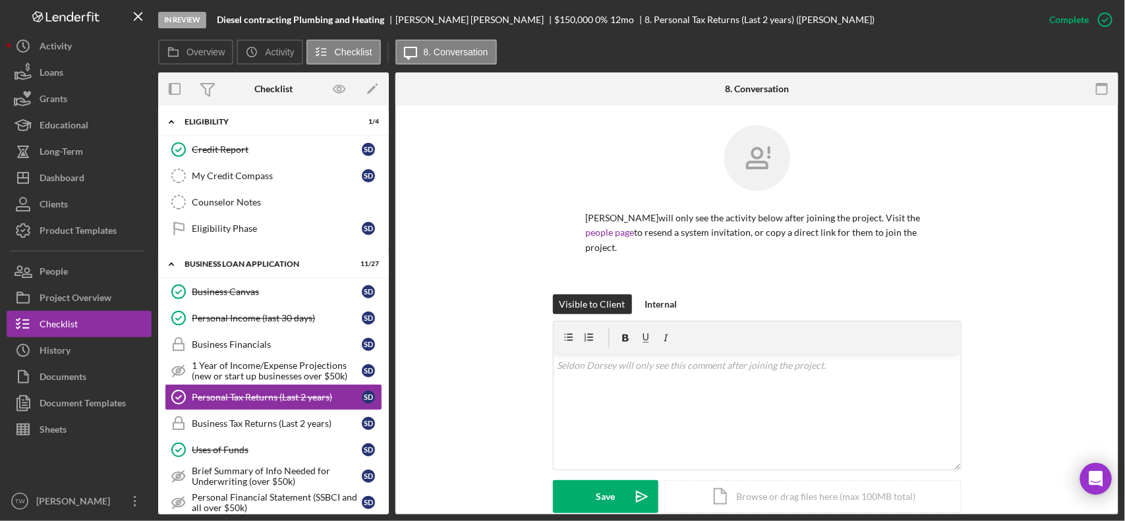
scroll to position [346, 0]
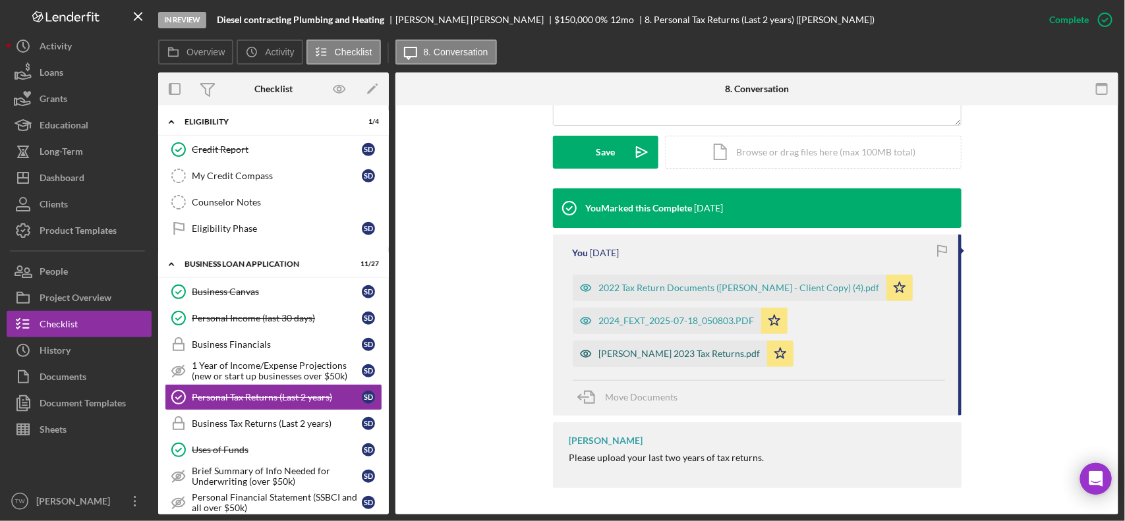
click at [716, 351] on div "[PERSON_NAME] 2023 Tax Returns.pdf" at bounding box center [679, 354] width 161 height 11
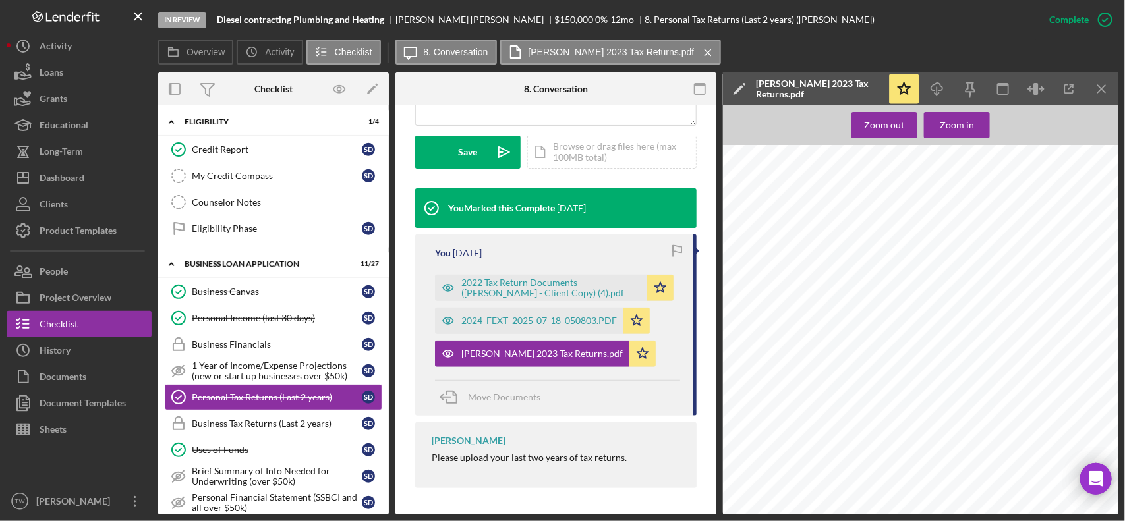
scroll to position [165, 0]
